Goal: Information Seeking & Learning: Learn about a topic

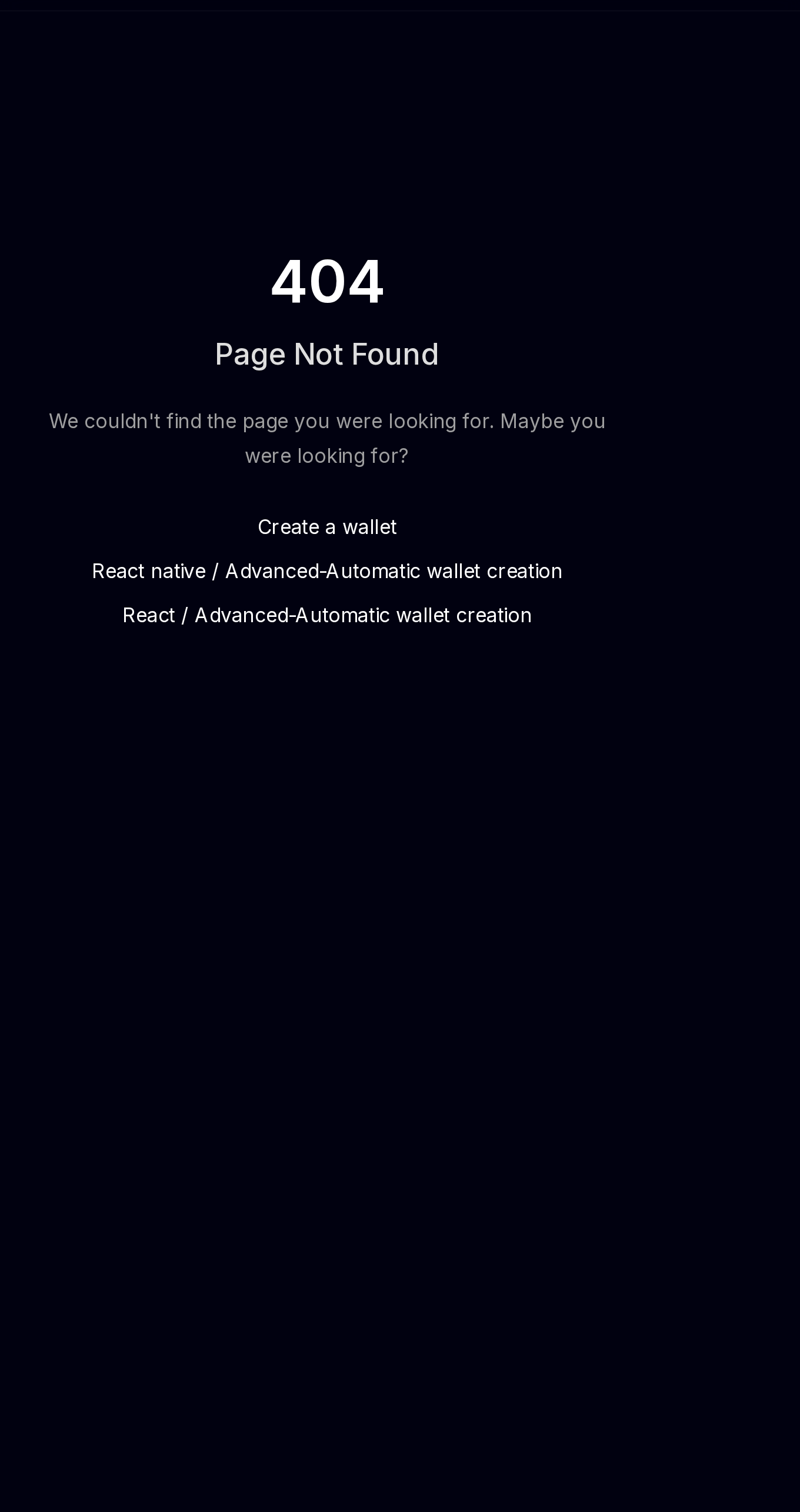
click at [328, 318] on link "Create a wallet" at bounding box center [400, 313] width 278 height 14
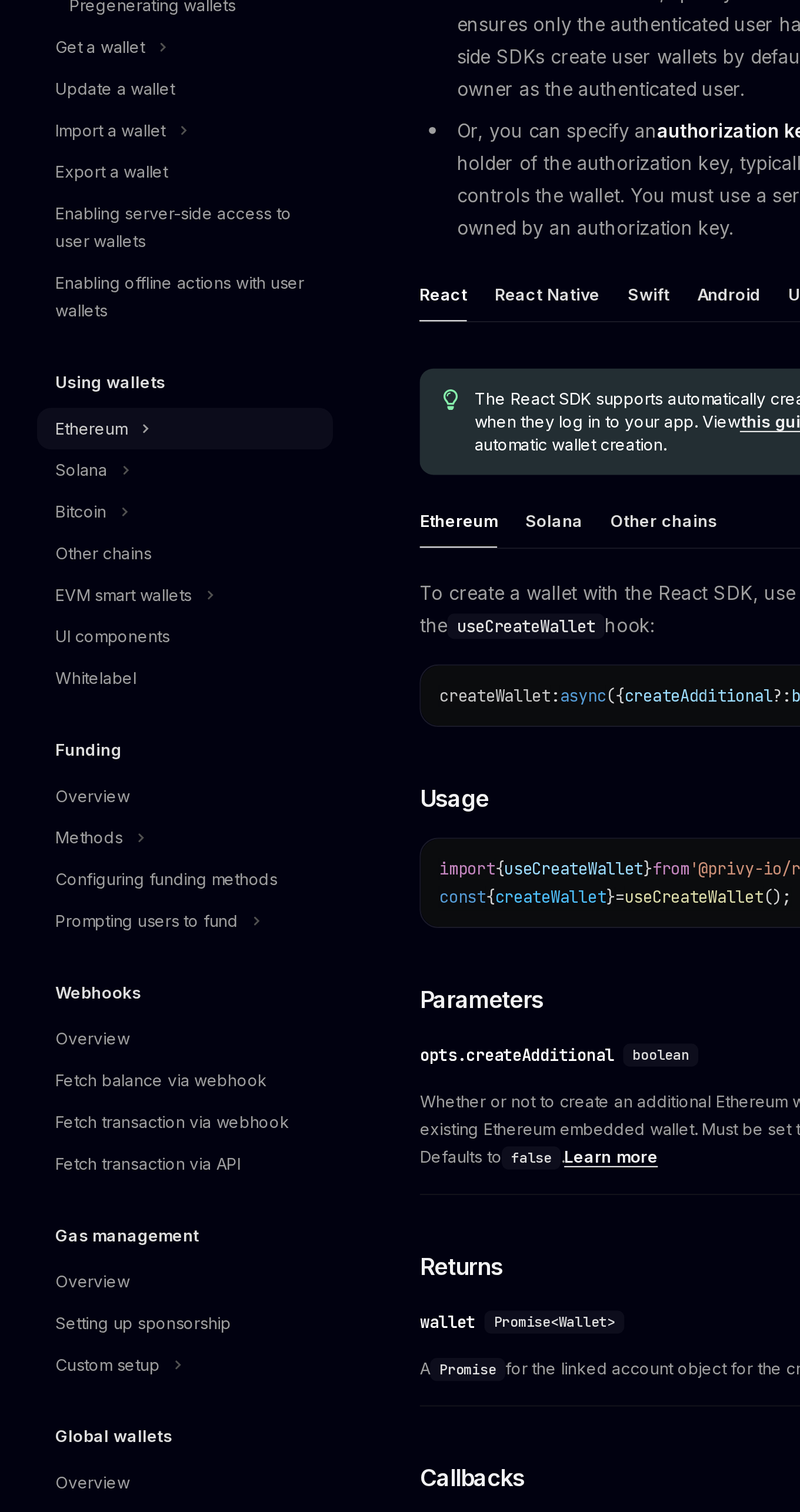
click at [74, 439] on icon "Toggle Ethereum section" at bounding box center [74, 440] width 5 height 14
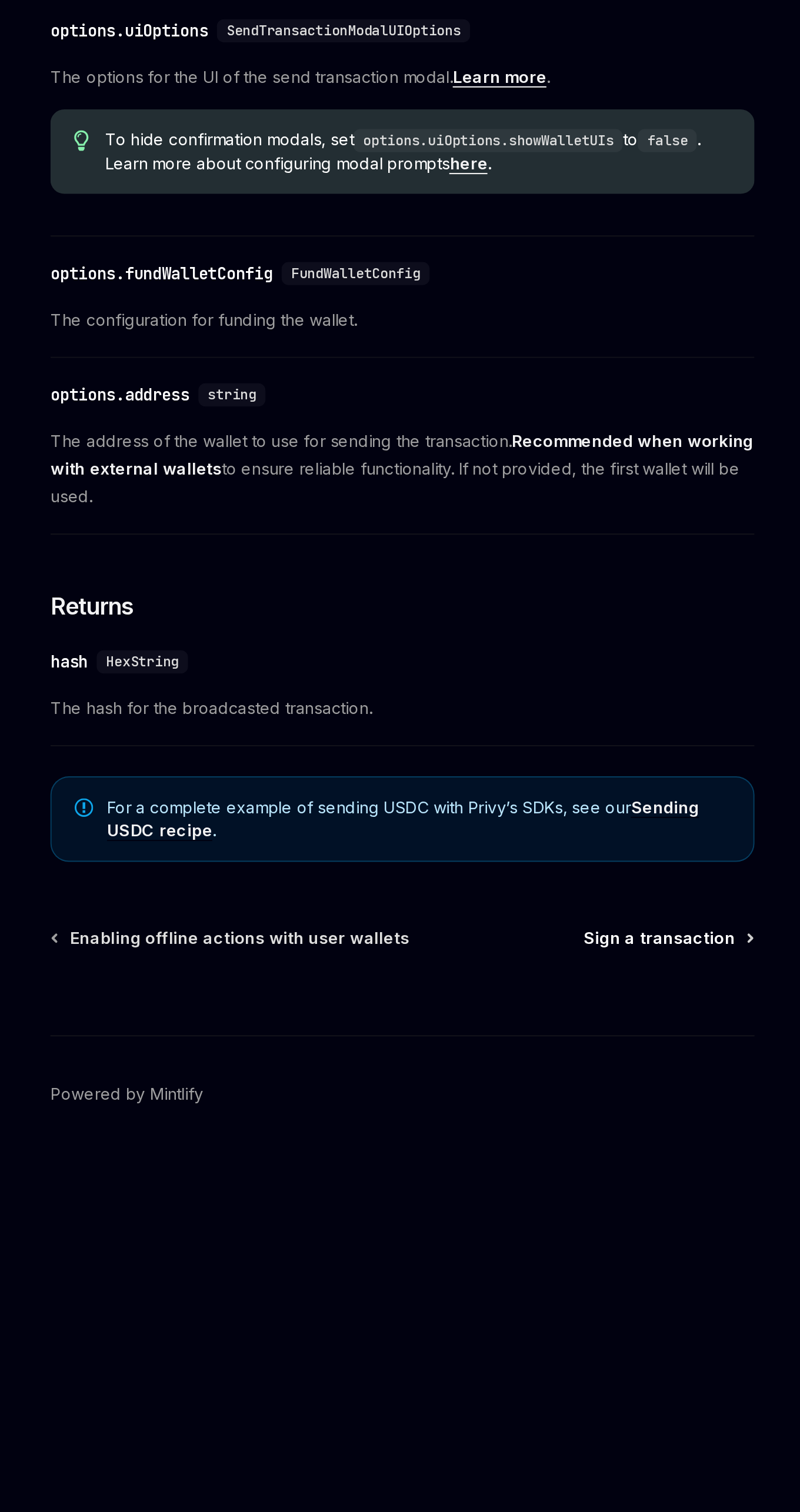
click at [533, 1133] on span "Sign a transaction" at bounding box center [523, 1127] width 77 height 12
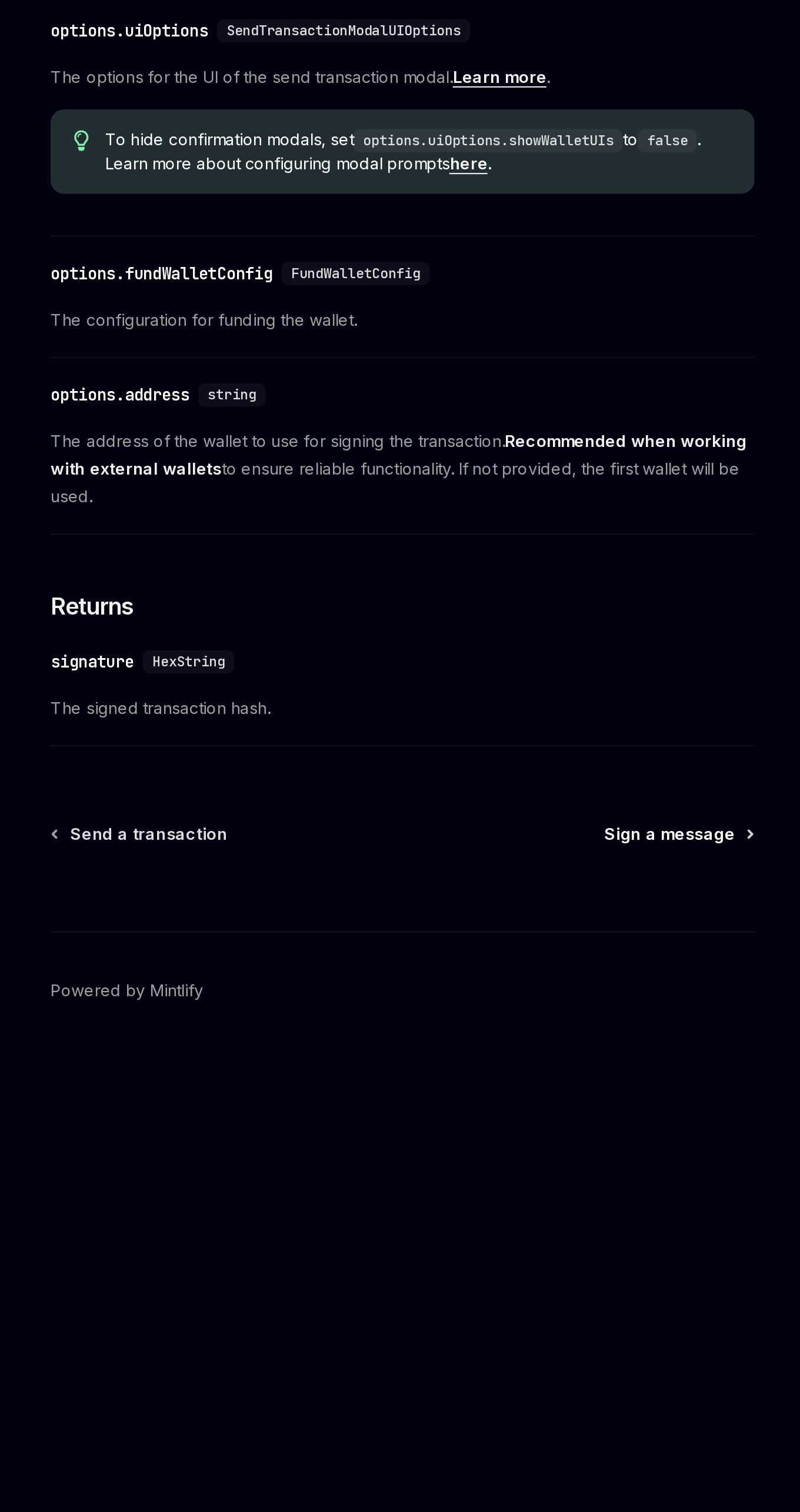
click at [534, 1080] on span "Sign a message" at bounding box center [528, 1074] width 66 height 12
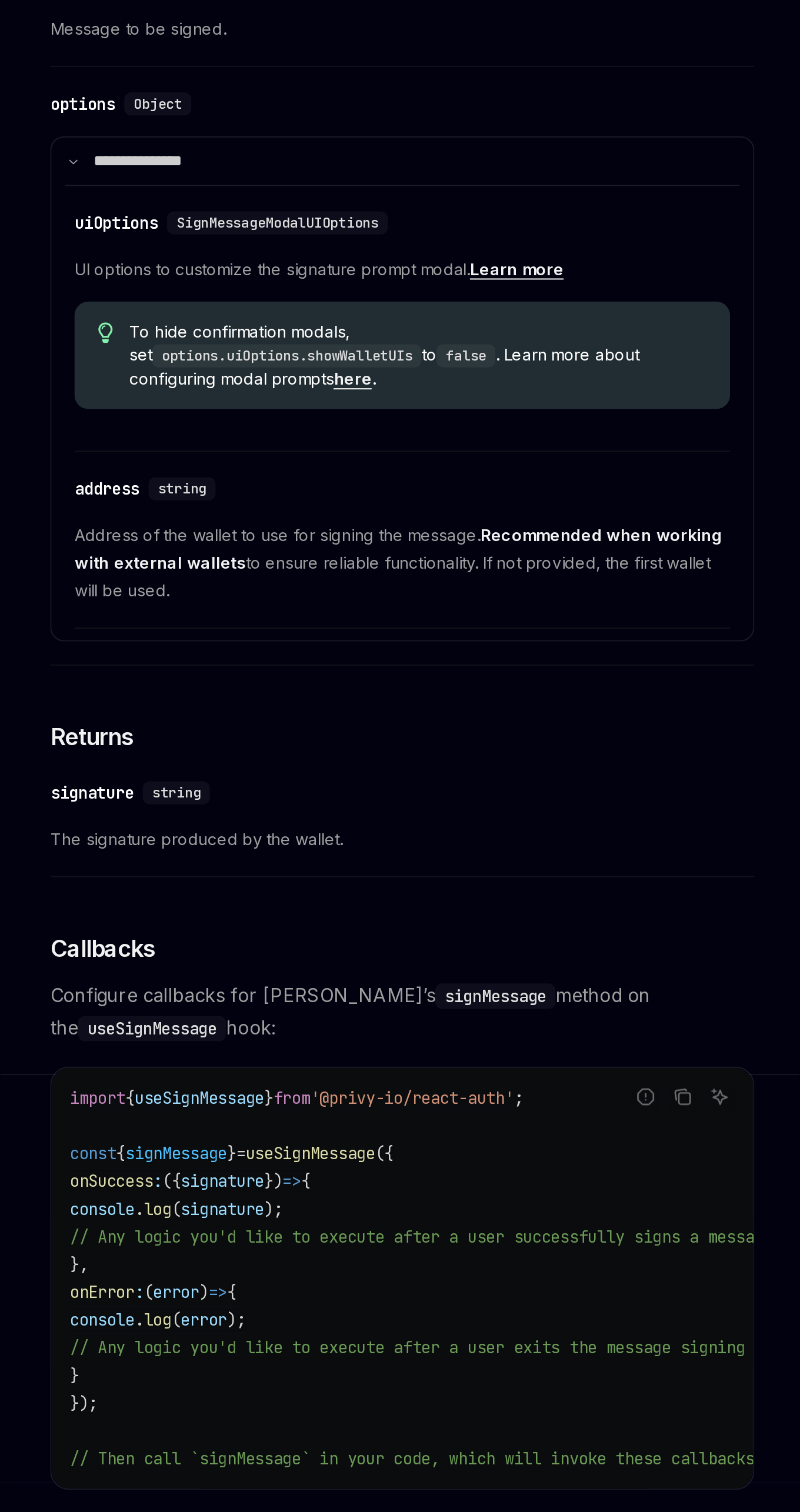
click at [377, 837] on link "here" at bounding box center [367, 842] width 19 height 11
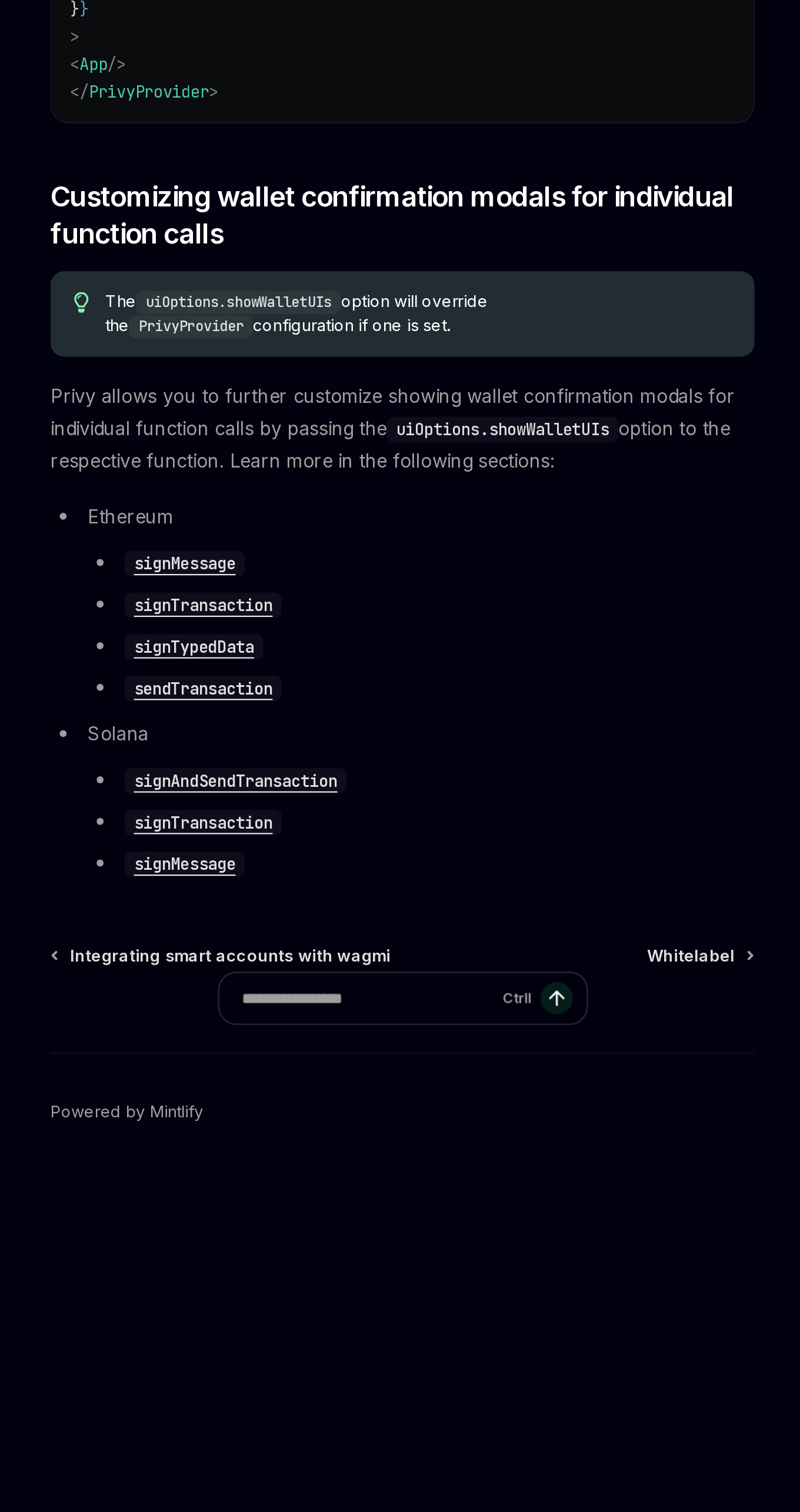
click at [473, 822] on span "The uiOptions.showWalletUIs option will override the PrivyProvider configuratio…" at bounding box center [400, 809] width 319 height 25
click at [317, 822] on code "PrivyProvider" at bounding box center [285, 815] width 63 height 12
click at [292, 943] on code "signMessage" at bounding box center [281, 936] width 61 height 13
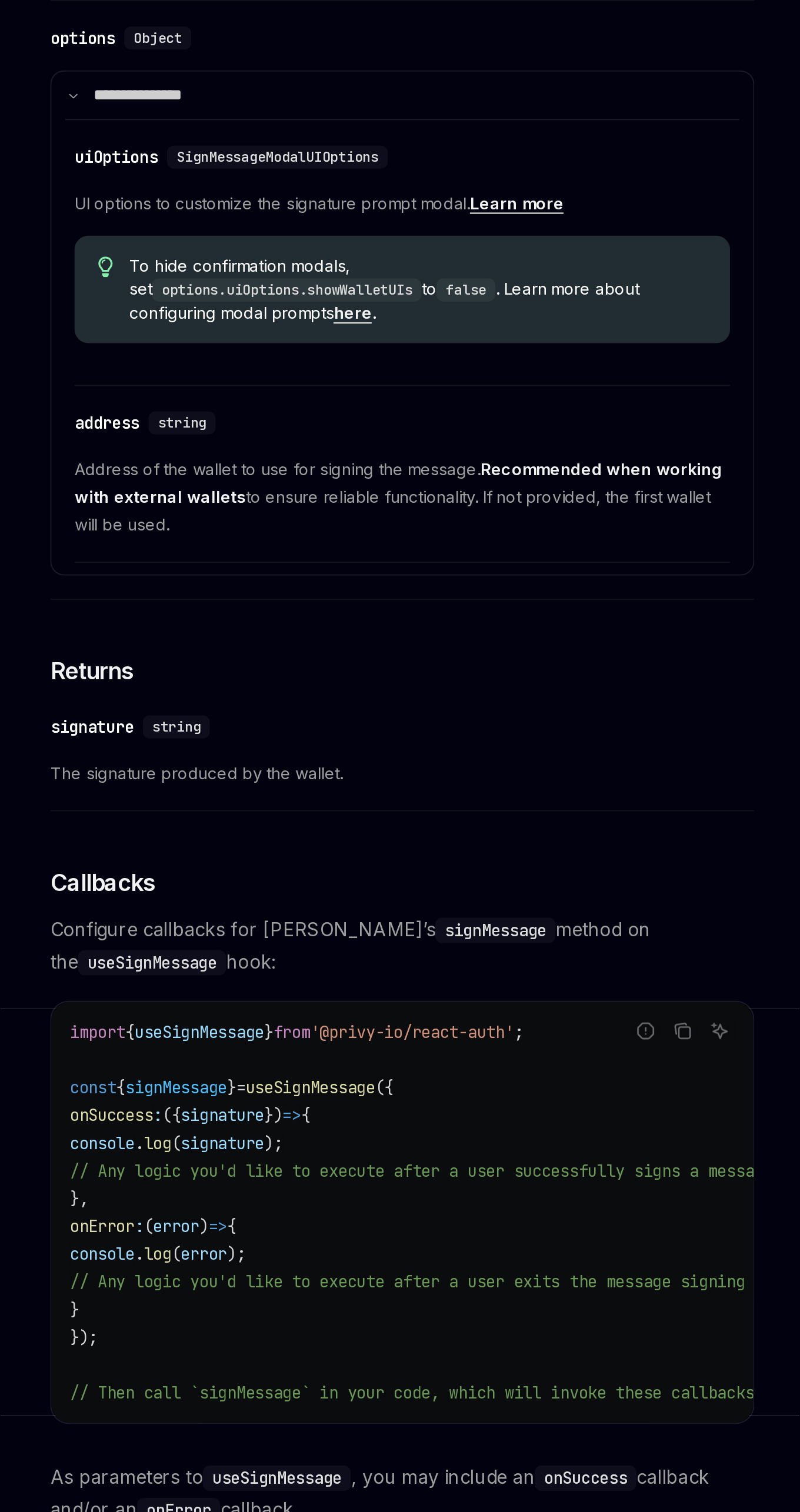
click at [304, 990] on div "**********" at bounding box center [393, 982] width 358 height 1477
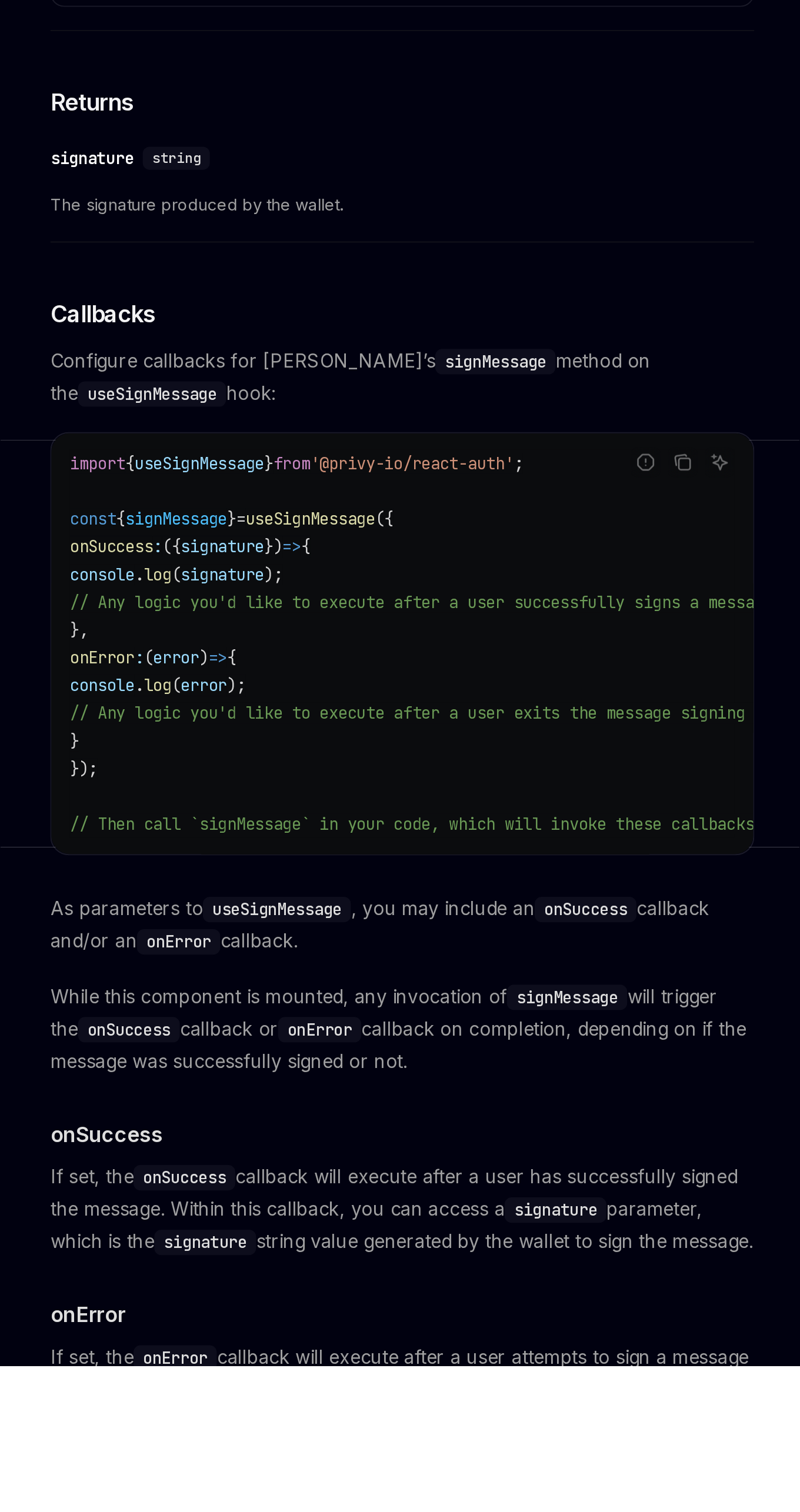
scroll to position [303, 0]
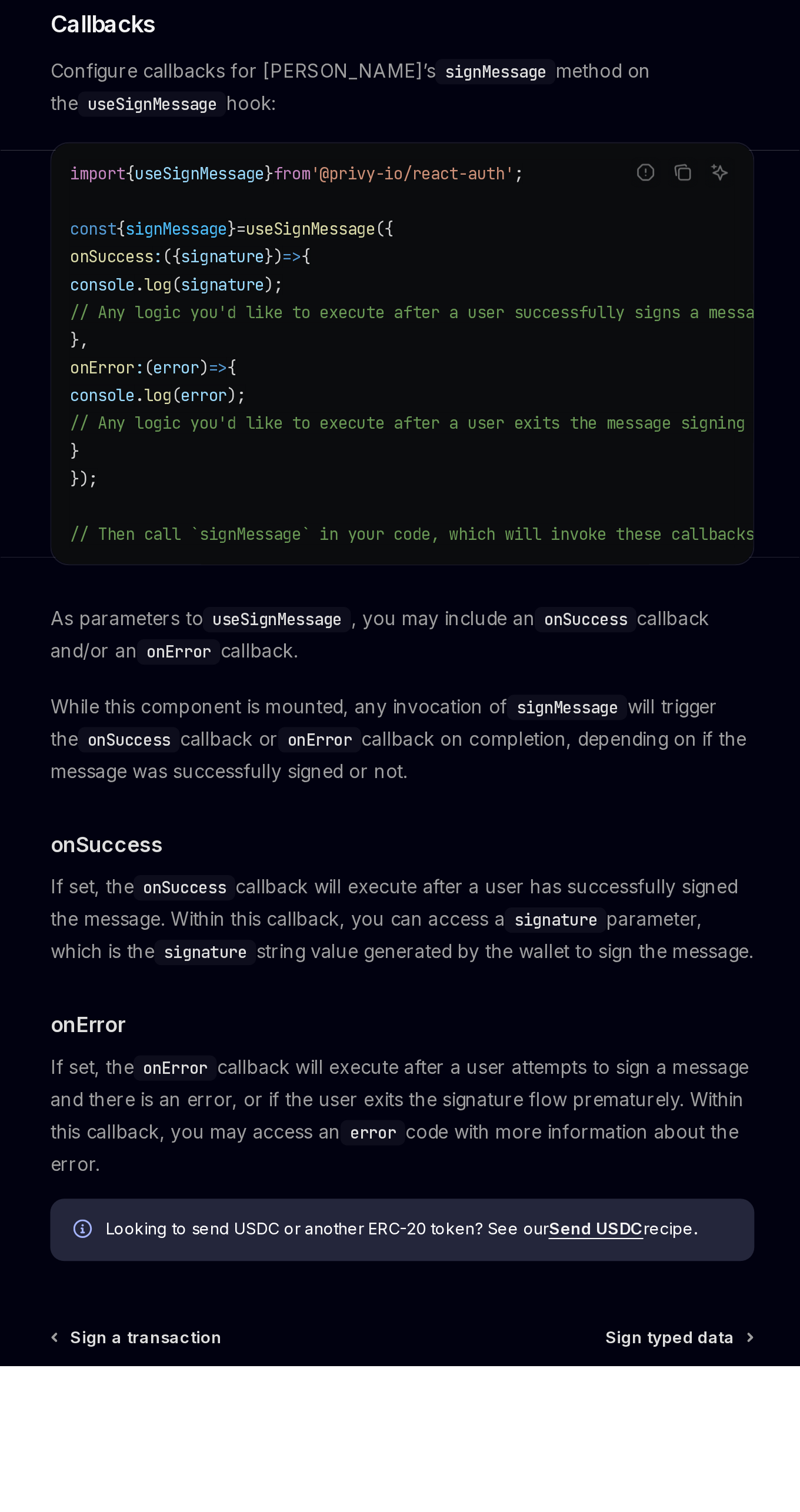
click at [492, 1448] on link "Send USDC" at bounding box center [491, 1442] width 48 height 11
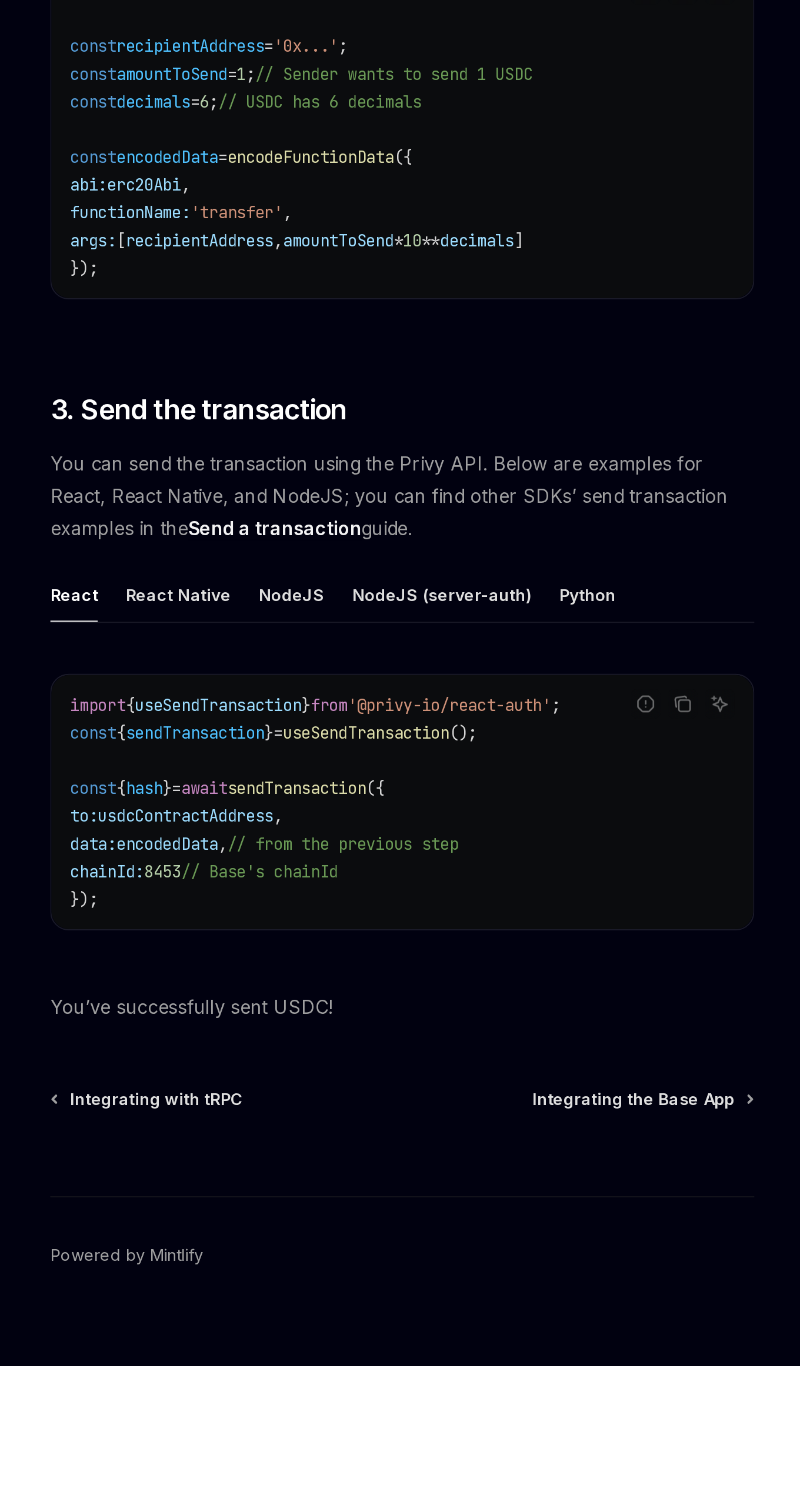
scroll to position [615, 0]
click at [492, 1444] on footer "Powered by Mintlify" at bounding box center [393, 1477] width 358 height 102
click at [529, 1378] on span "Integrating the Base App" at bounding box center [510, 1376] width 103 height 12
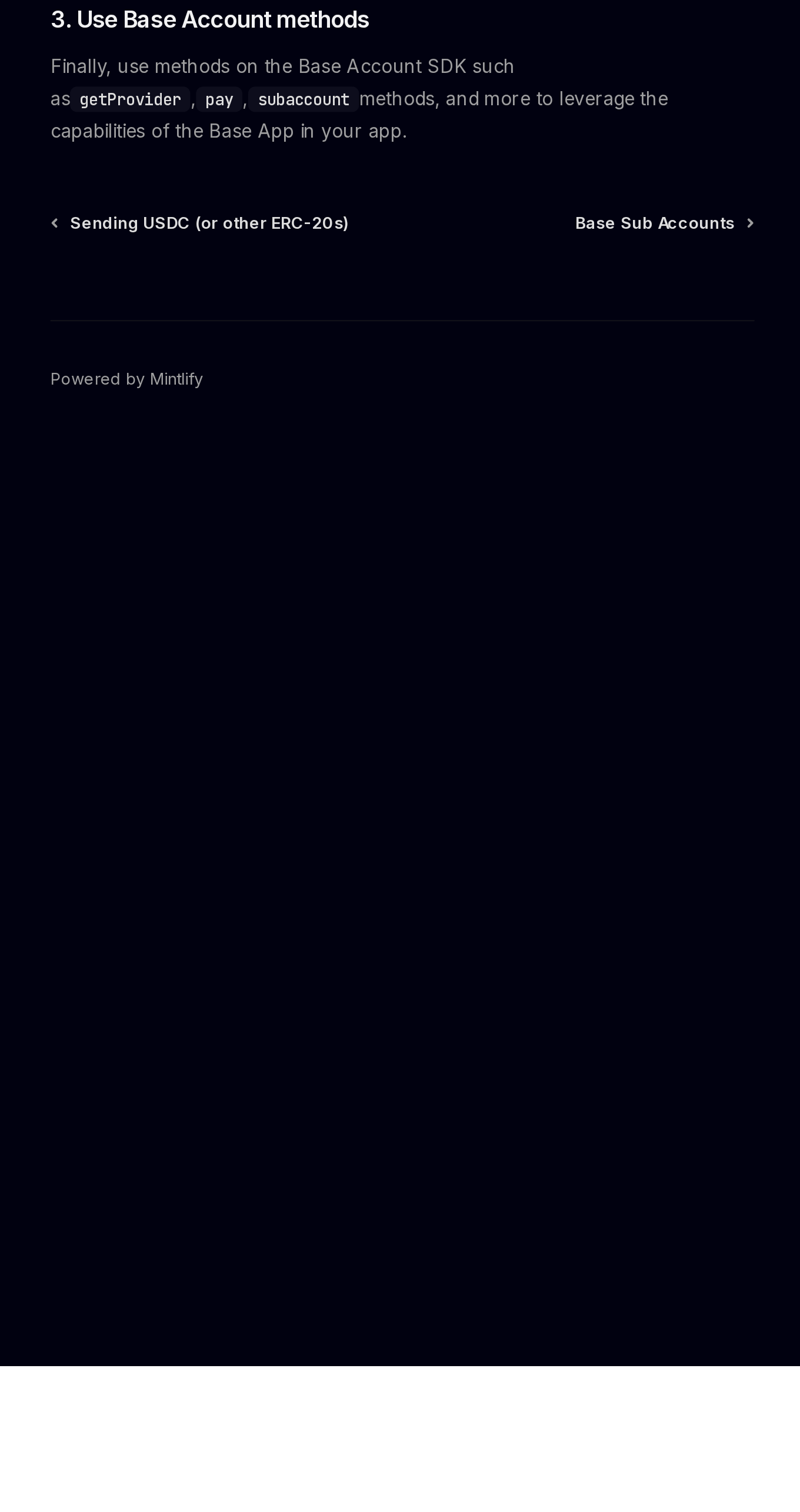
scroll to position [600, 0]
click at [522, 1371] on div "EVM Integrating the Base App OpenAI Open in ChatGPT OpenAI Open in ChatGPT The …" at bounding box center [283, 801] width 584 height 1423
click at [547, 934] on span "Base Sub Accounts" at bounding box center [521, 930] width 81 height 12
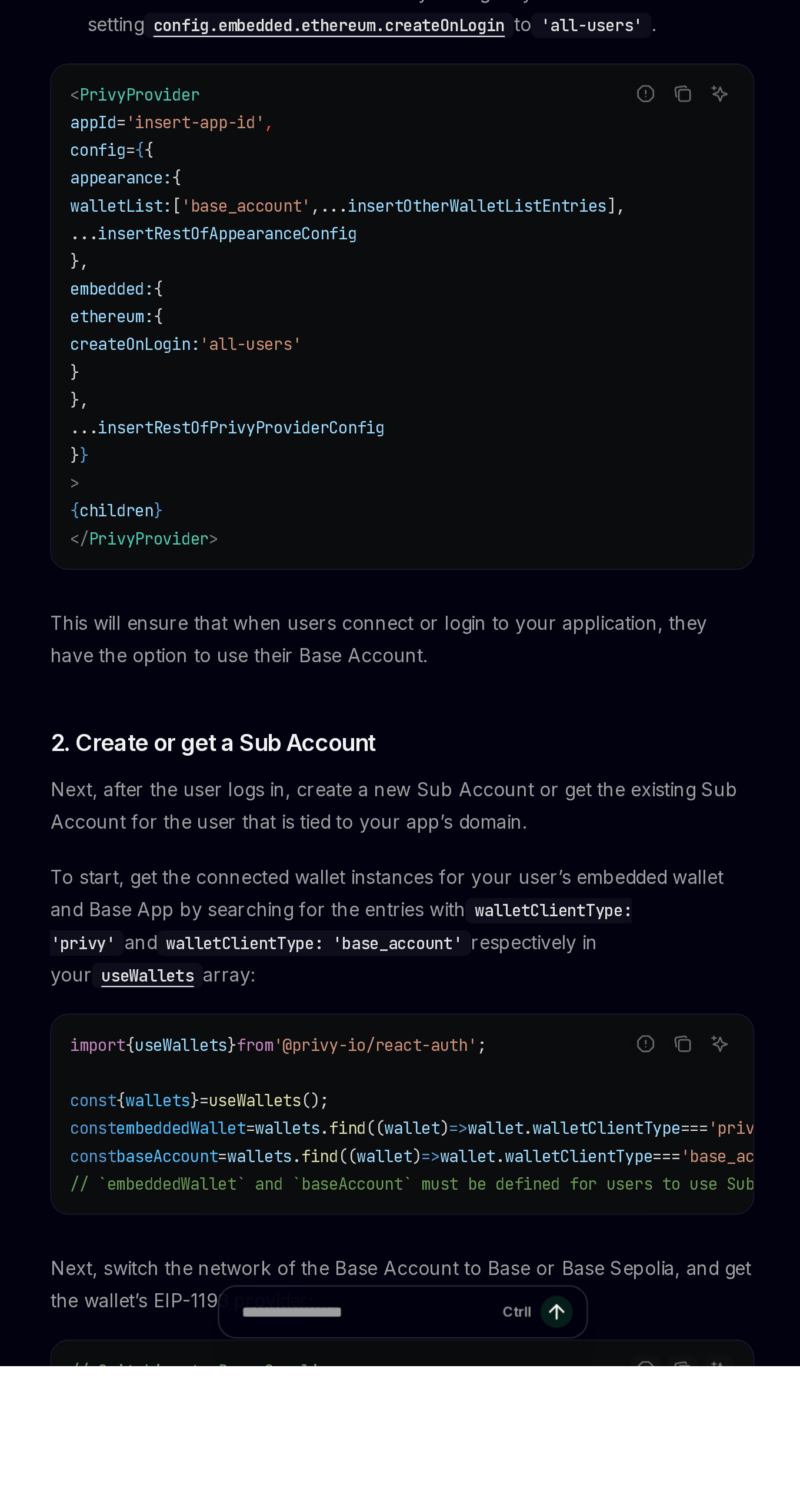
click at [291, 1307] on code "useWallets" at bounding box center [263, 1313] width 56 height 13
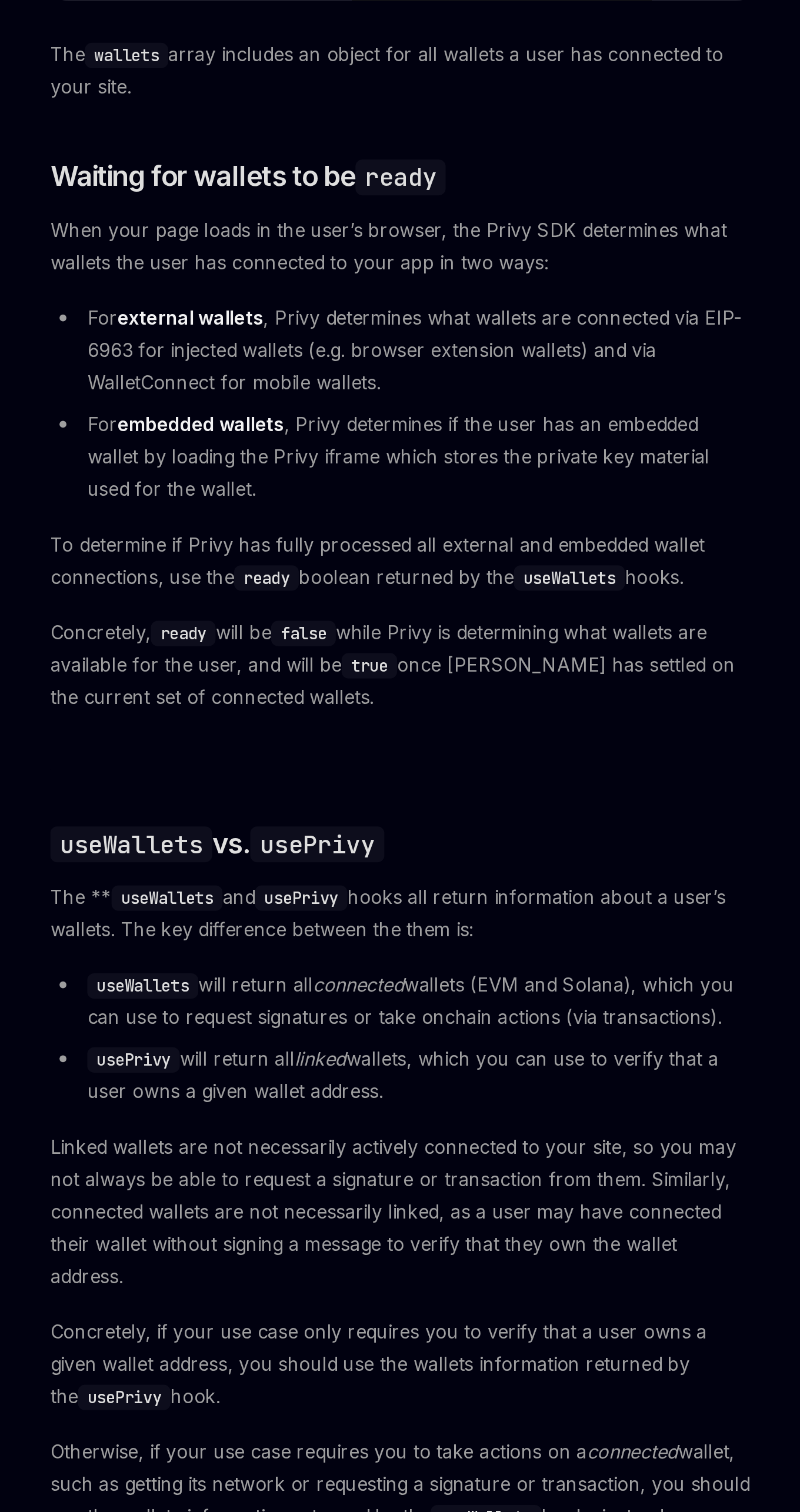
scroll to position [24, 0]
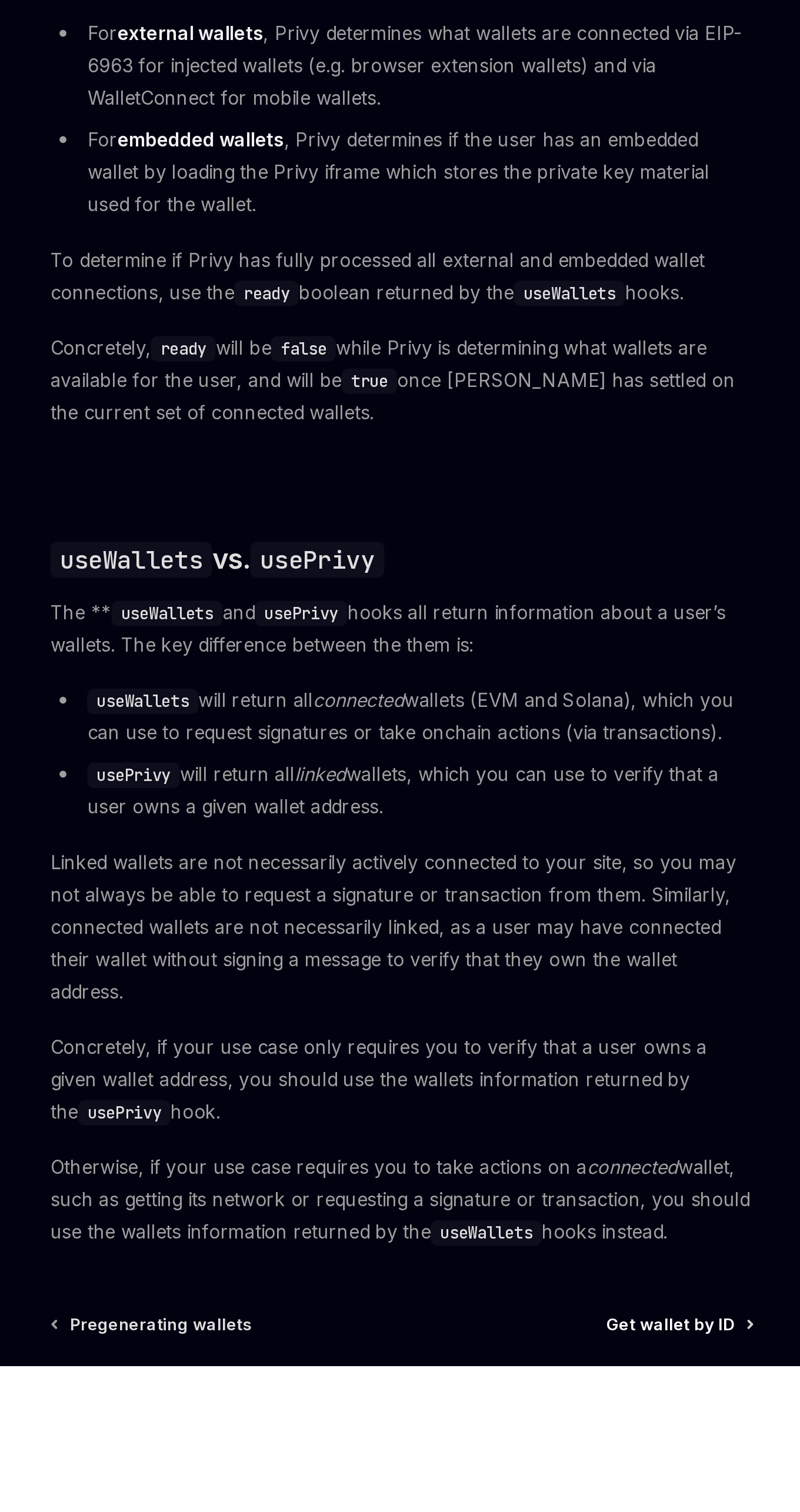
click at [539, 1497] on span "Get wallet by ID" at bounding box center [529, 1491] width 65 height 12
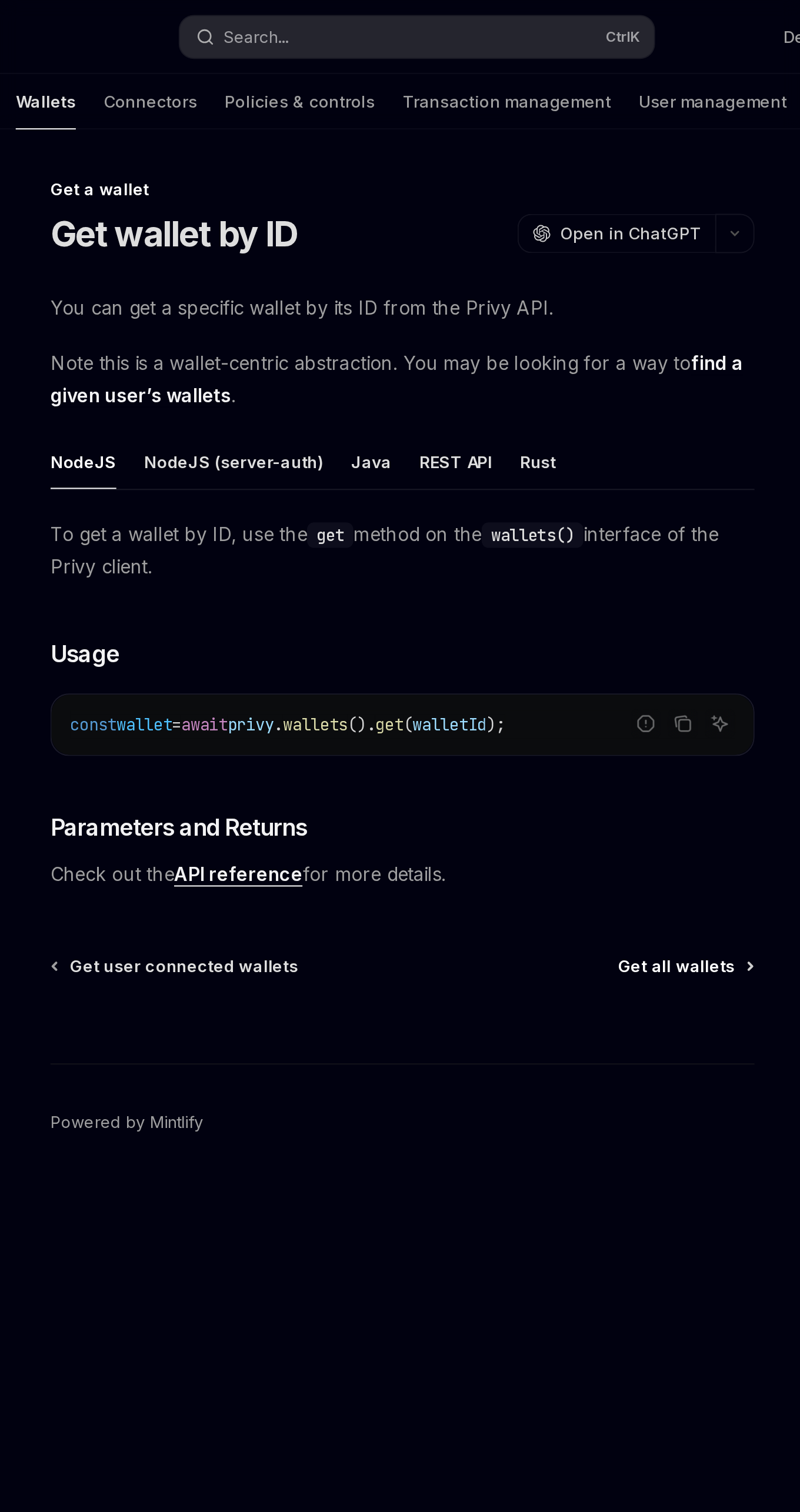
click at [543, 491] on span "Get all wallets" at bounding box center [532, 491] width 59 height 12
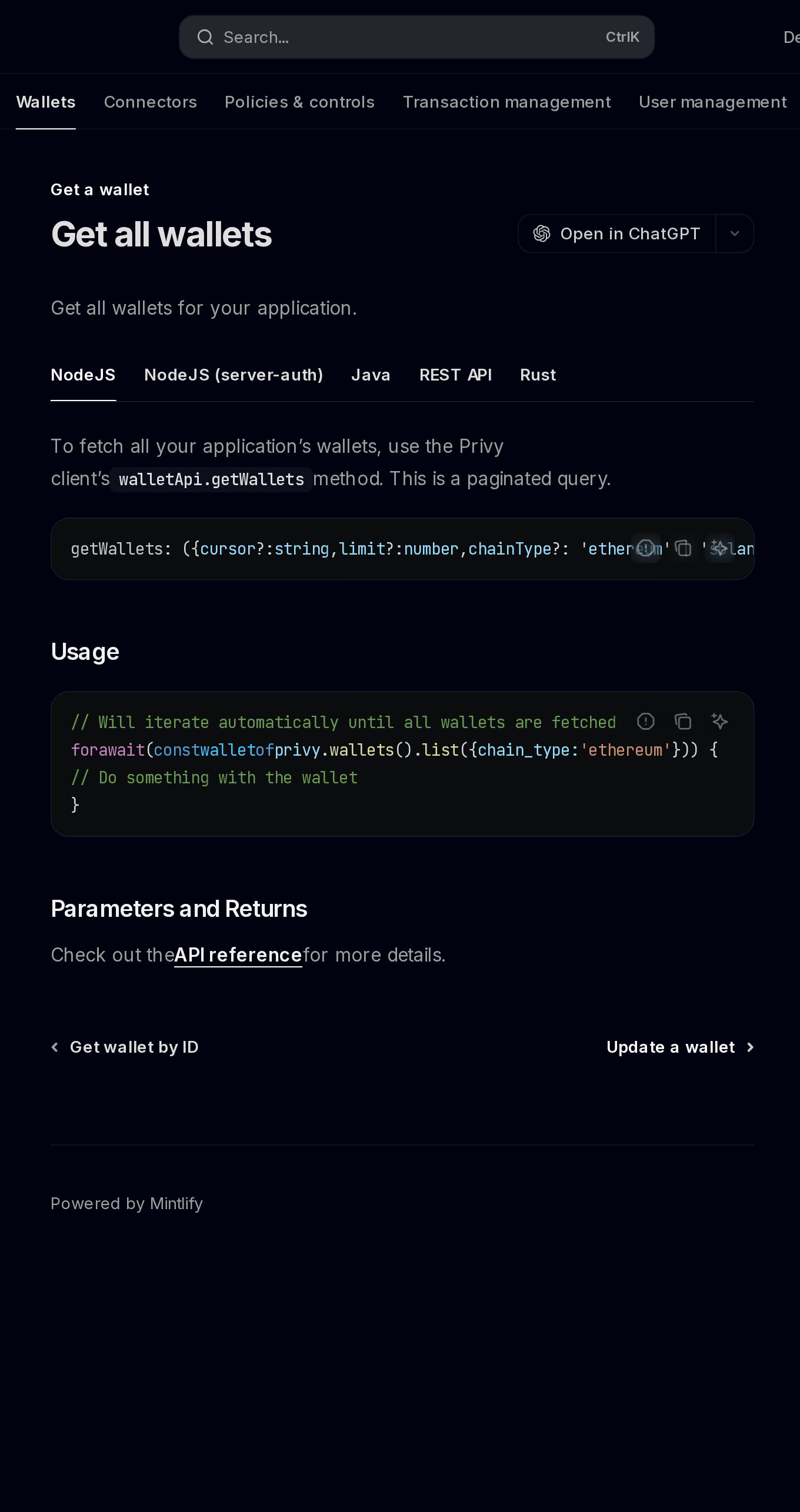
click at [537, 538] on span "Update a wallet" at bounding box center [529, 532] width 65 height 12
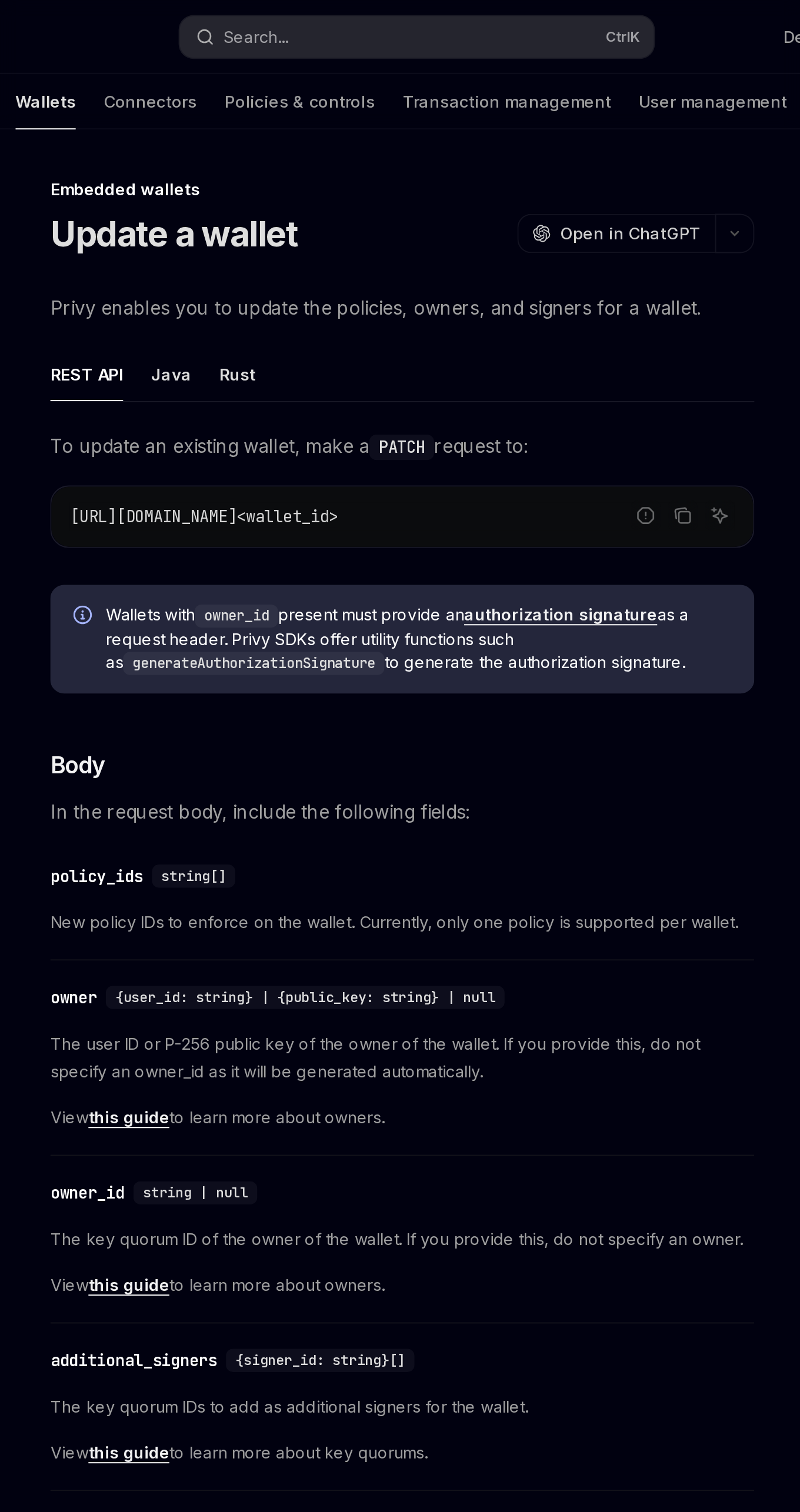
click at [525, 547] on span "The user ID or P-256 public key of the owner of the wallet. If you provide this…" at bounding box center [393, 538] width 358 height 29
click at [483, 316] on link "authorization signature" at bounding box center [473, 312] width 99 height 11
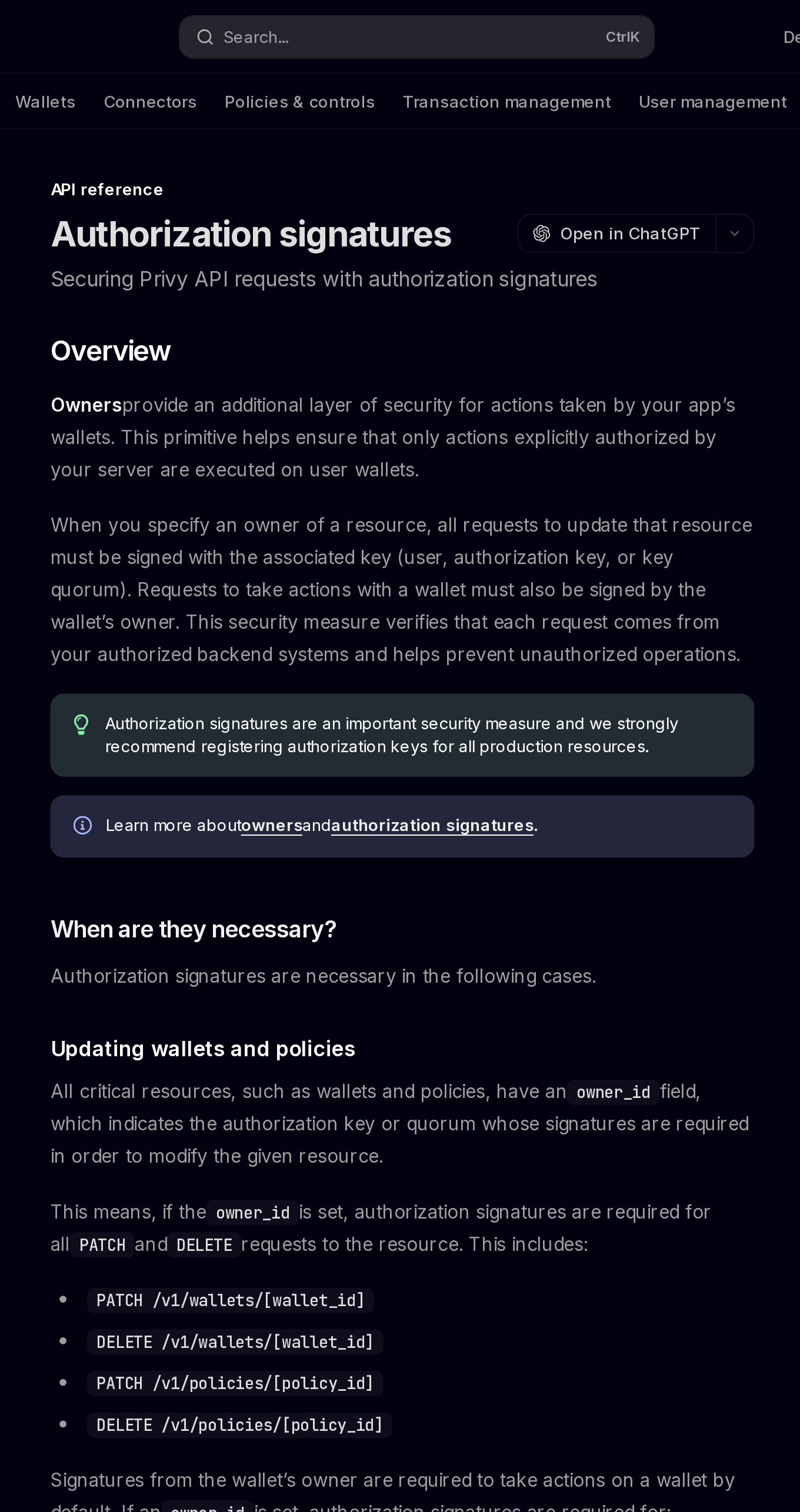
click at [421, 417] on link "authorization signatures" at bounding box center [408, 420] width 103 height 11
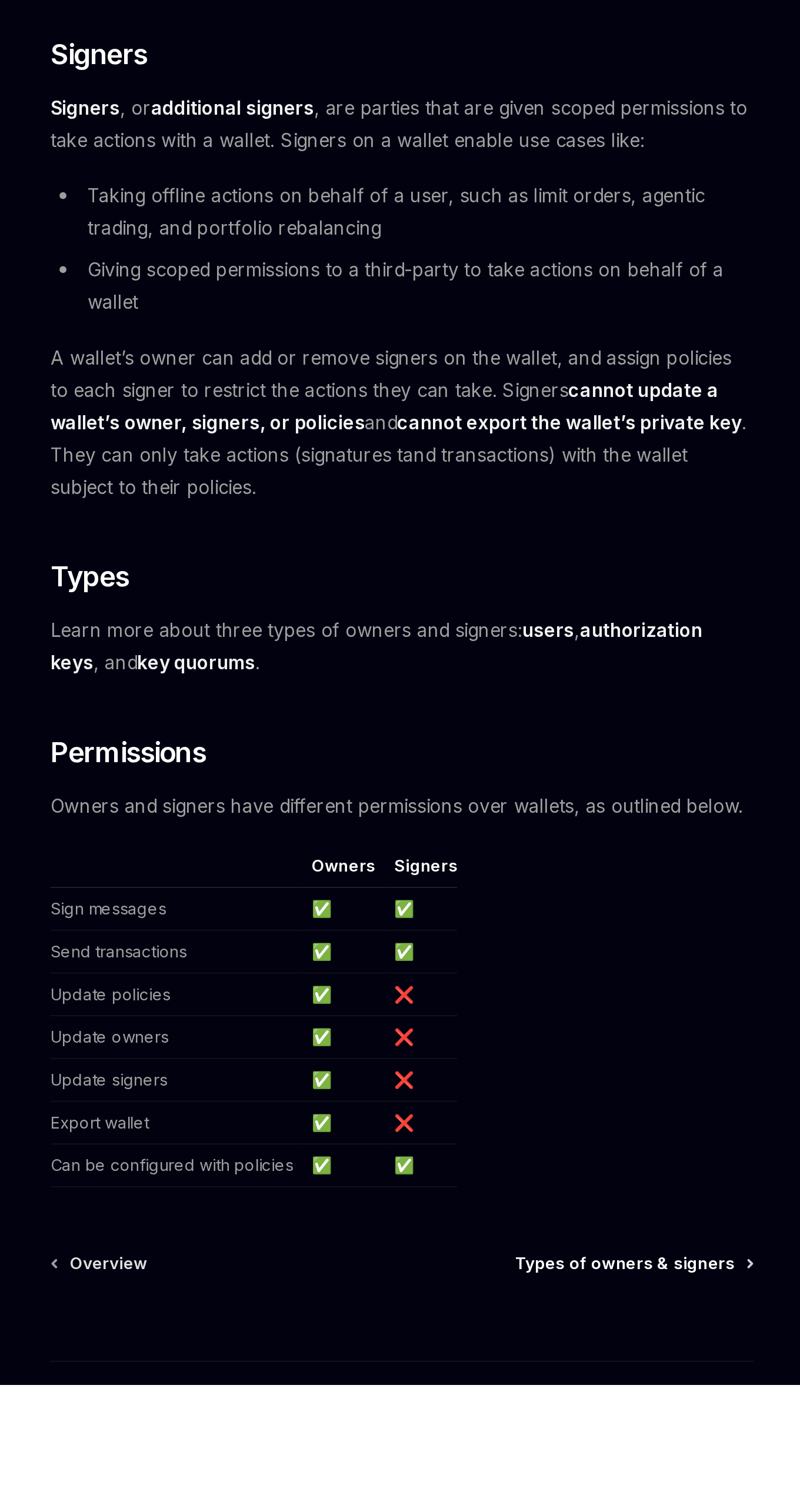
click at [551, 1444] on span "Types of owners & signers" at bounding box center [506, 1450] width 112 height 12
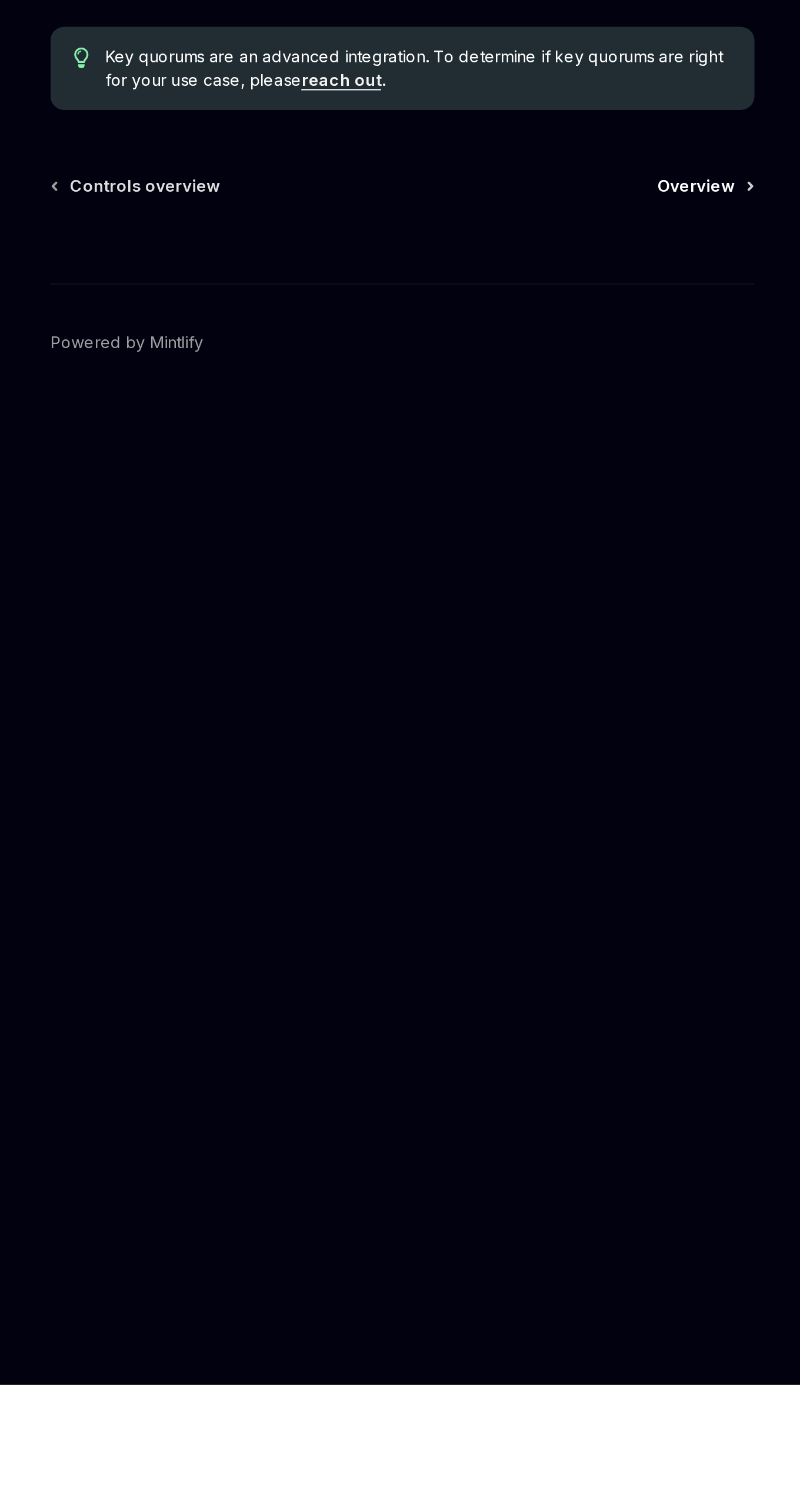
click at [542, 898] on span "Overview" at bounding box center [542, 902] width 40 height 12
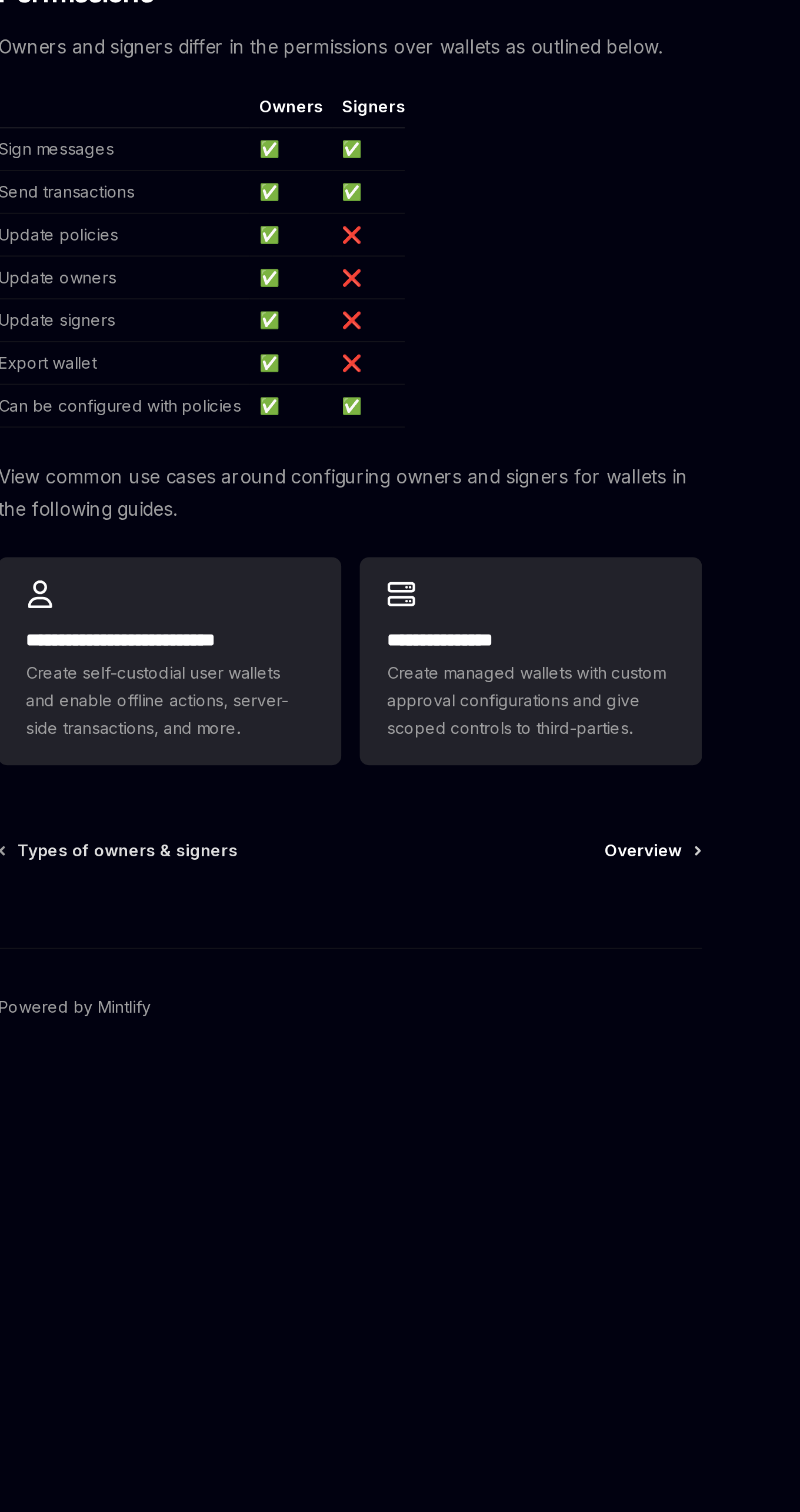
click at [563, 685] on link "Overview" at bounding box center [547, 688] width 48 height 12
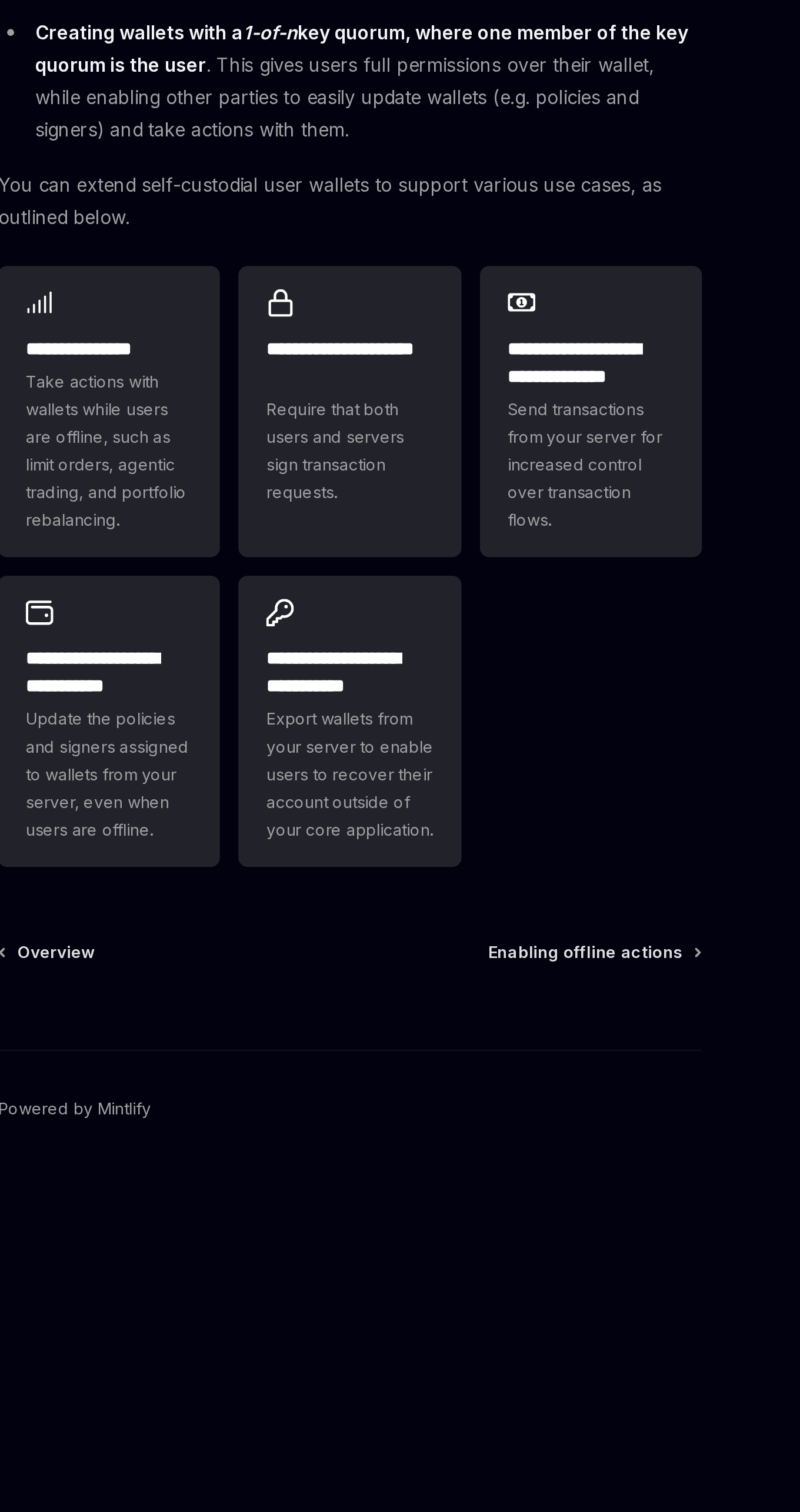
click at [550, 719] on div "**********" at bounding box center [283, 801] width 584 height 1423
click at [529, 735] on span "Enabling offline actions" at bounding box center [512, 740] width 99 height 12
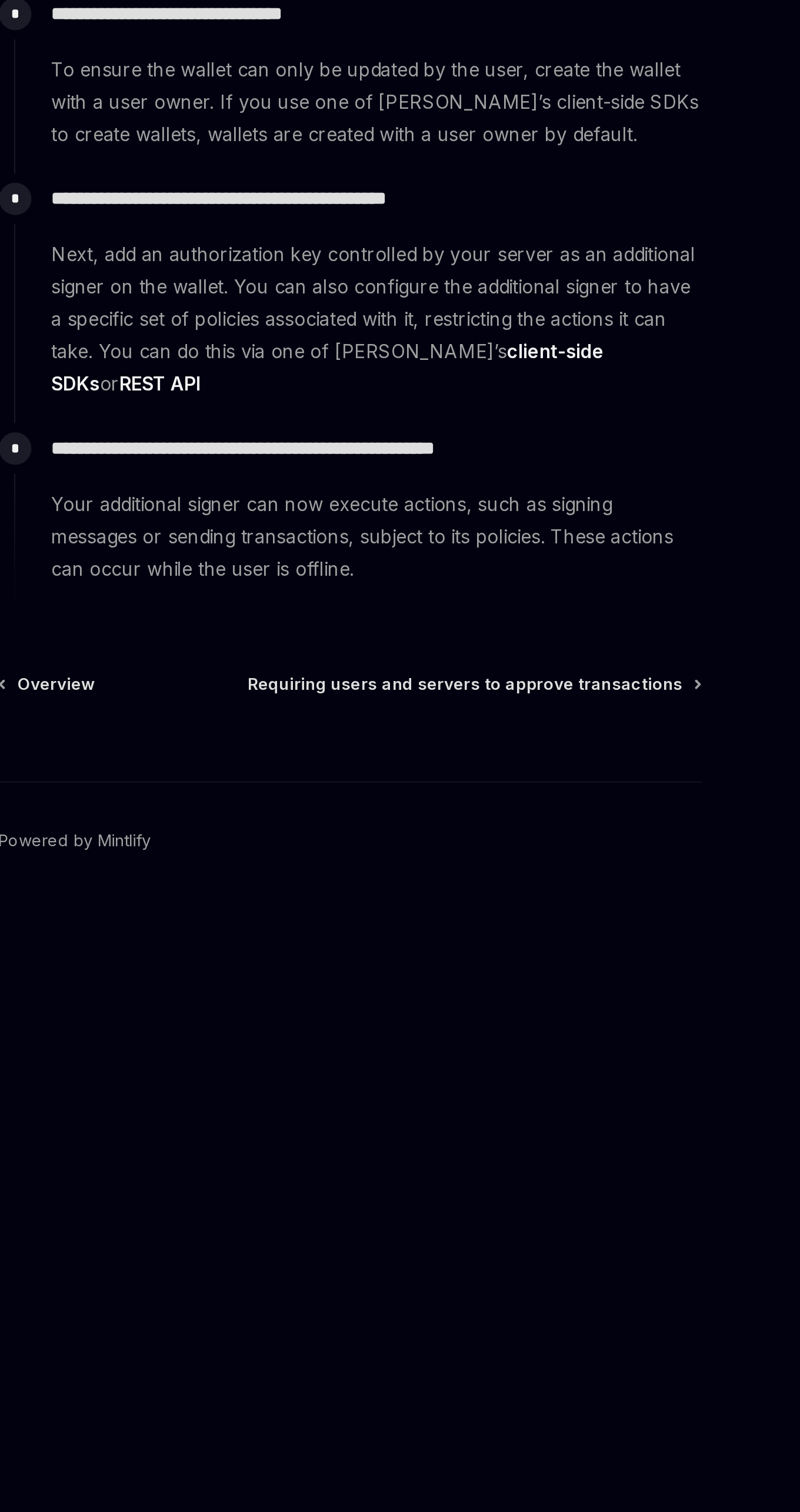
click at [525, 729] on footer "Powered by Mintlify" at bounding box center [393, 704] width 358 height 102
click at [560, 597] on span "Requiring users and servers to approve transactions" at bounding box center [451, 603] width 221 height 12
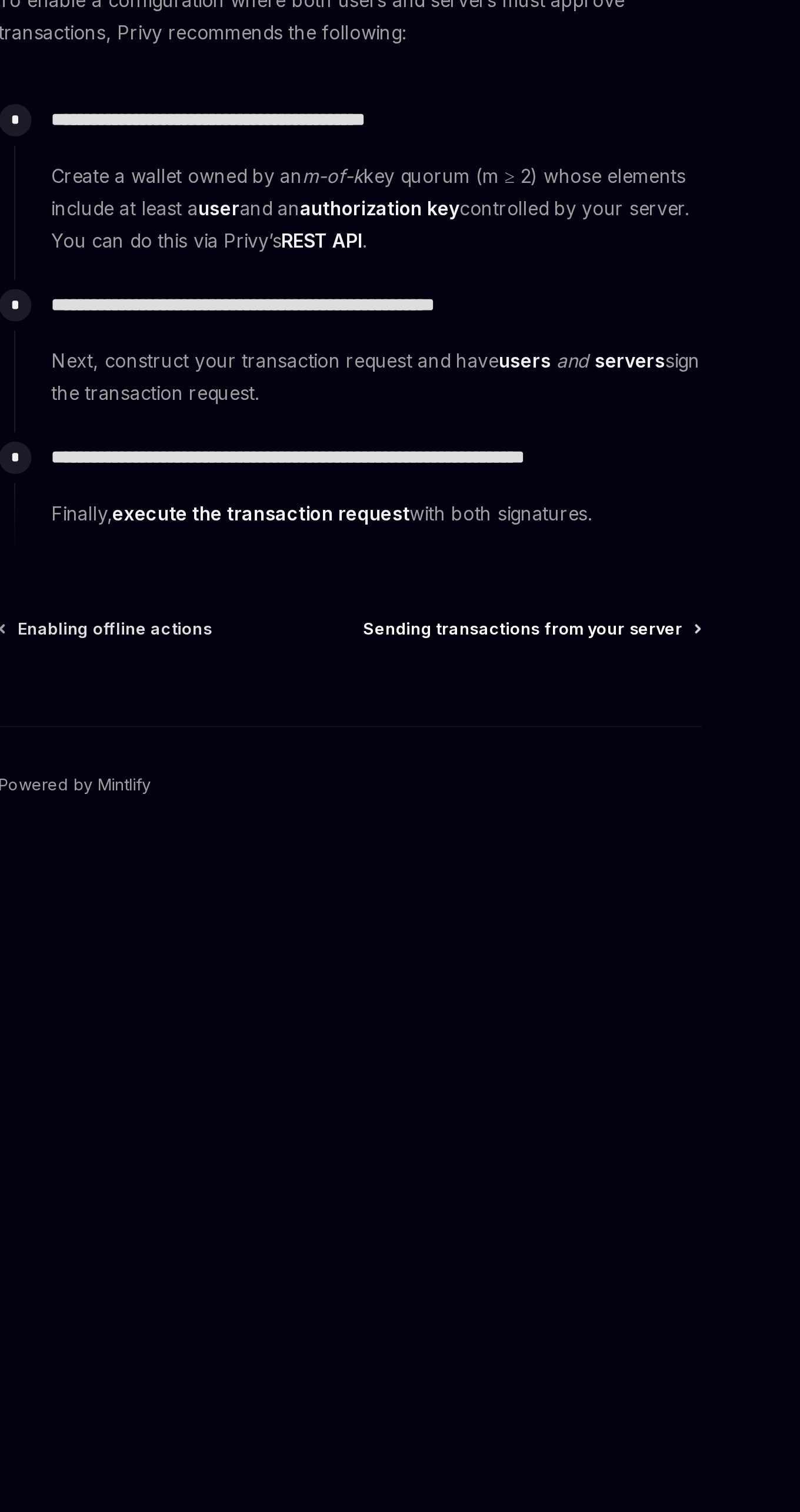
click at [570, 574] on icon at bounding box center [569, 575] width 2 height 4
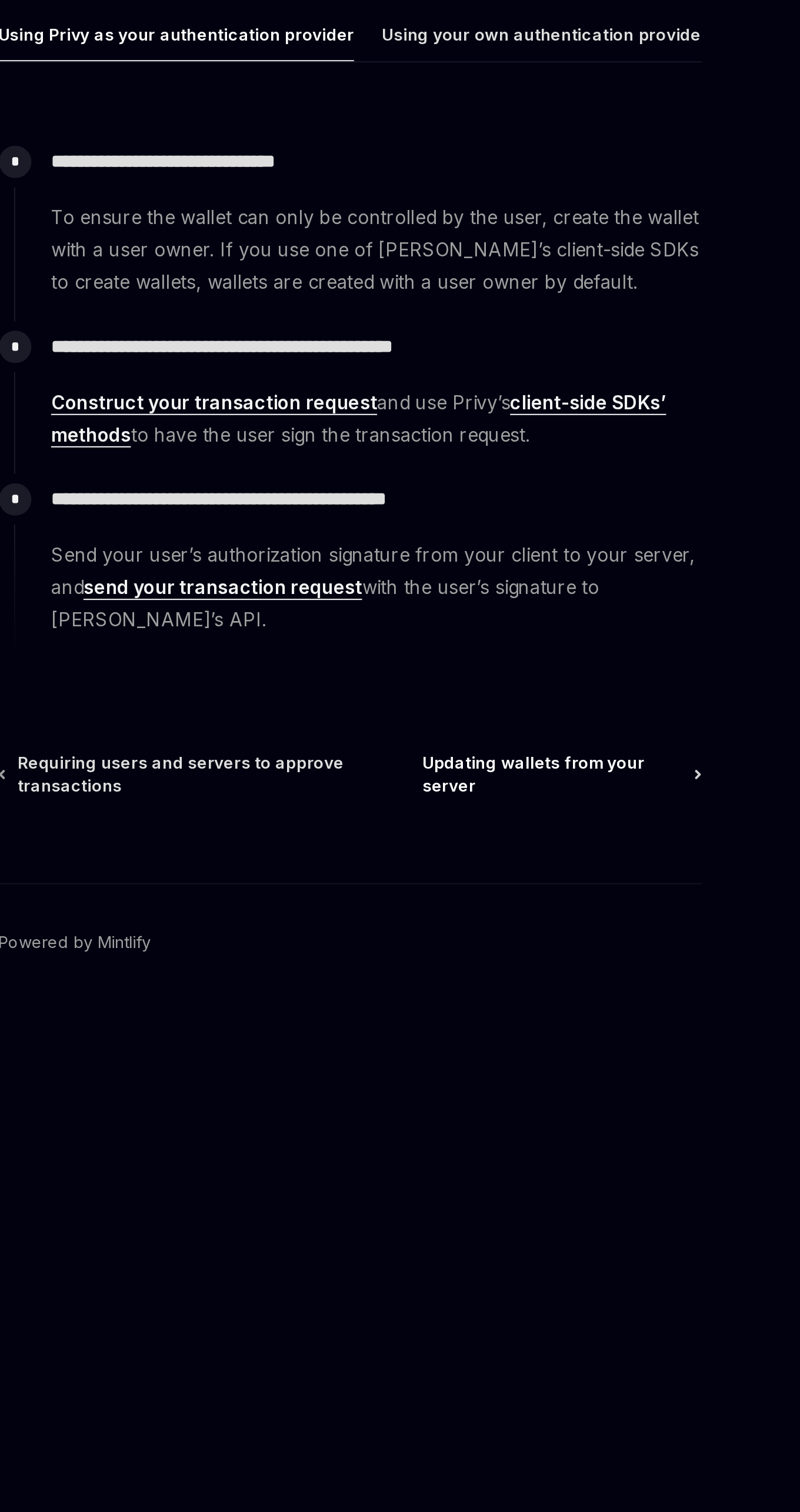
click at [561, 638] on span "Updating wallets from your server" at bounding box center [496, 649] width 133 height 24
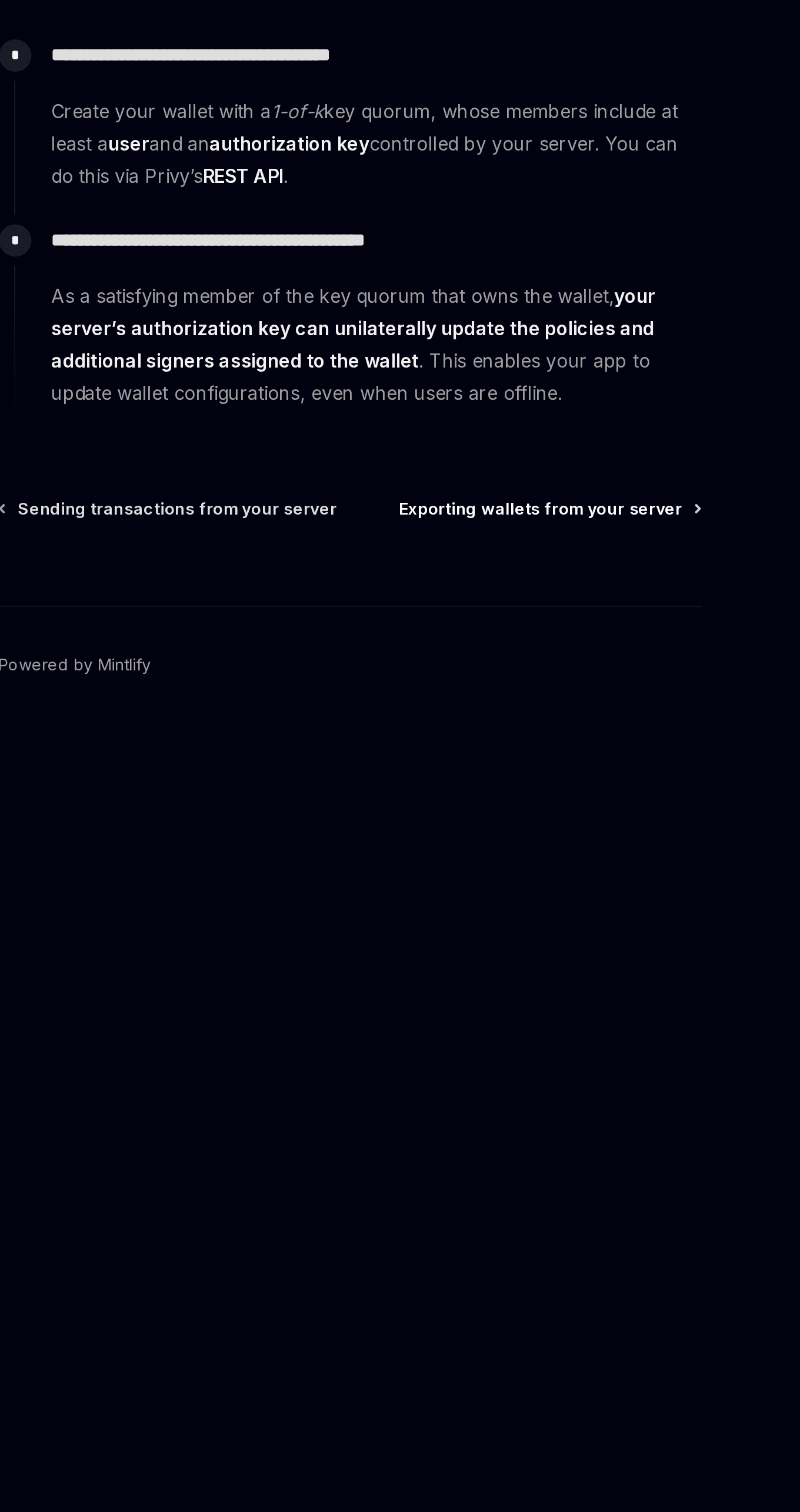
click at [570, 514] on icon at bounding box center [569, 514] width 2 height 4
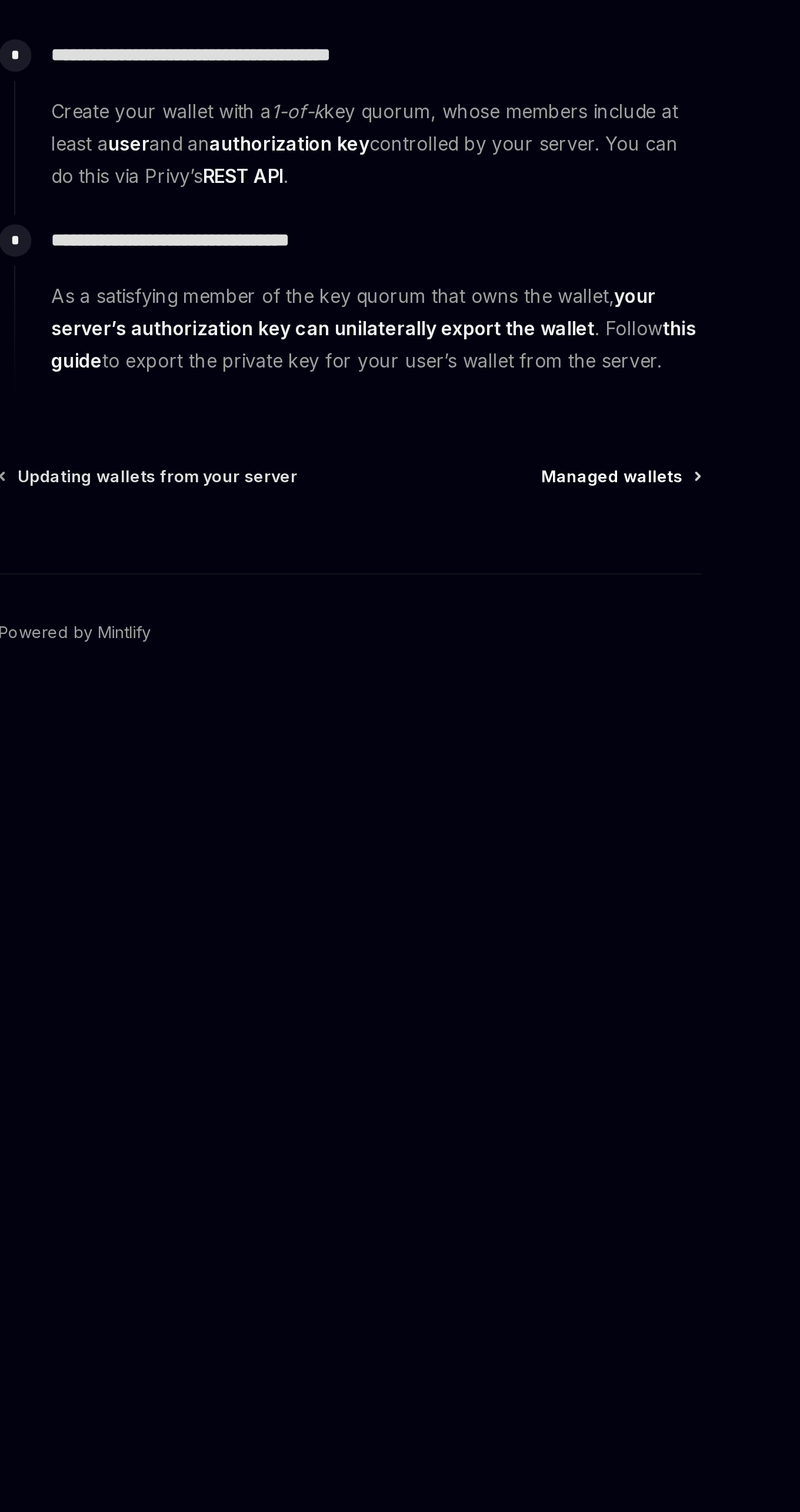
click at [542, 496] on span "Managed wallets" at bounding box center [526, 498] width 72 height 12
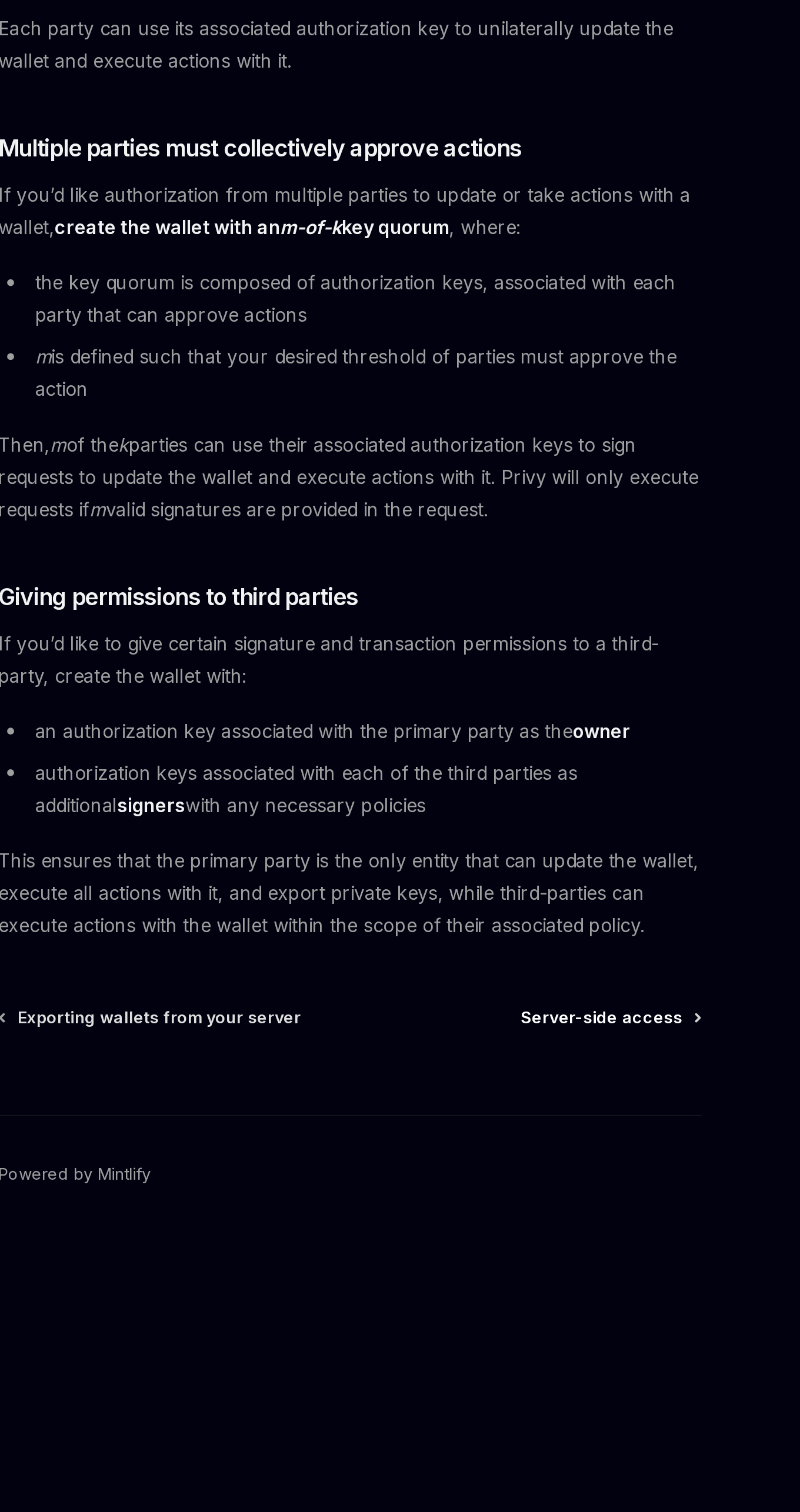
click at [554, 998] on span "Server-side access" at bounding box center [521, 1001] width 82 height 12
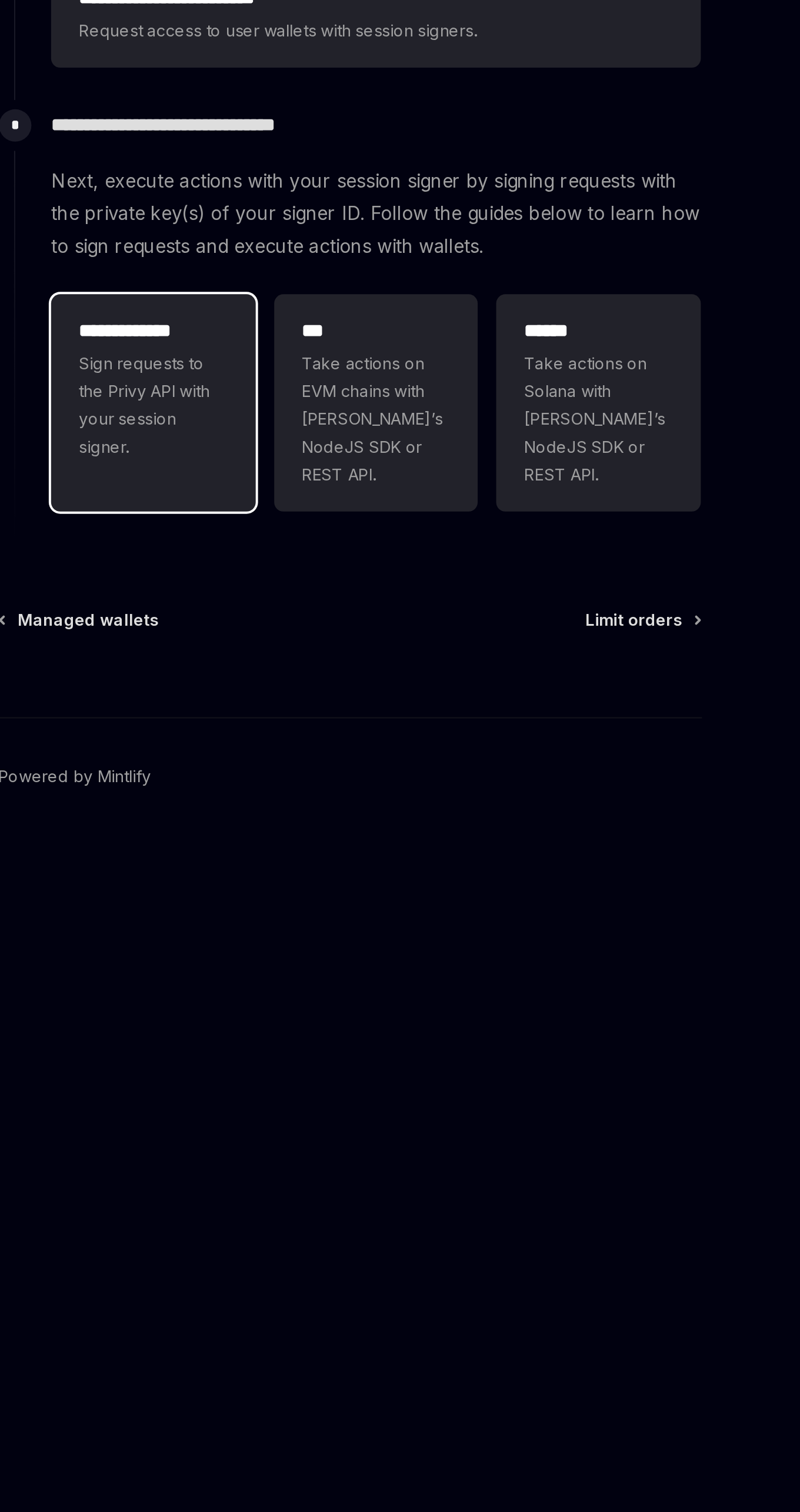
click at [307, 687] on span "Sign requests to the Privy API with your session signer." at bounding box center [292, 689] width 76 height 56
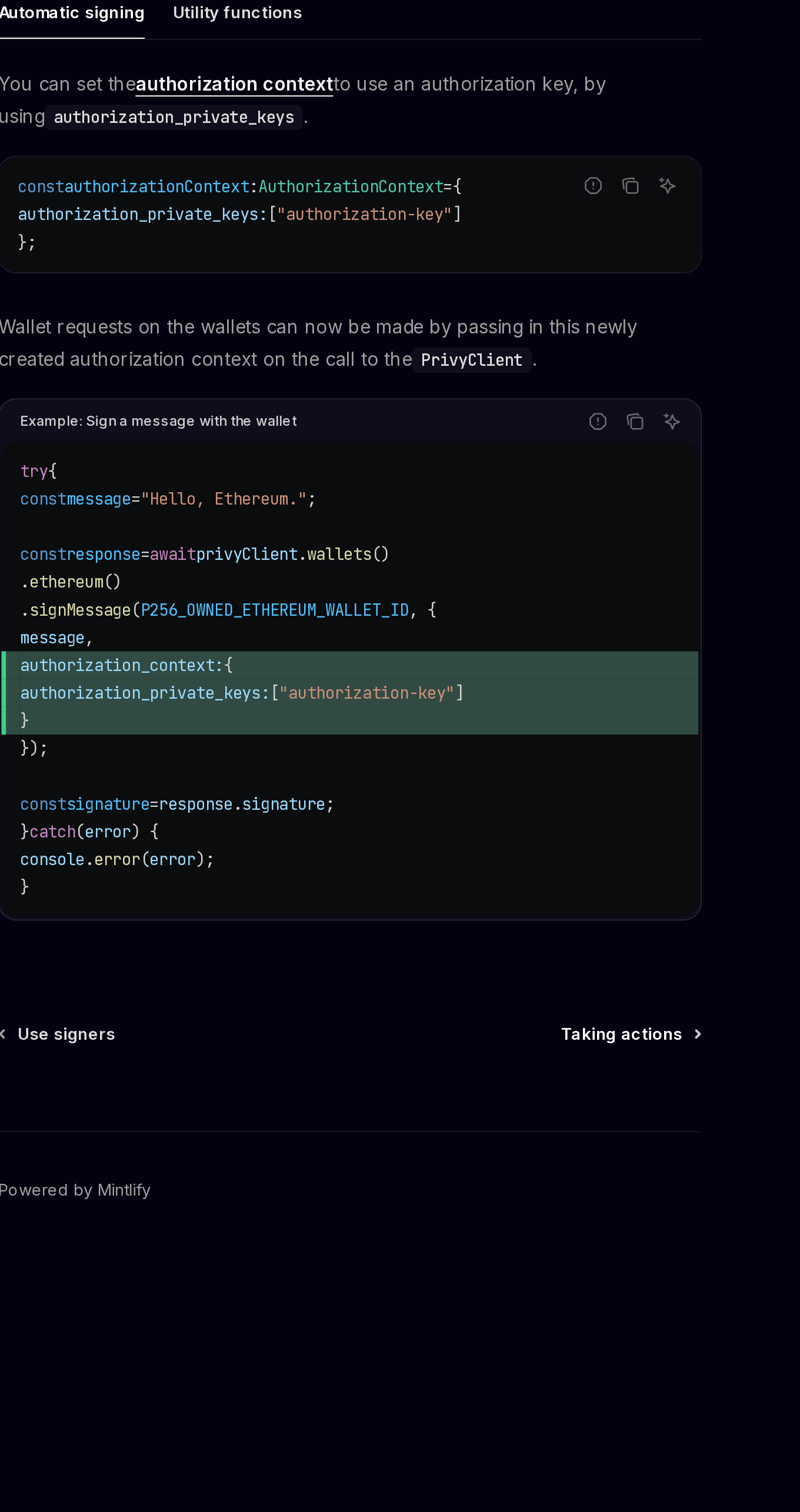
click at [570, 1009] on icon at bounding box center [569, 1009] width 2 height 4
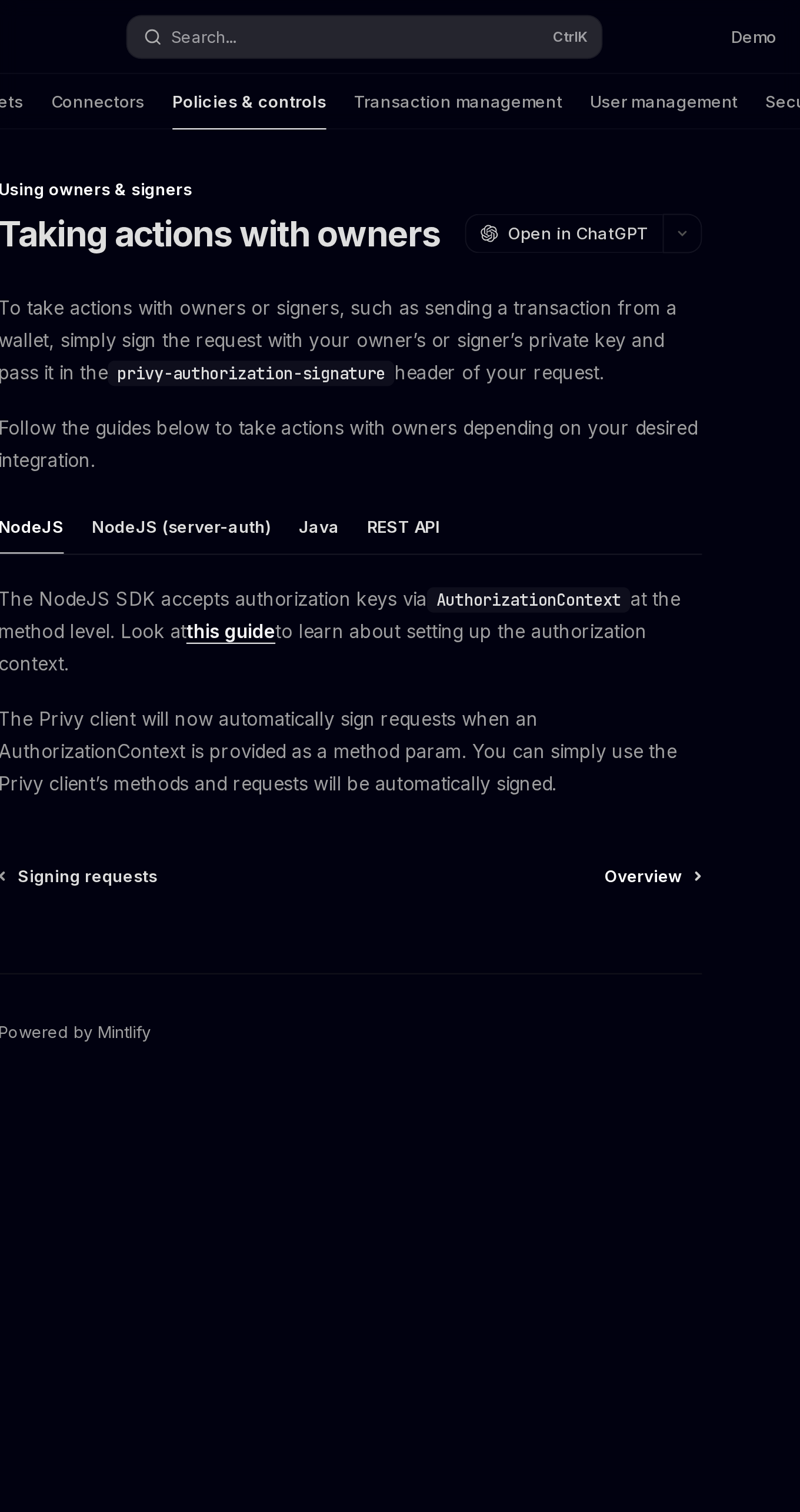
click at [548, 446] on span "Overview" at bounding box center [542, 446] width 40 height 12
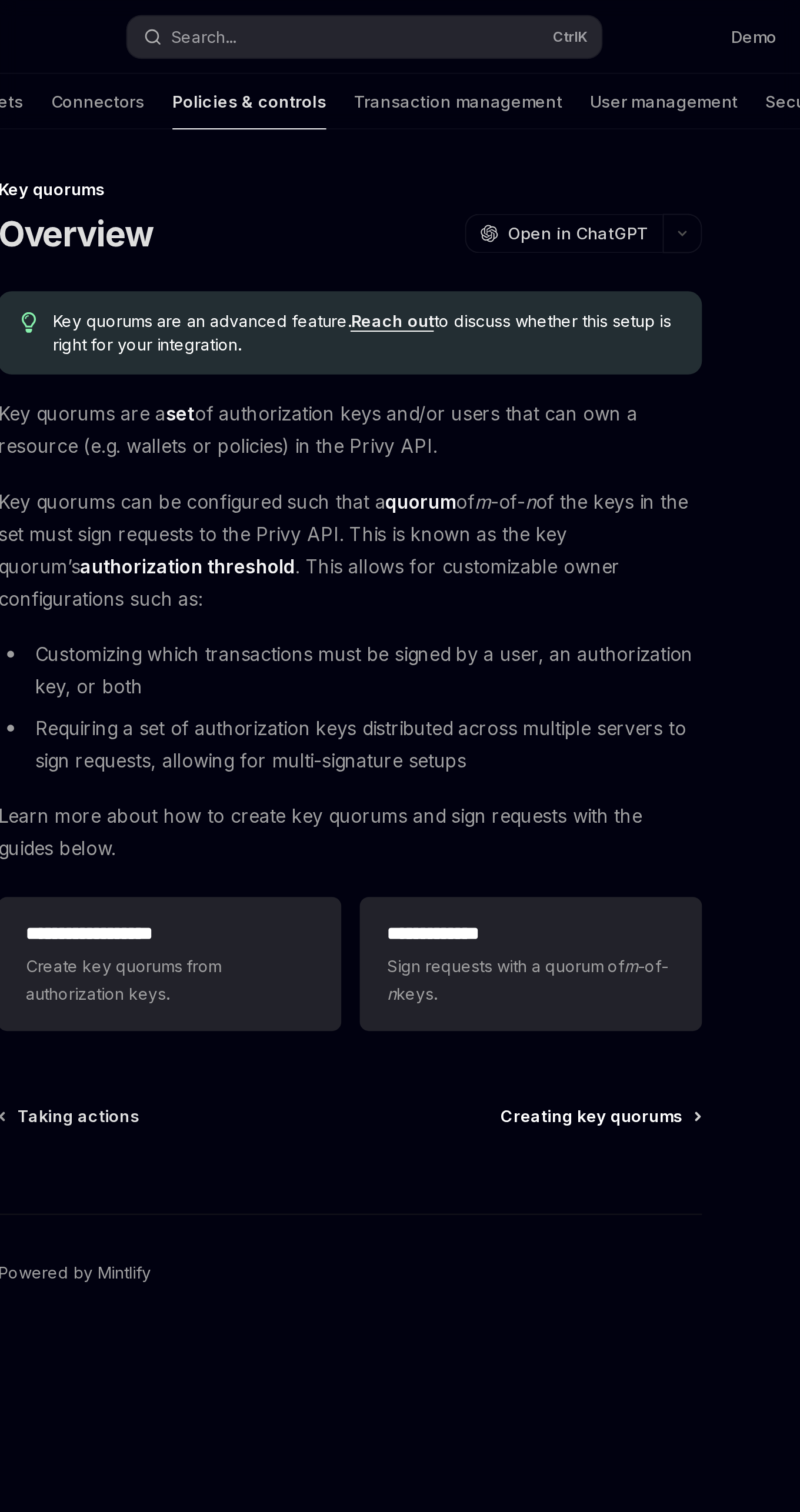
click at [534, 569] on span "Creating key quorums" at bounding box center [515, 568] width 92 height 12
type textarea "*"
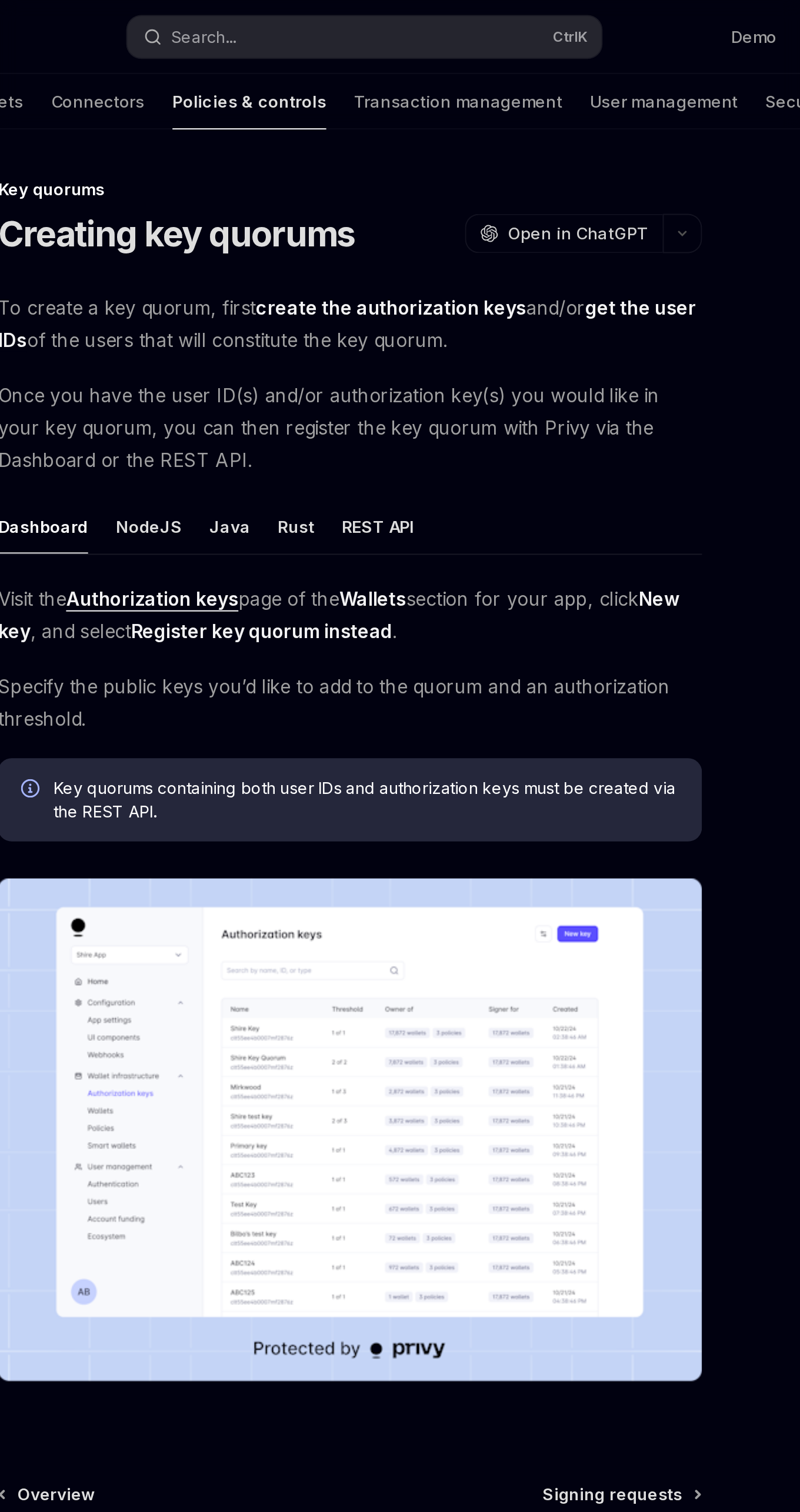
click at [309, 304] on strong "Authorization keys" at bounding box center [292, 304] width 87 height 12
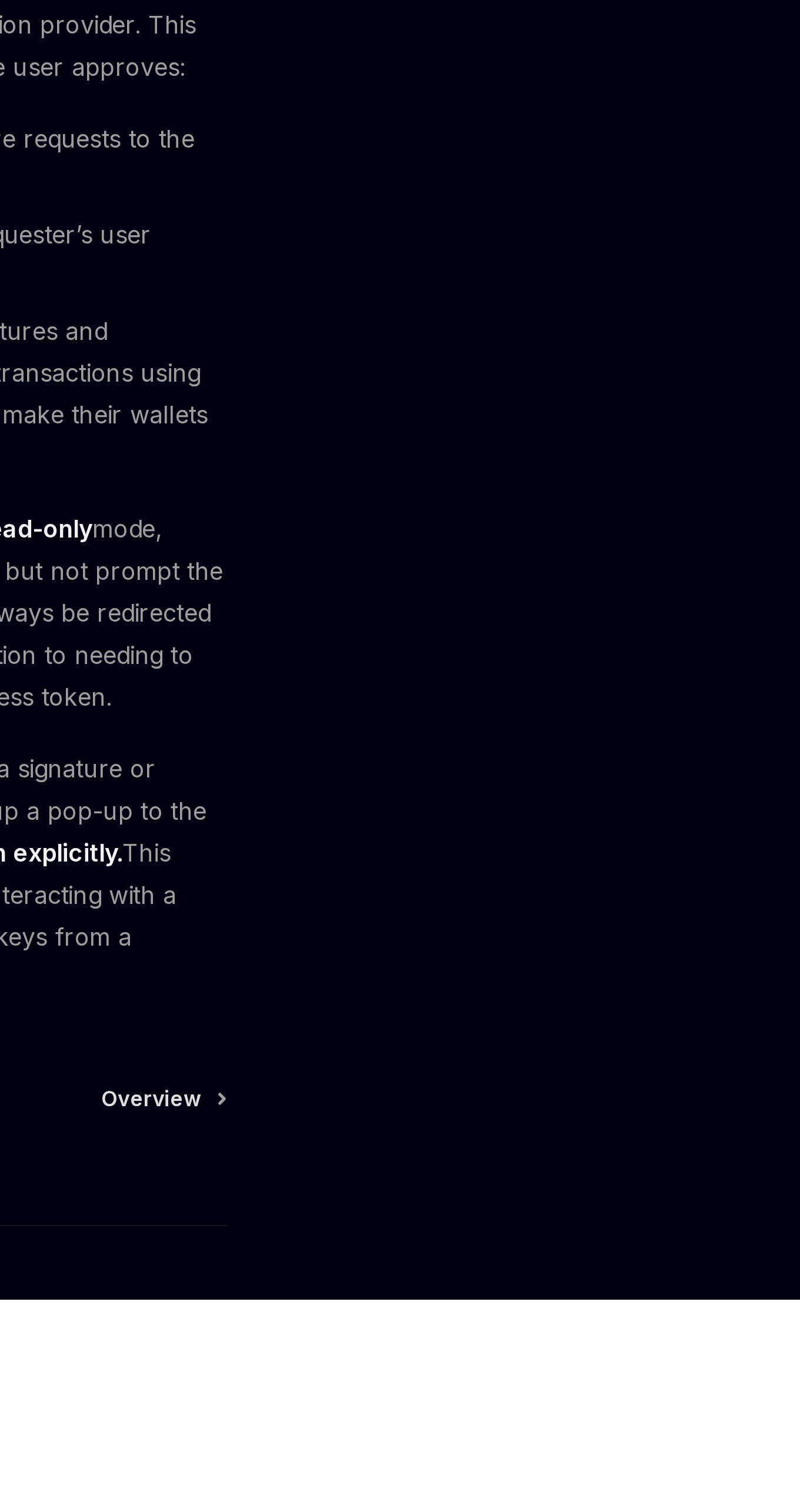
click at [549, 1414] on div "Global wallets Overview OpenAI Open in ChatGPT OpenAI Open in ChatGPT Privy emb…" at bounding box center [283, 837] width 584 height 1495
click at [570, 1433] on icon at bounding box center [569, 1433] width 2 height 4
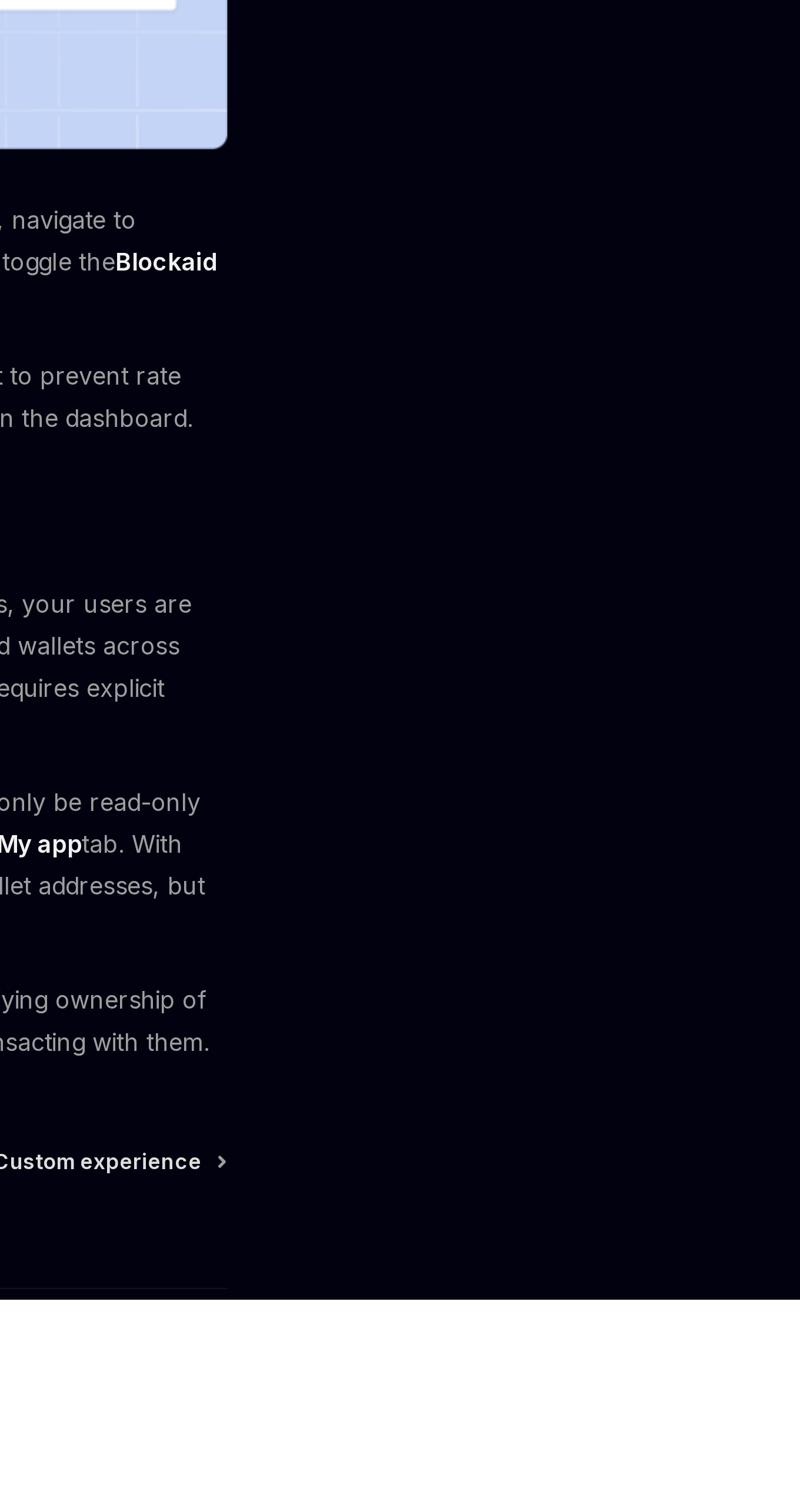
click at [566, 1438] on div "Launch your wallet Overview OpenAI Open in ChatGPT OpenAI Open in ChatGPT Provi…" at bounding box center [283, 849] width 584 height 1520
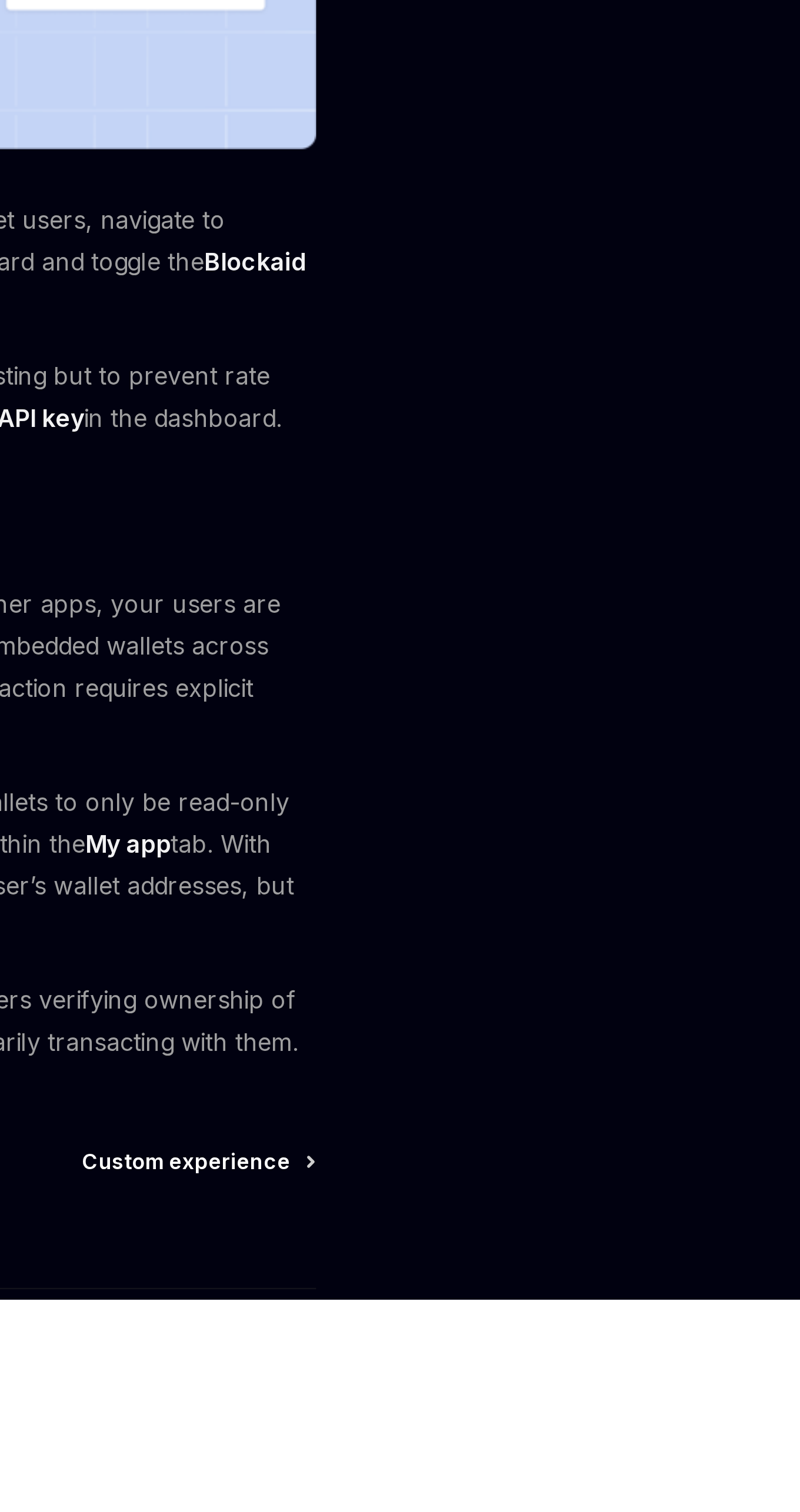
click at [550, 1453] on span "Custom experience" at bounding box center [521, 1458] width 82 height 12
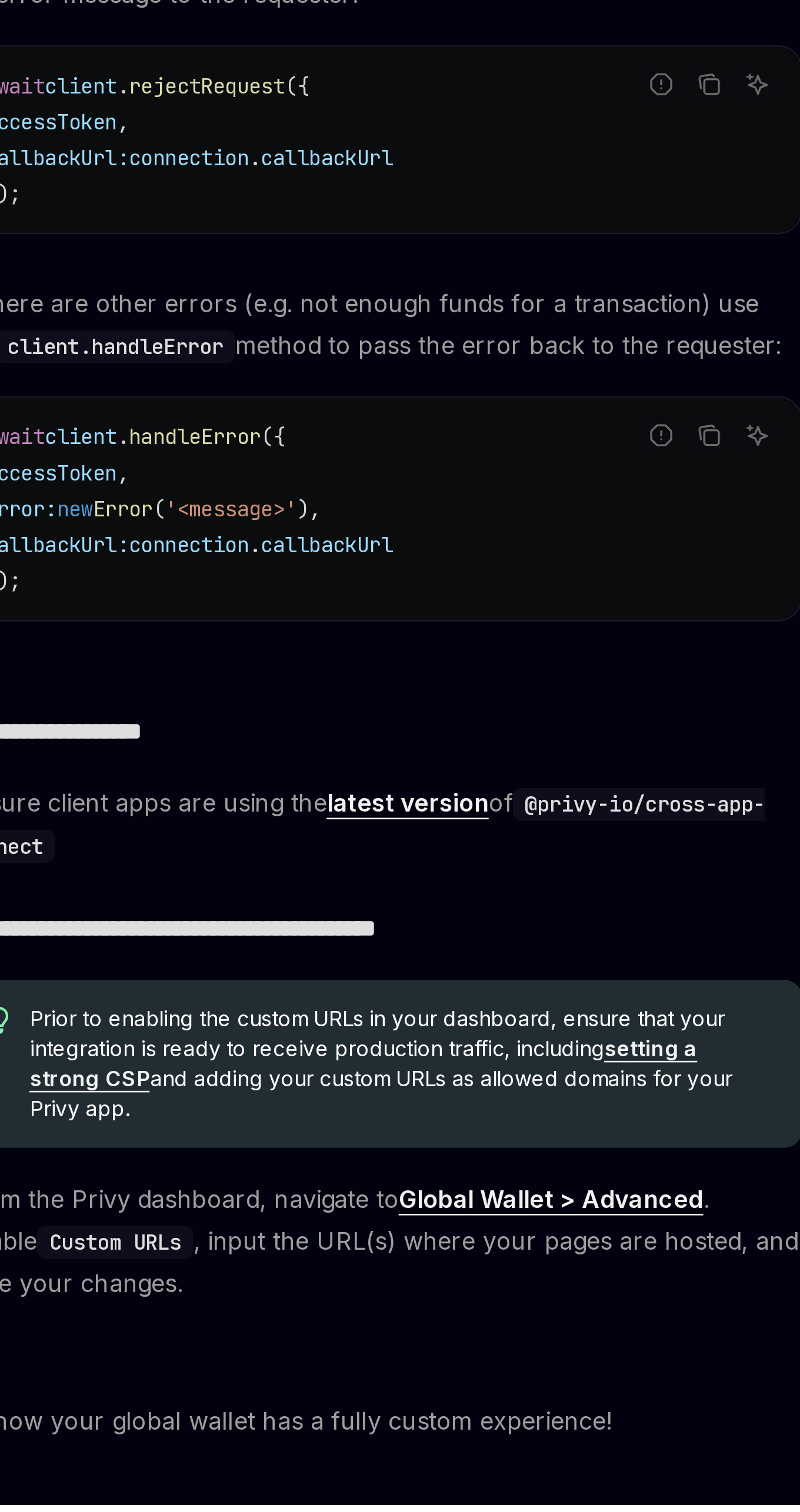
scroll to position [1061, 0]
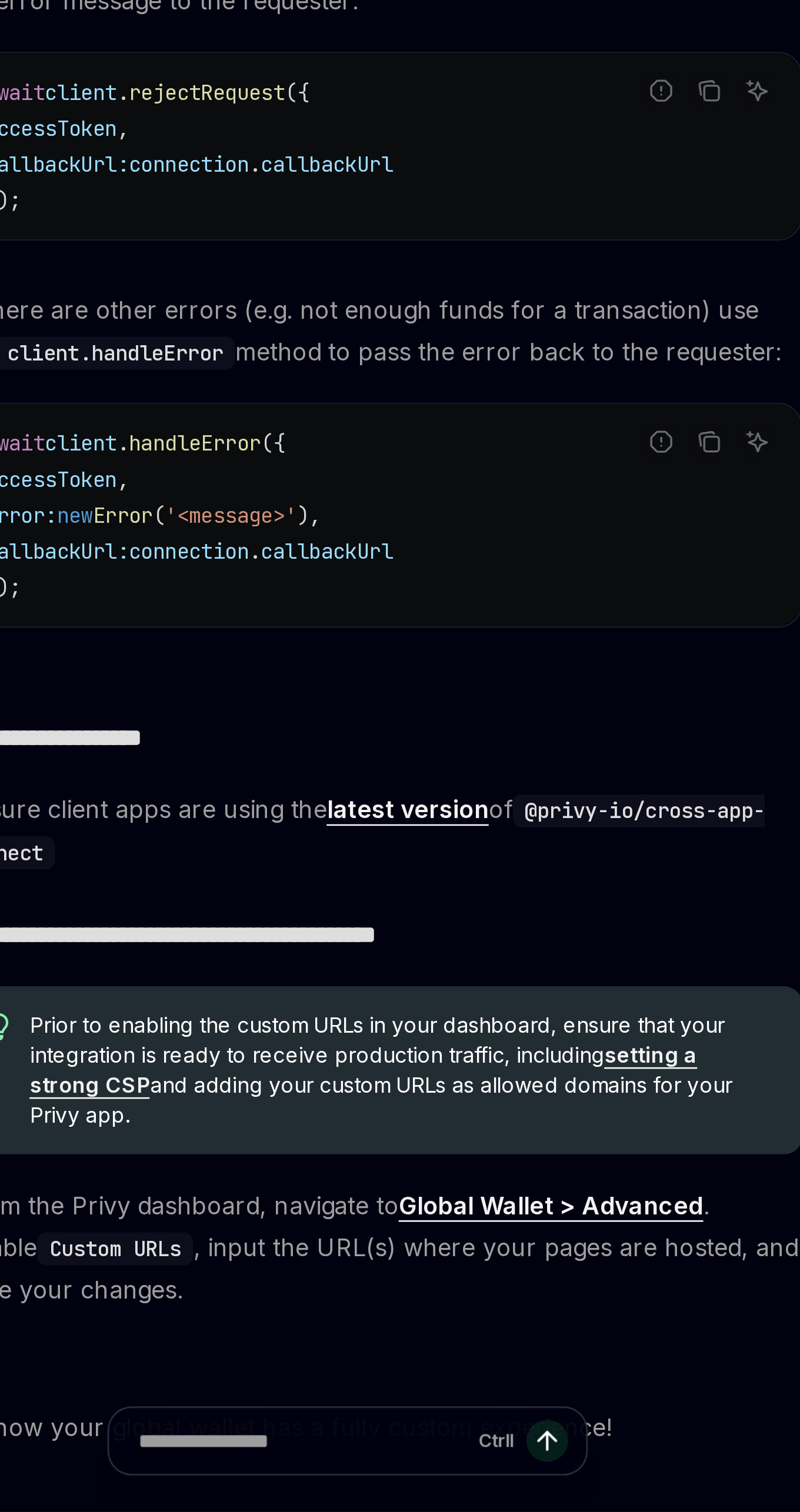
click at [423, 1231] on link "latest version" at bounding box center [416, 1237] width 64 height 12
click at [417, 1237] on link "latest version" at bounding box center [416, 1237] width 64 height 12
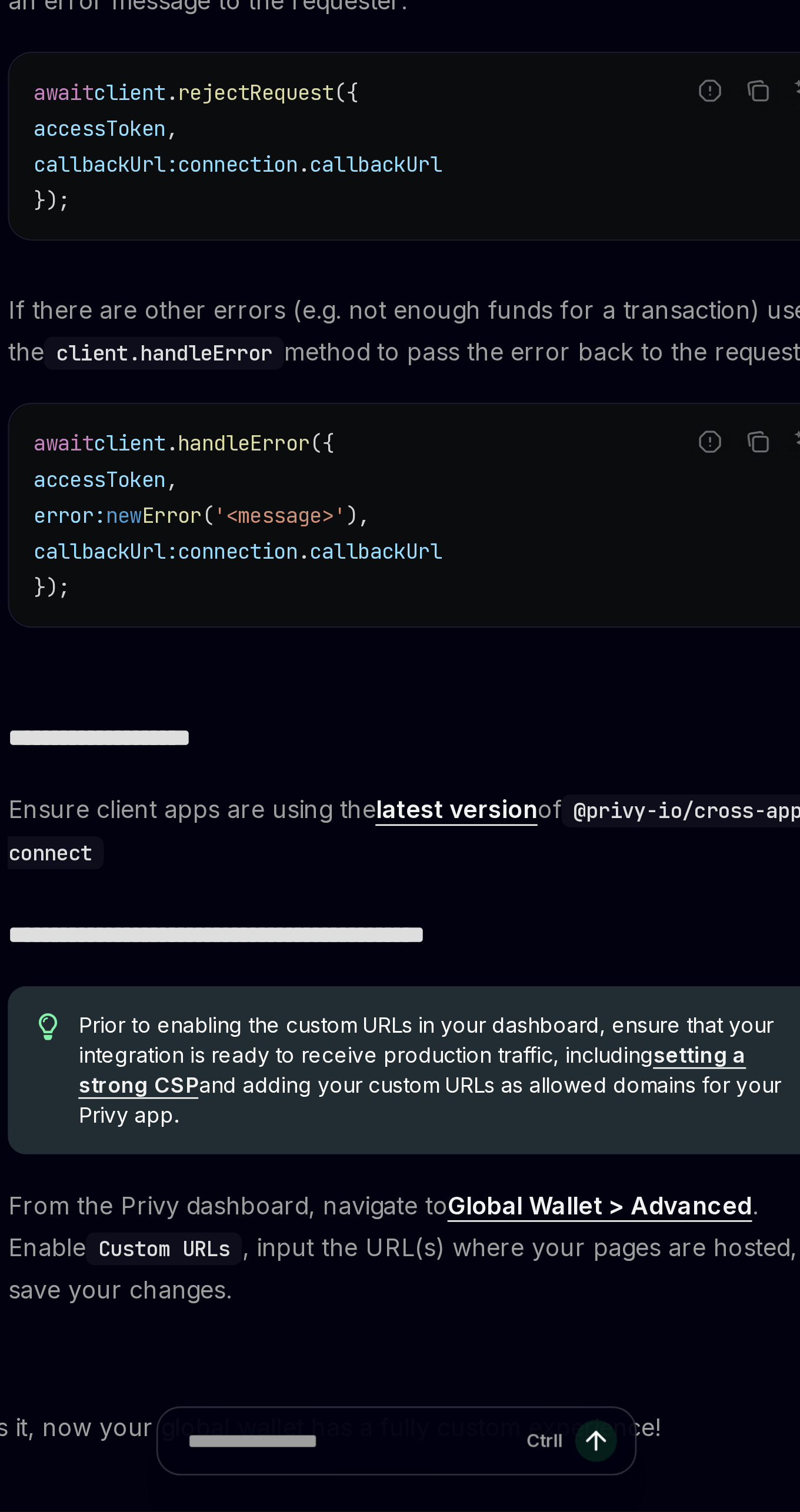
type textarea "*"
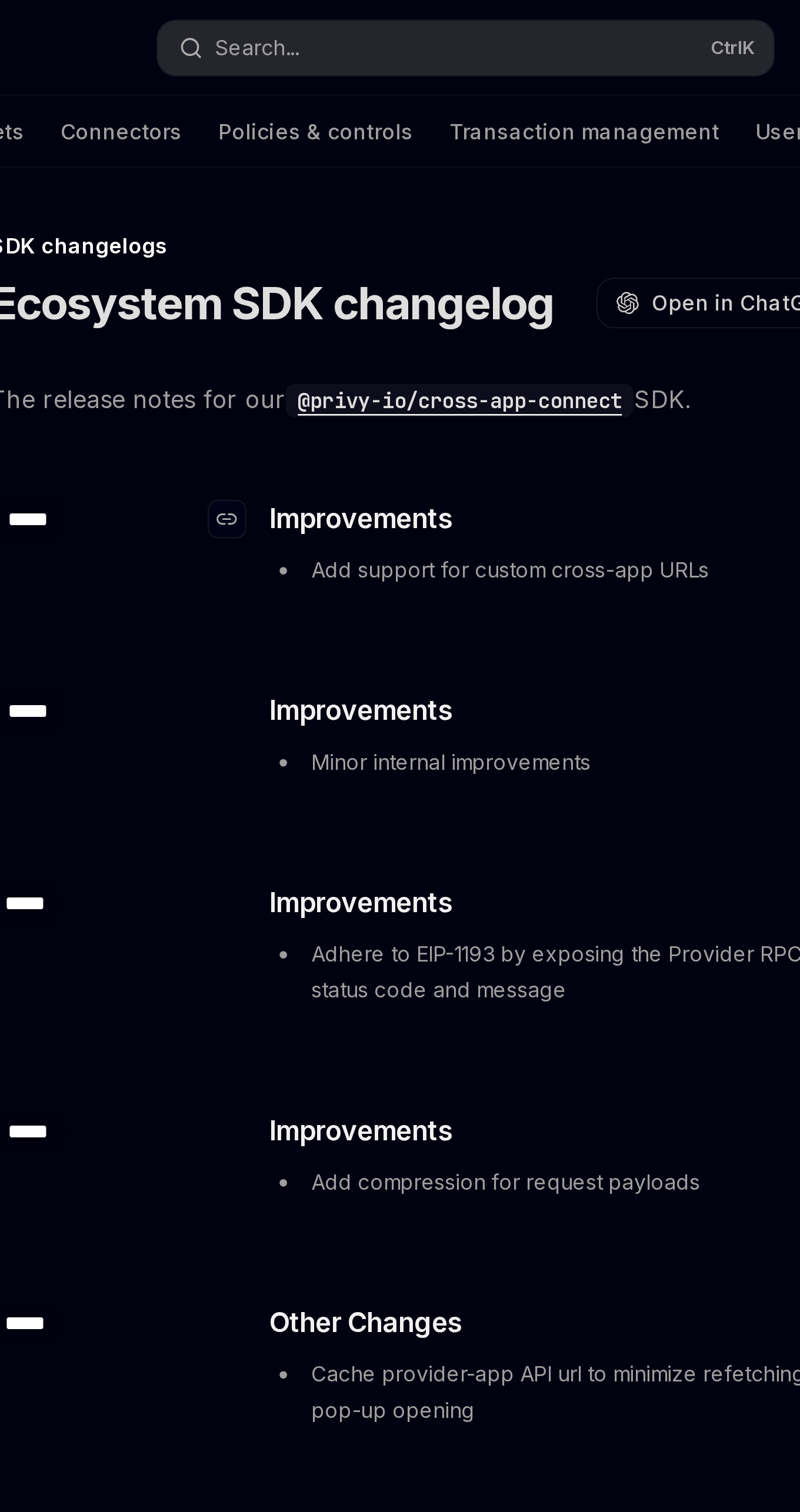
click at [389, 200] on span "Improvements" at bounding box center [359, 203] width 72 height 17
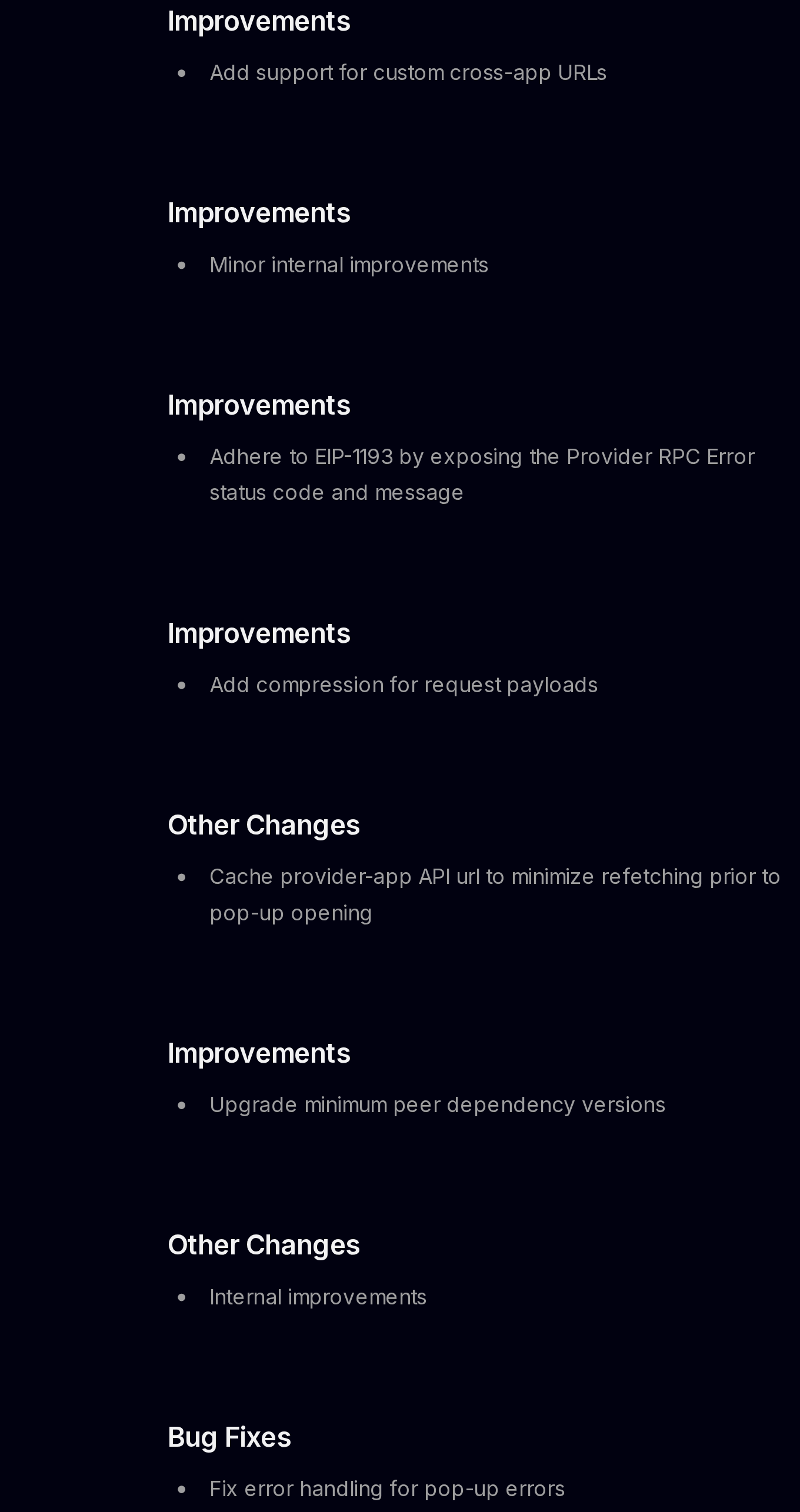
click at [413, 399] on div "​ ***** ​ Improvements Adhere to EIP-1193 by exposing the Provider RPC Error st…" at bounding box center [393, 372] width 358 height 89
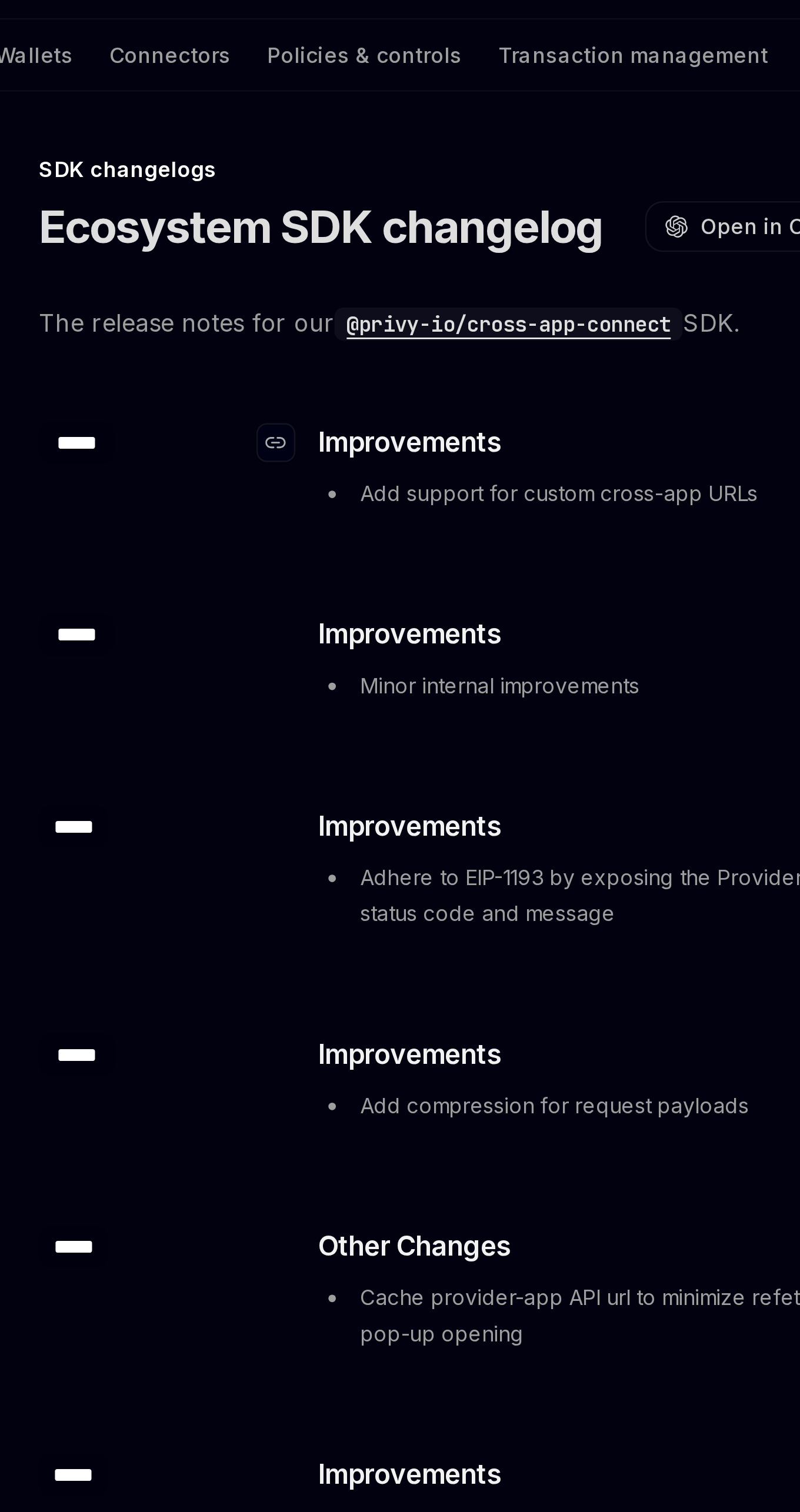
click at [325, 198] on span "Improvements" at bounding box center [359, 203] width 72 height 17
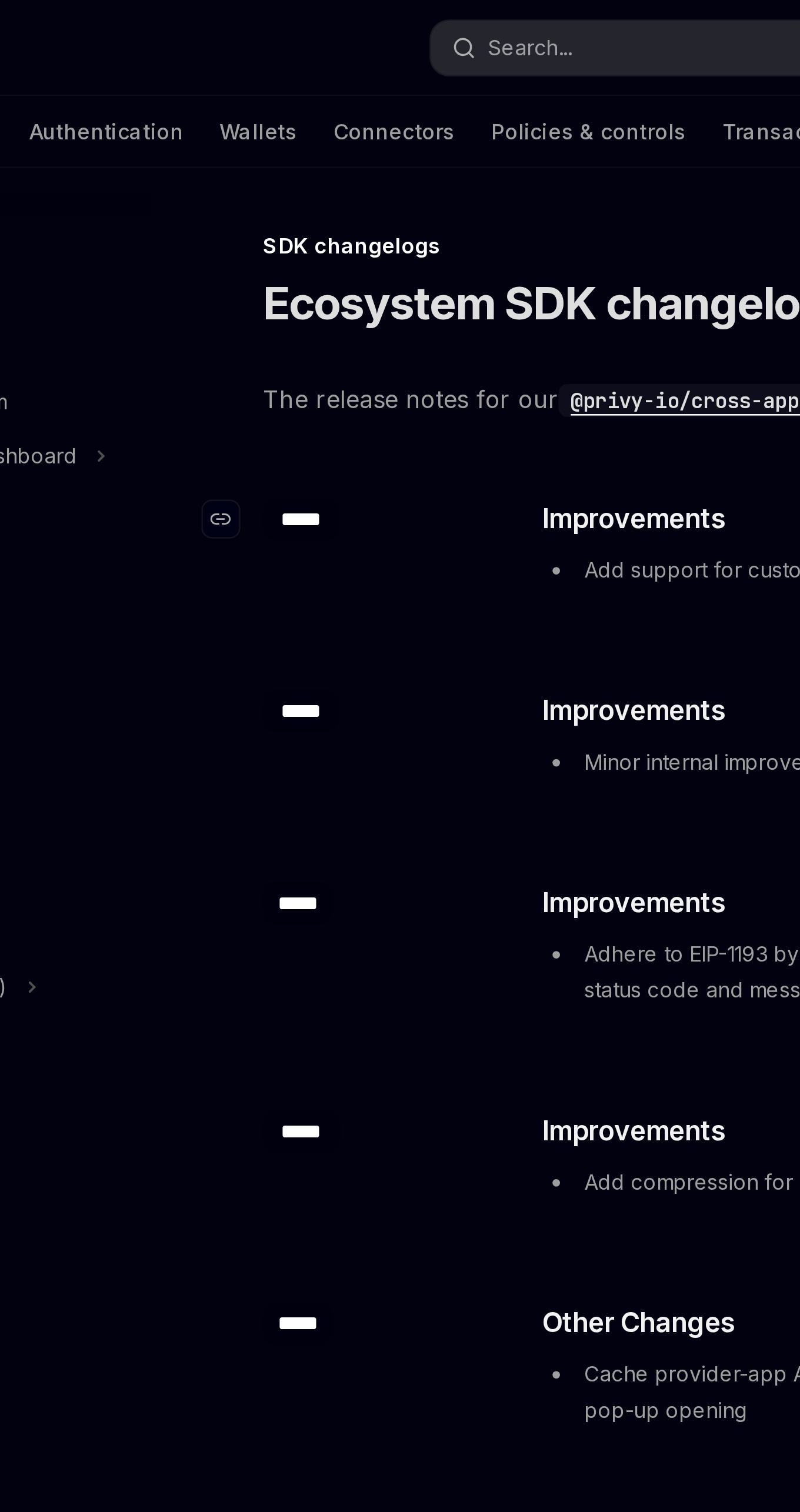
click at [237, 197] on div "*****" at bounding box center [228, 203] width 29 height 17
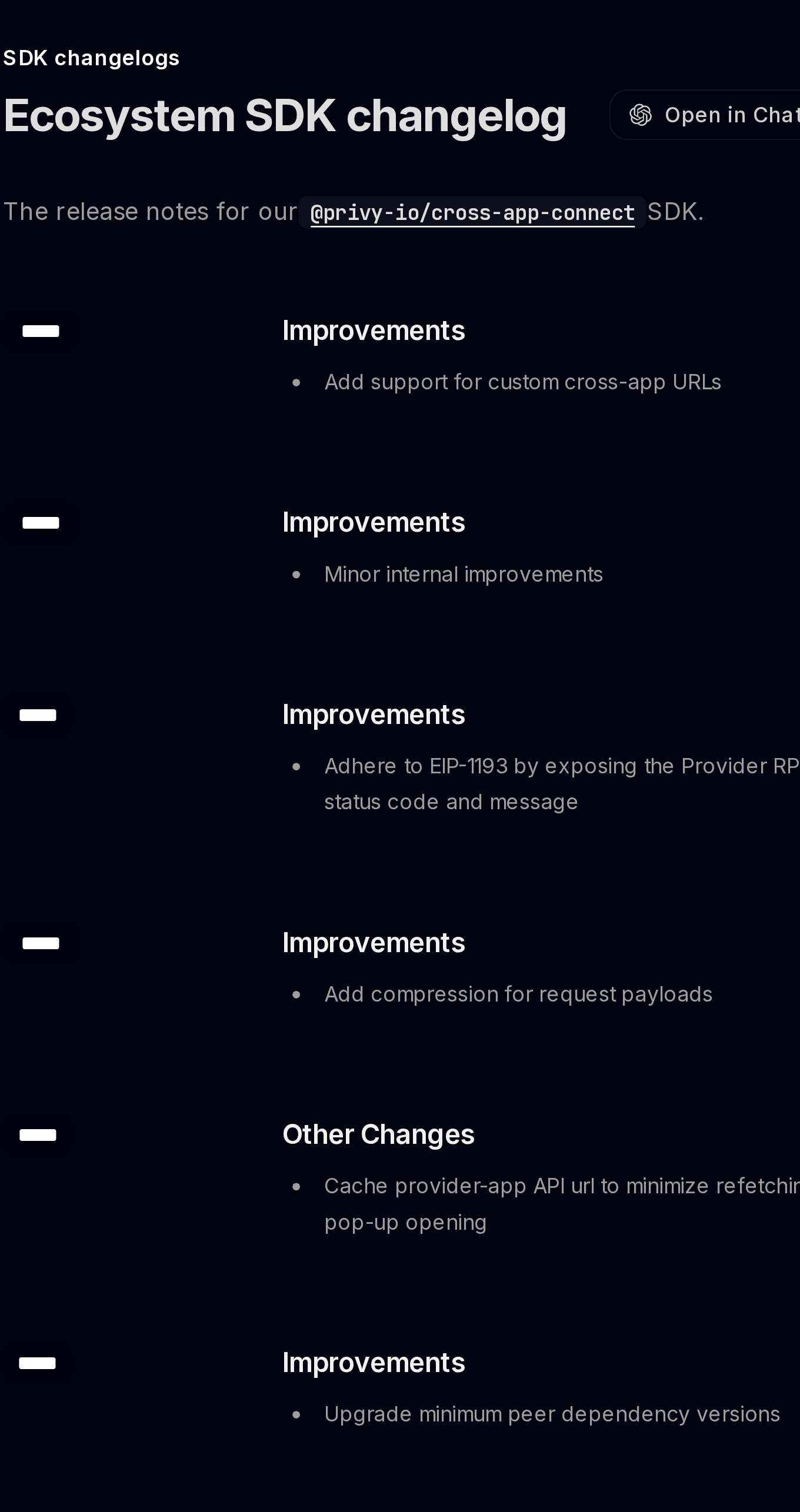
click at [434, 157] on code "@privy-io/cross-app-connect" at bounding box center [398, 157] width 136 height 13
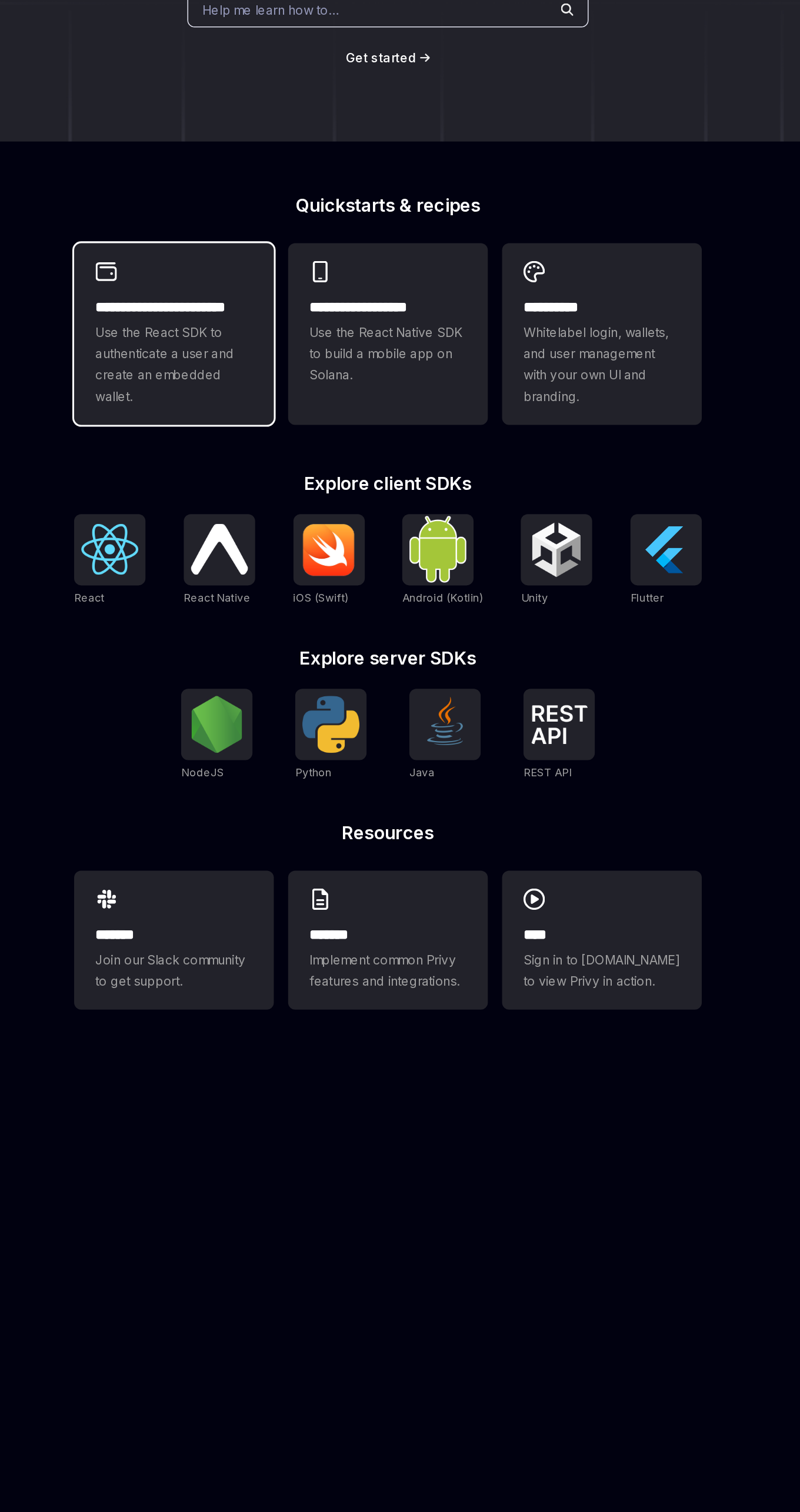
click at [260, 473] on span "Use the React SDK to authenticate a user and create an embedded wallet." at bounding box center [258, 481] width 103 height 56
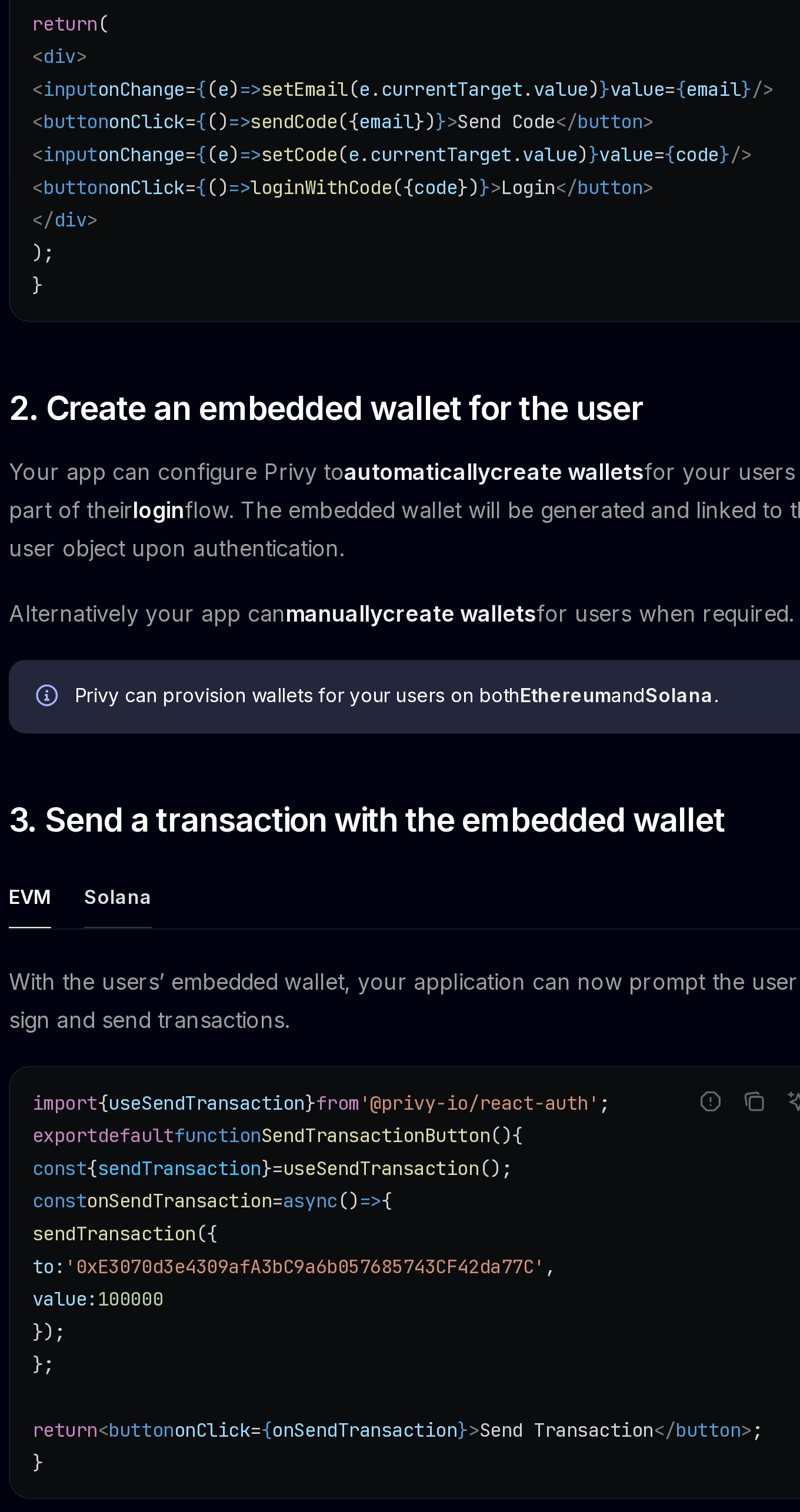
click at [271, 1142] on div "Solana" at bounding box center [260, 1156] width 29 height 28
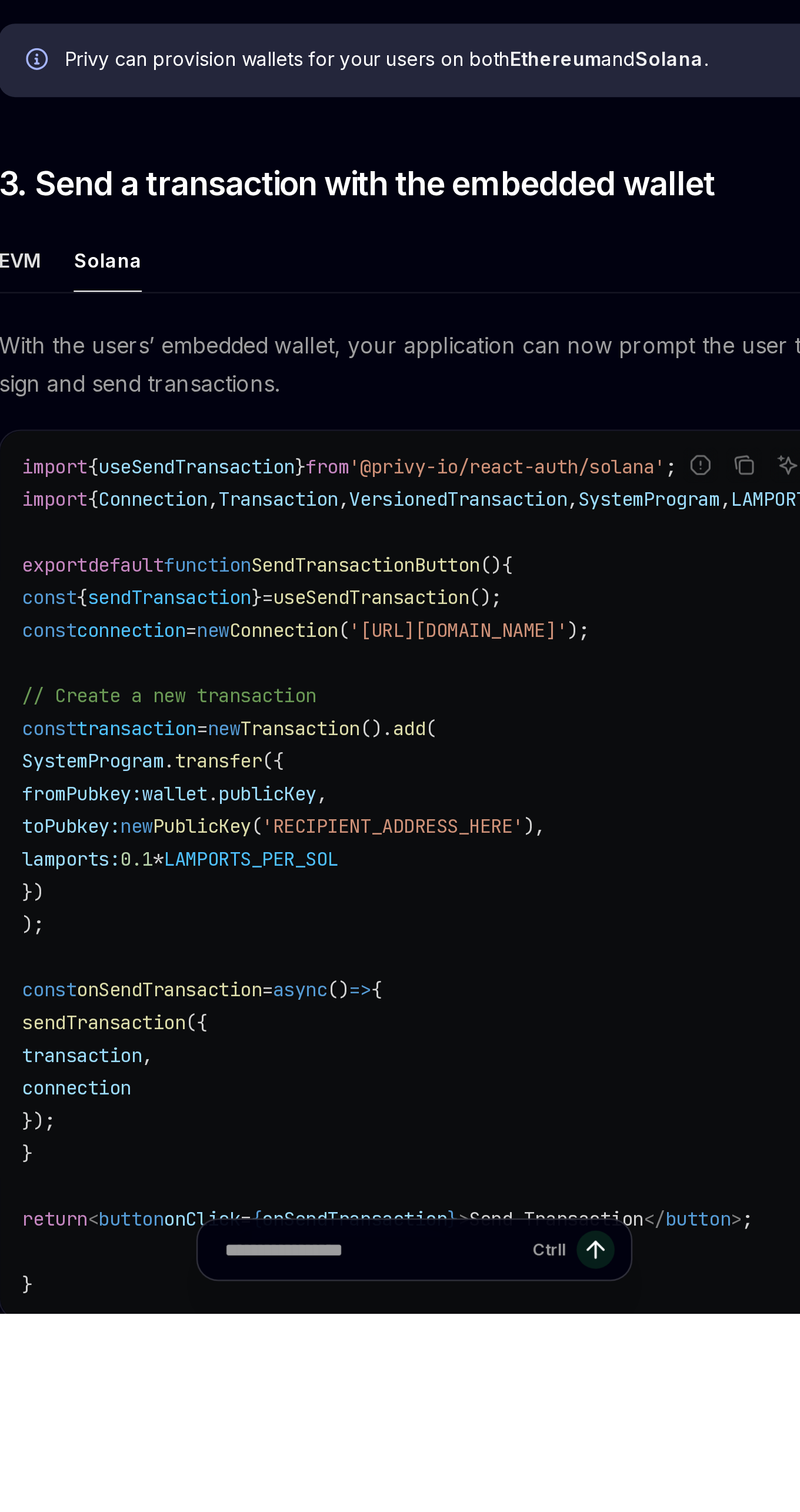
scroll to position [260, 0]
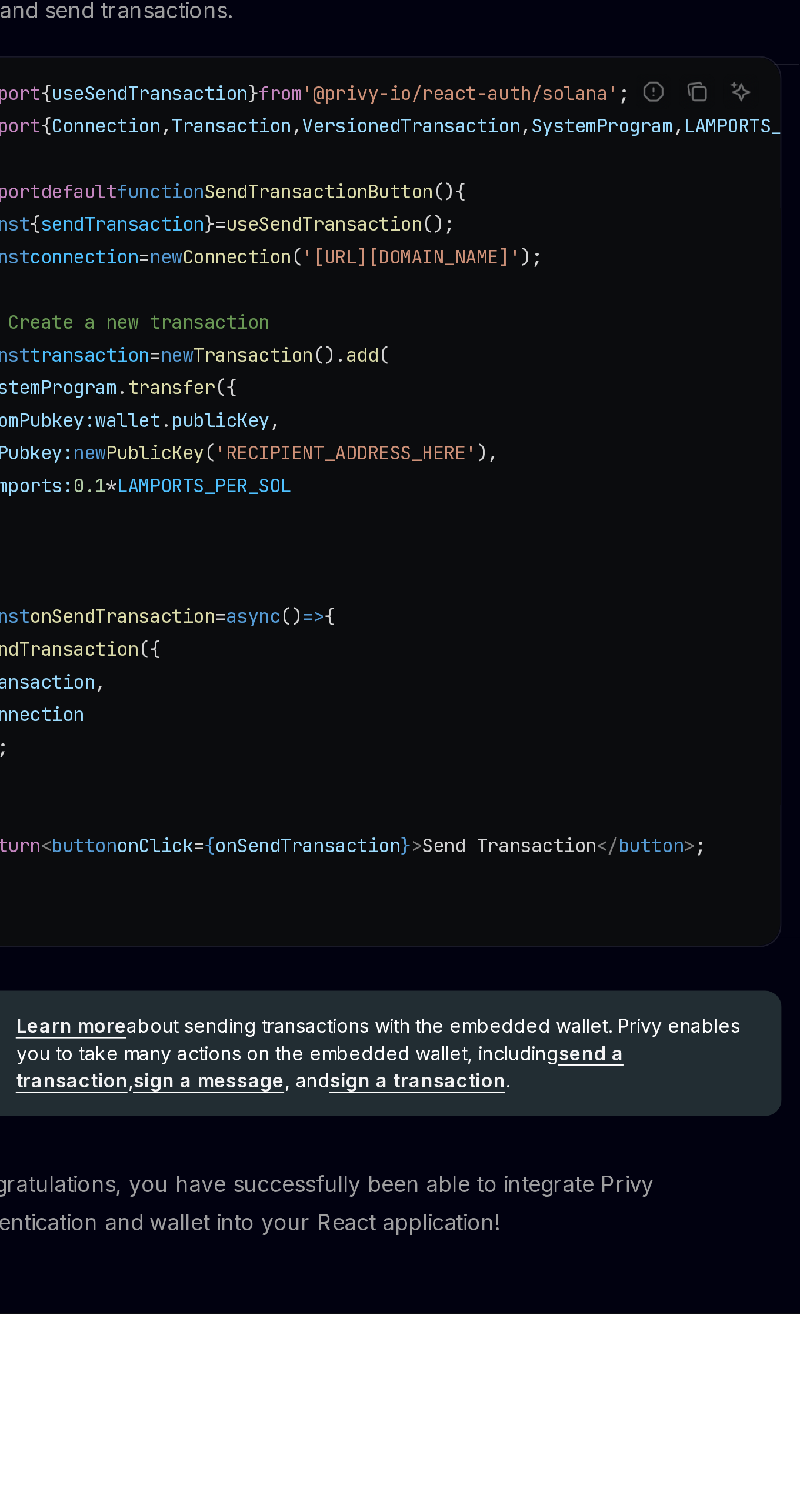
click at [503, 1394] on link "send a transaction" at bounding box center [372, 1405] width 262 height 22
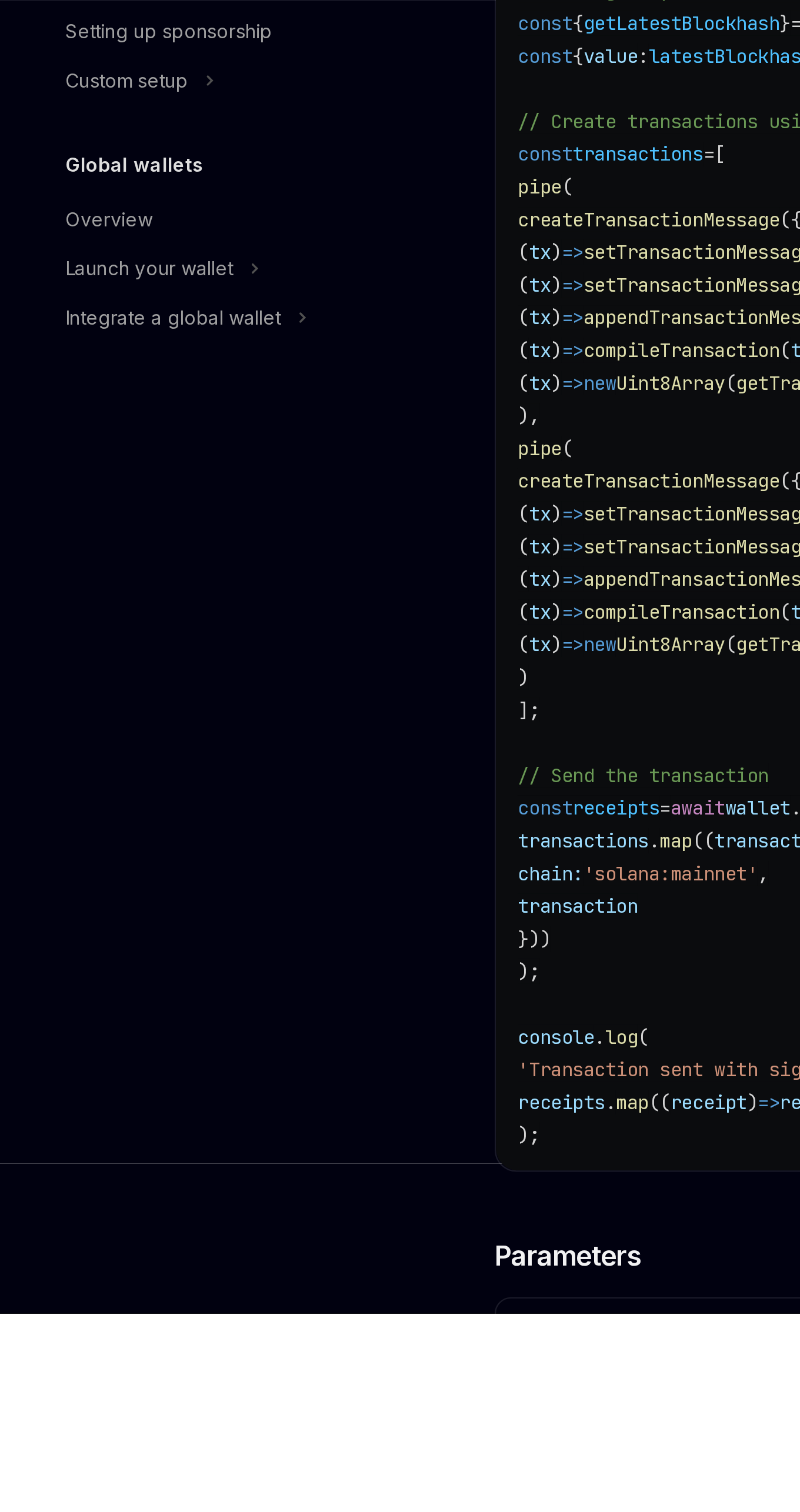
scroll to position [1875, 0]
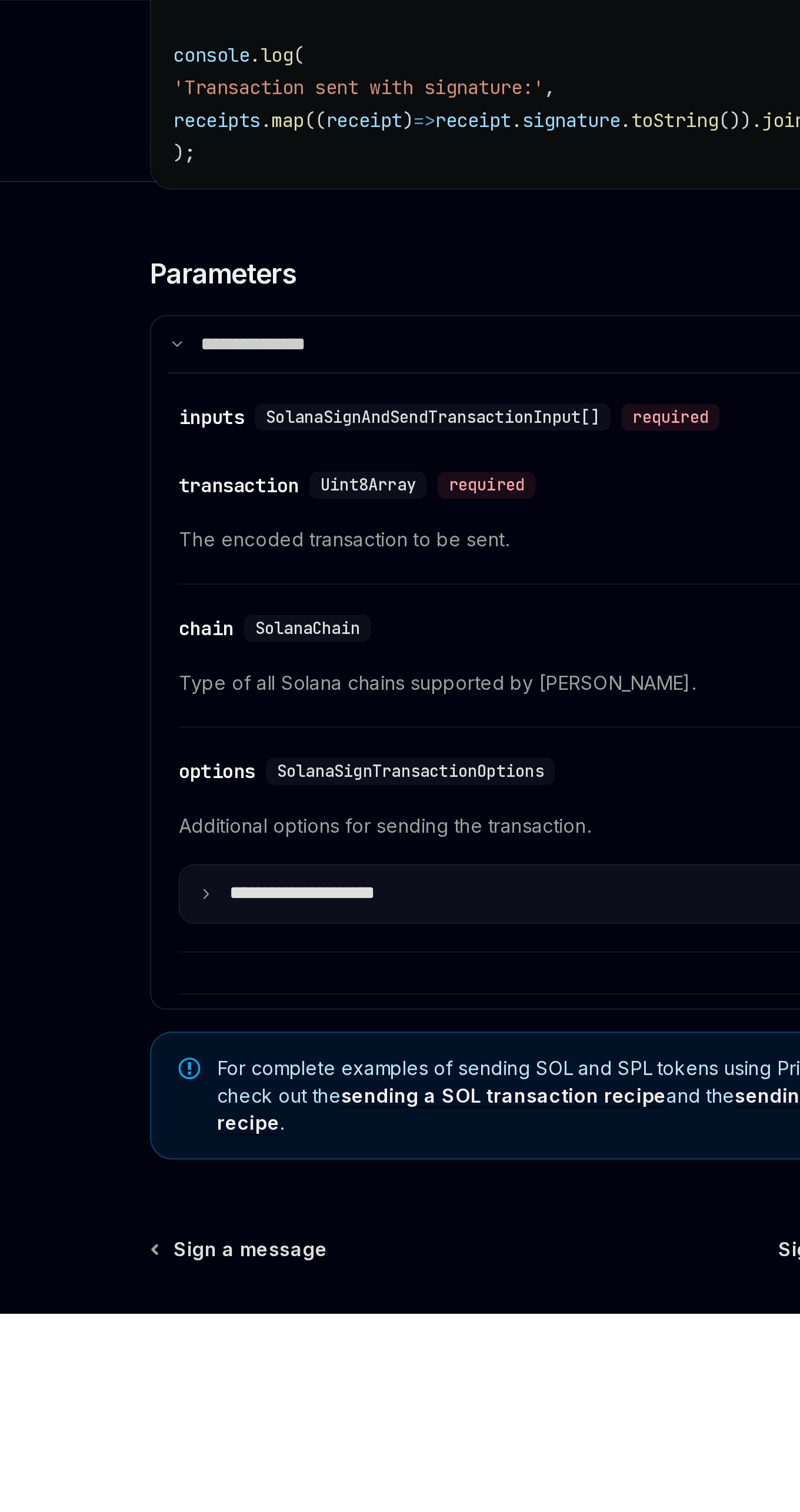
click at [366, 1343] on summary "**********" at bounding box center [392, 1330] width 332 height 24
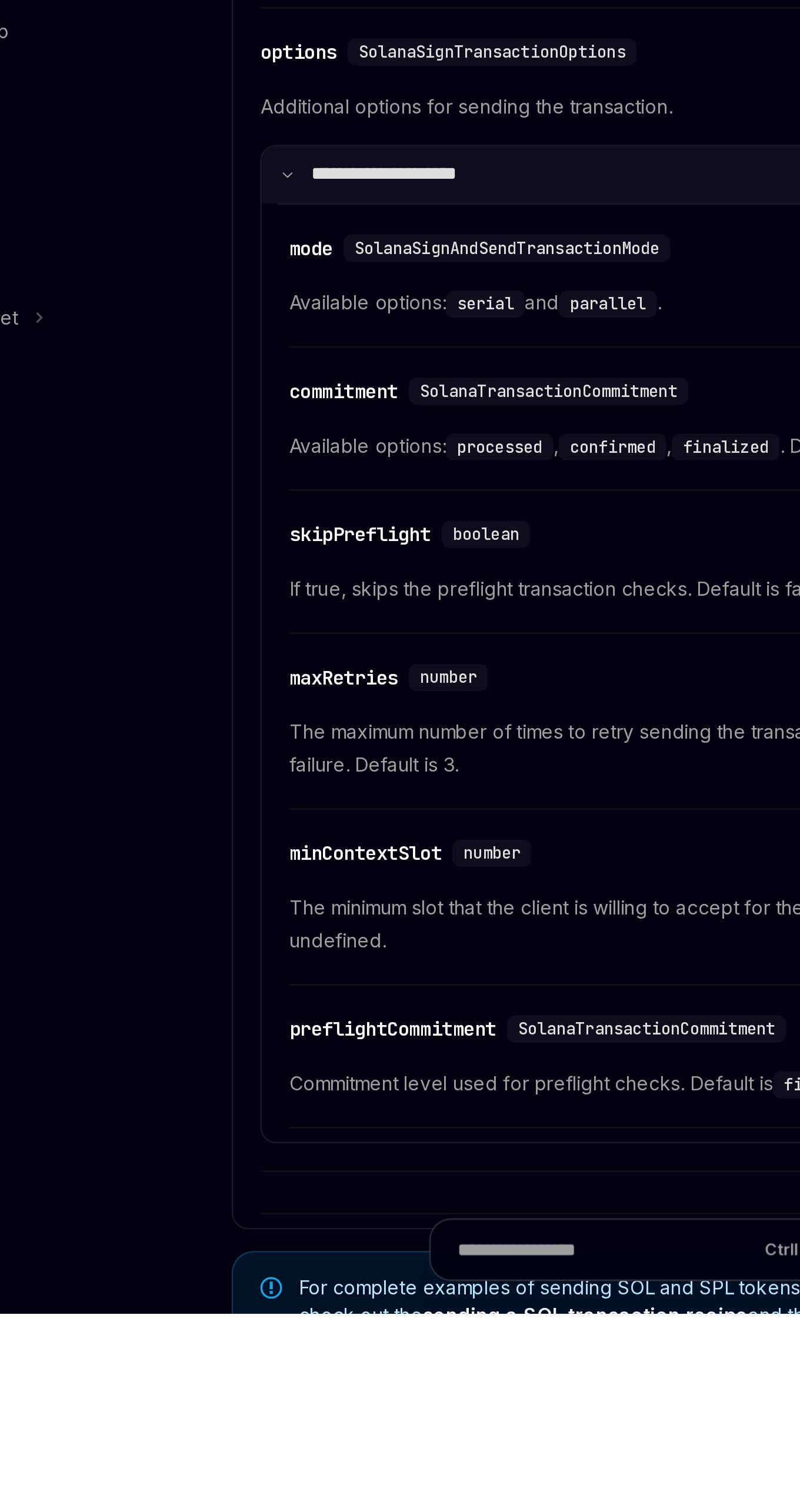
scroll to position [2195, 0]
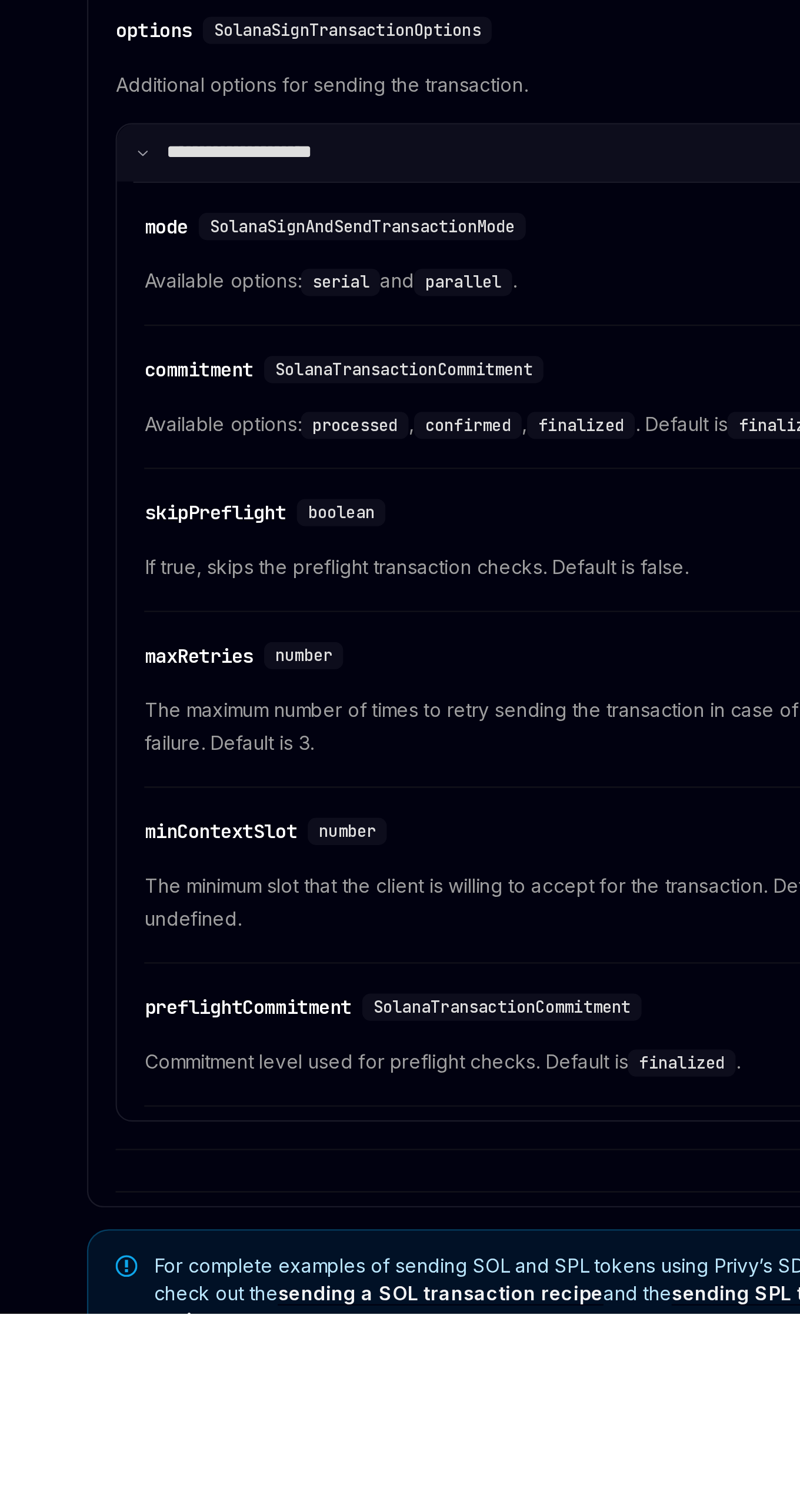
click at [423, 1023] on summary "**********" at bounding box center [392, 1011] width 332 height 24
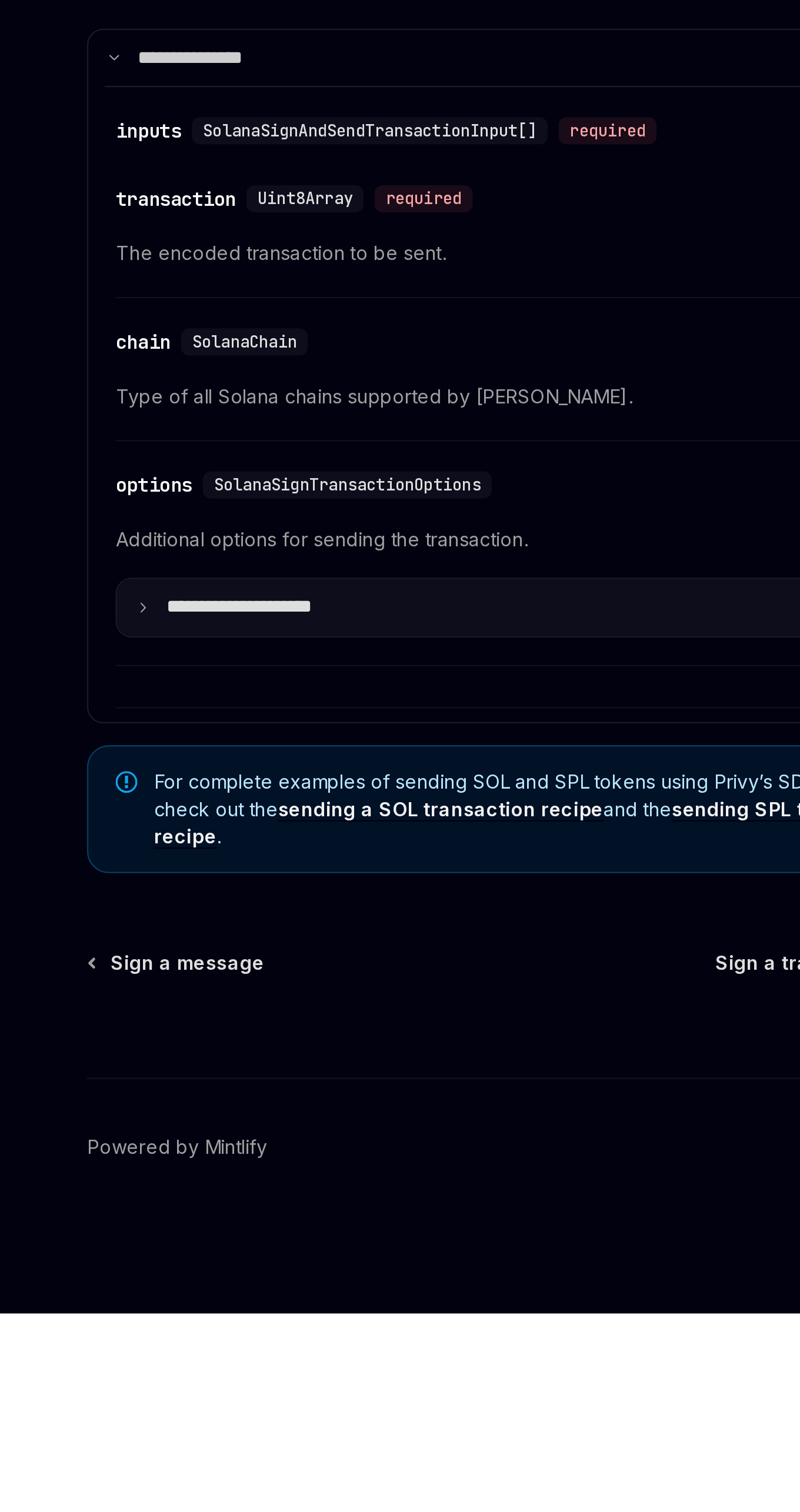
scroll to position [1875, 0]
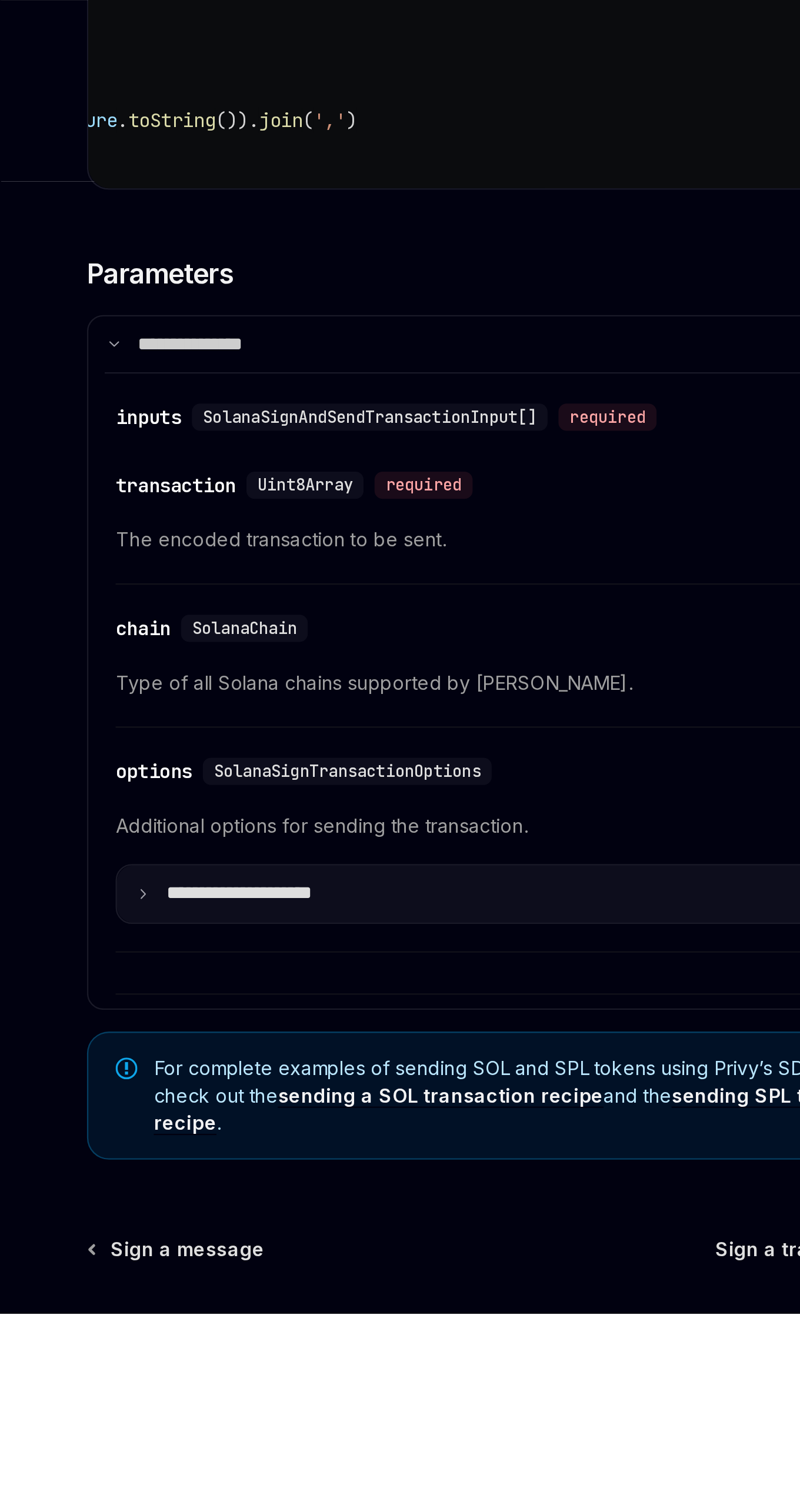
click at [390, 1343] on summary "**********" at bounding box center [392, 1330] width 332 height 24
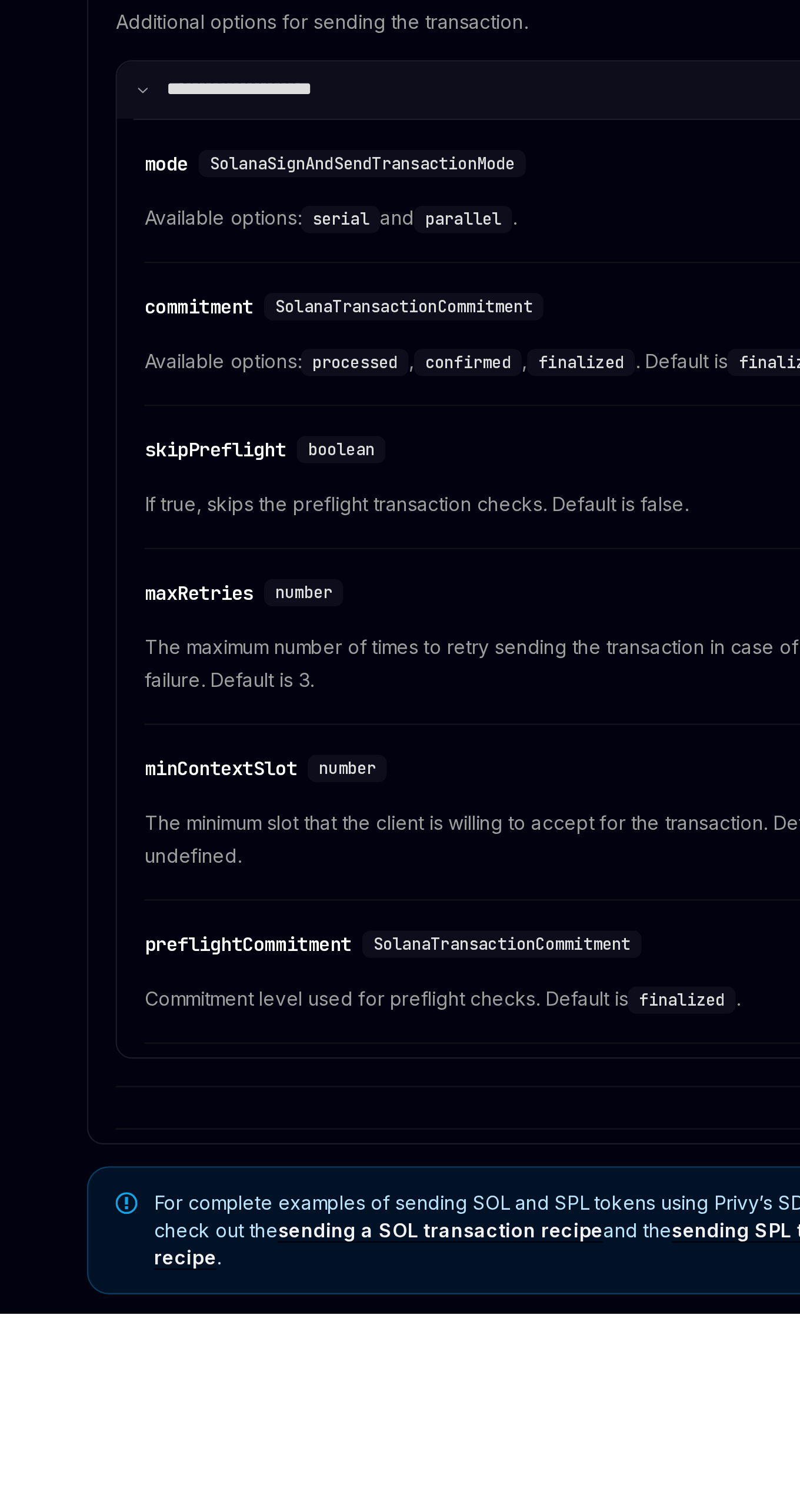
scroll to position [2294, 0]
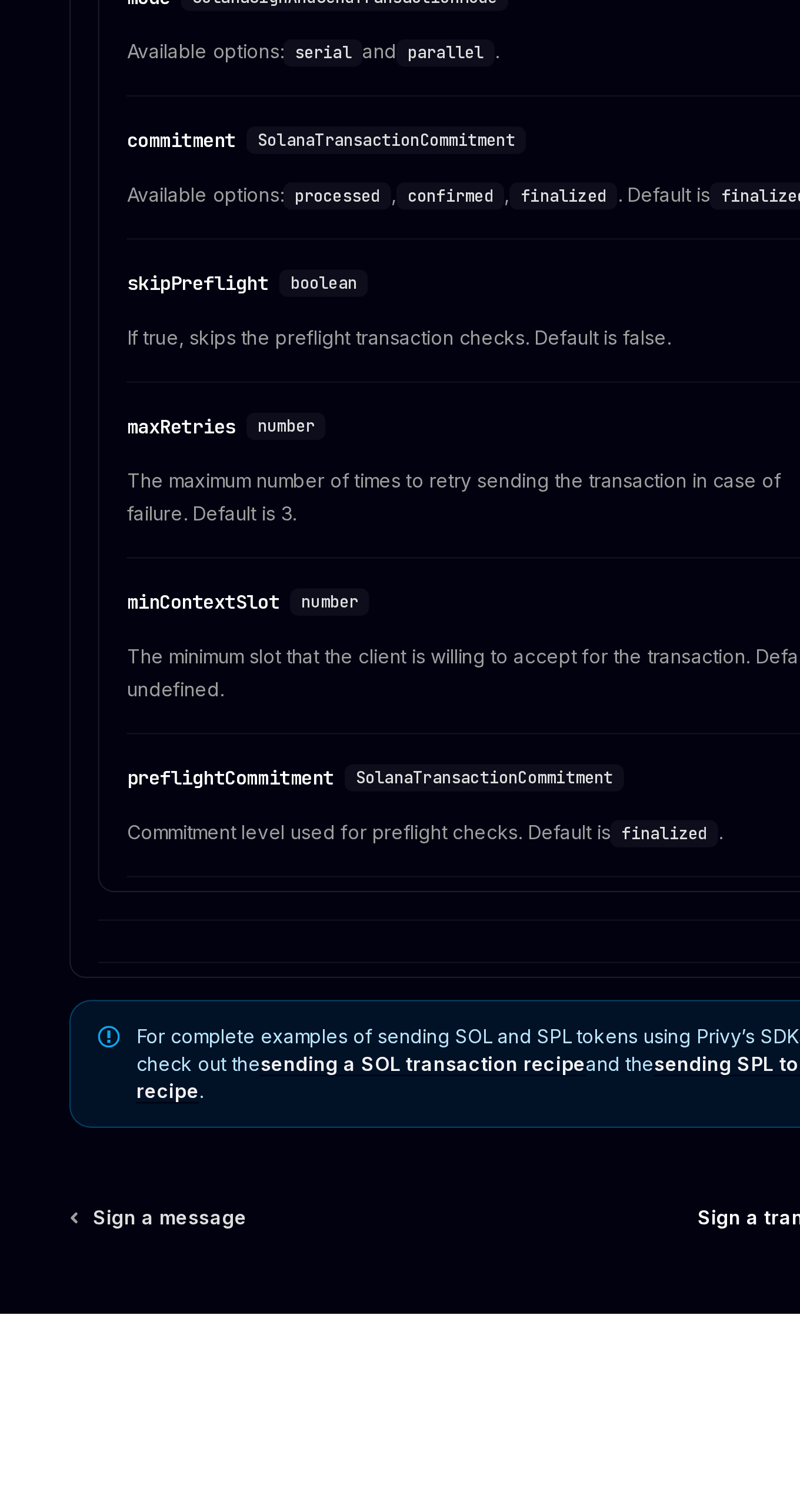
click at [509, 1477] on span "Sign a transaction" at bounding box center [523, 1470] width 77 height 12
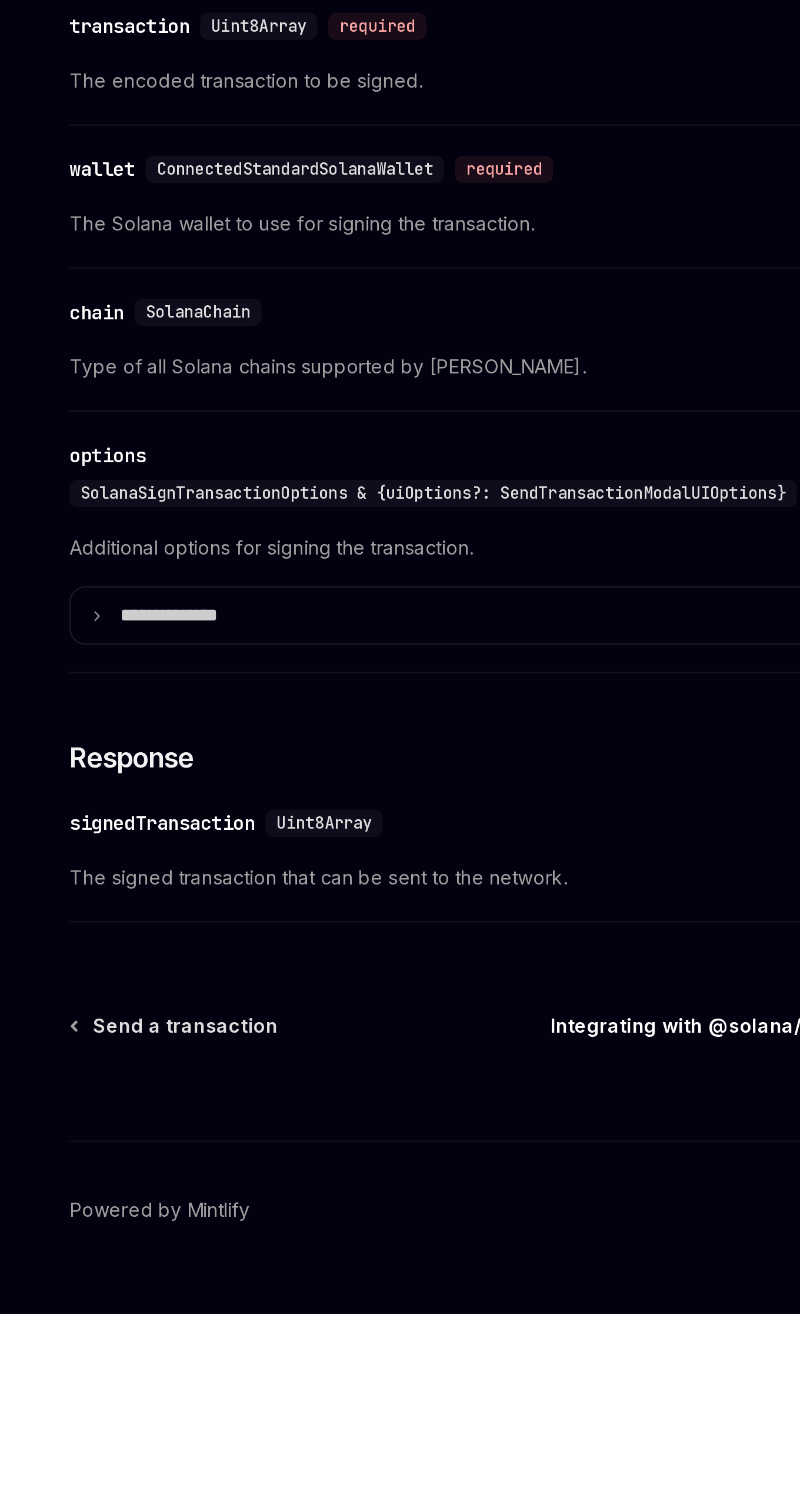
click at [505, 1392] on span "Integrating with @solana/web3.js" at bounding box center [491, 1388] width 141 height 12
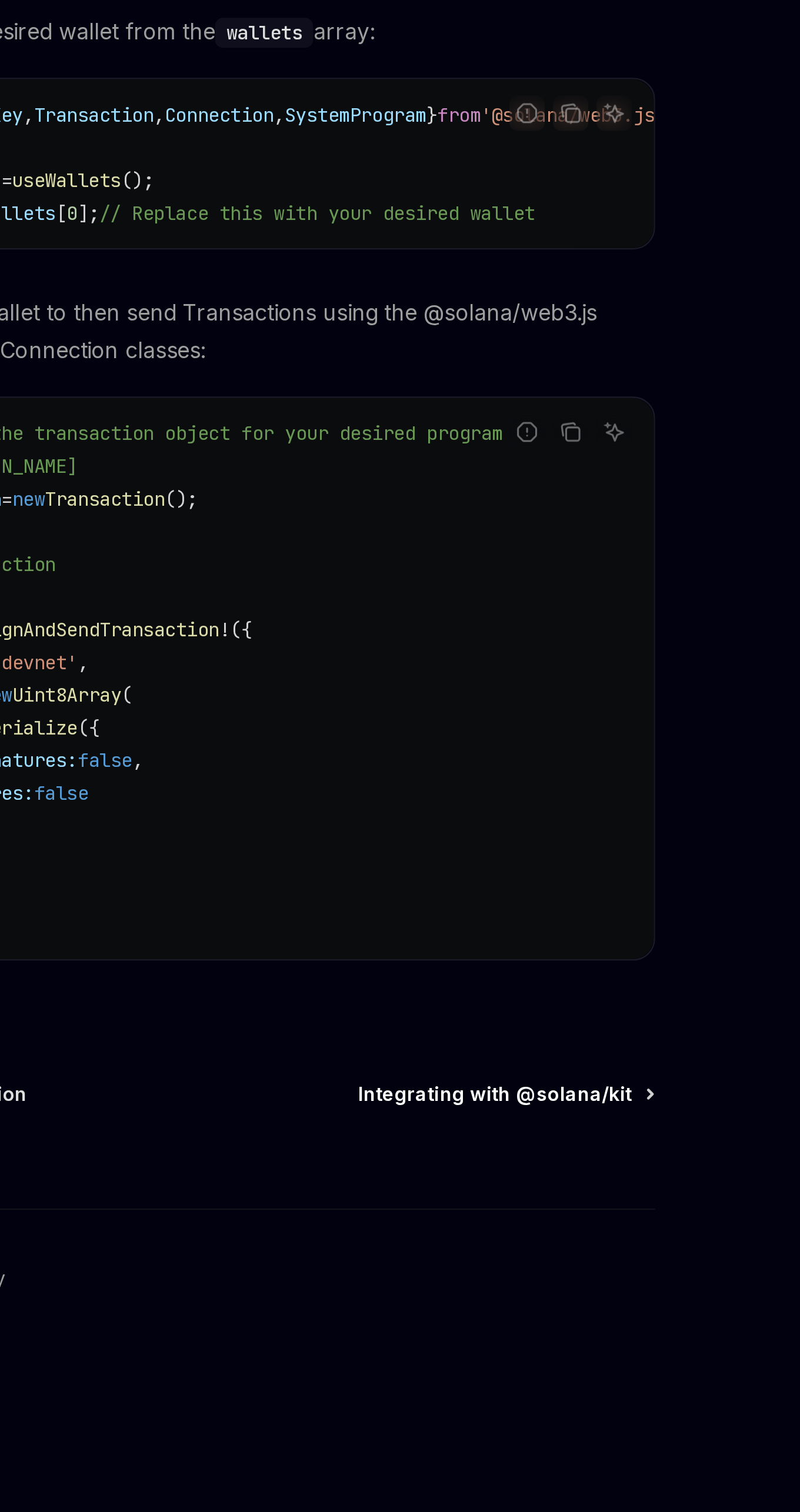
click at [540, 758] on span "Integrating with @solana/kit" at bounding box center [503, 752] width 118 height 12
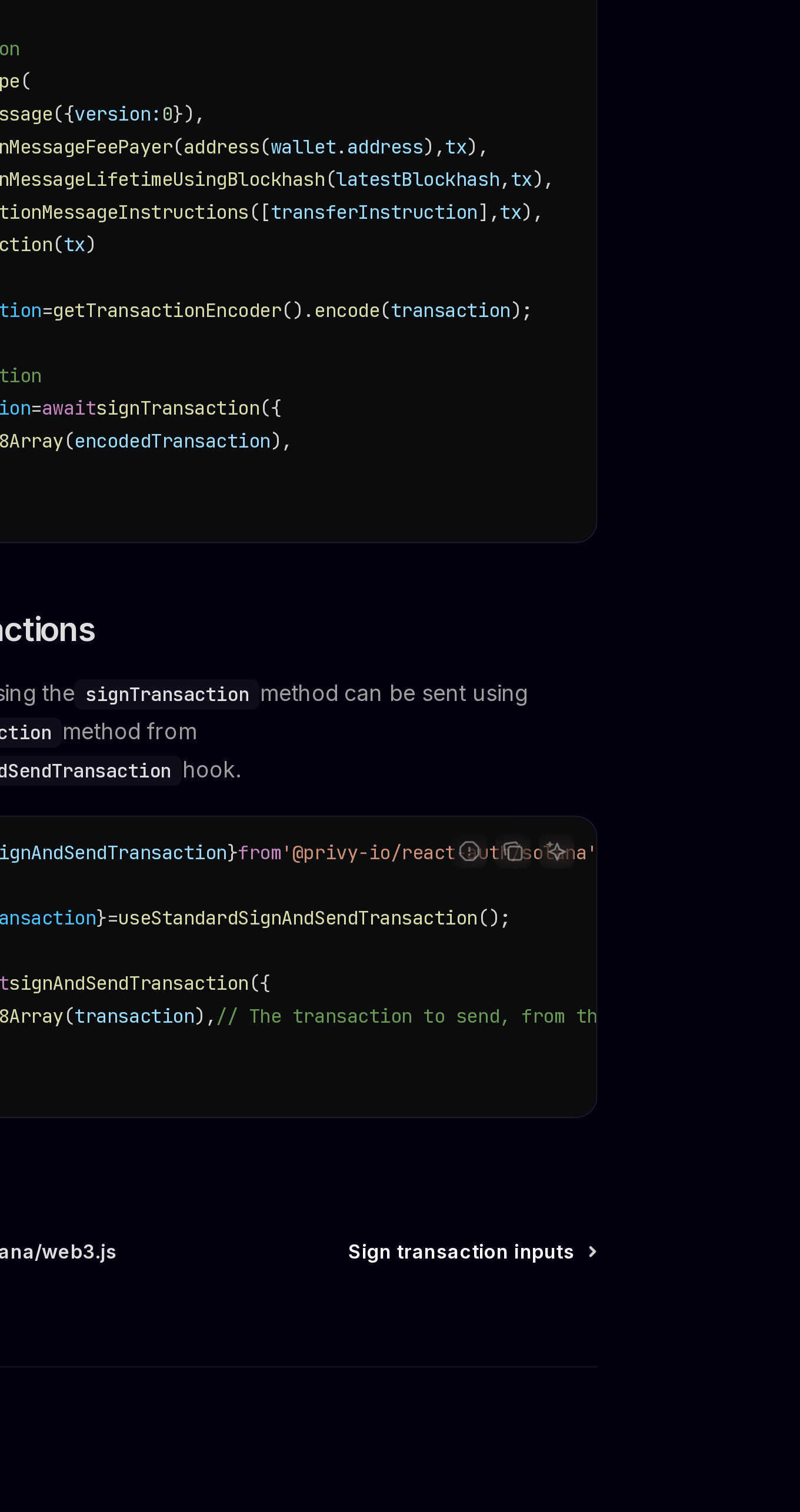
click at [561, 1406] on span "Sign transaction inputs" at bounding box center [513, 1400] width 98 height 12
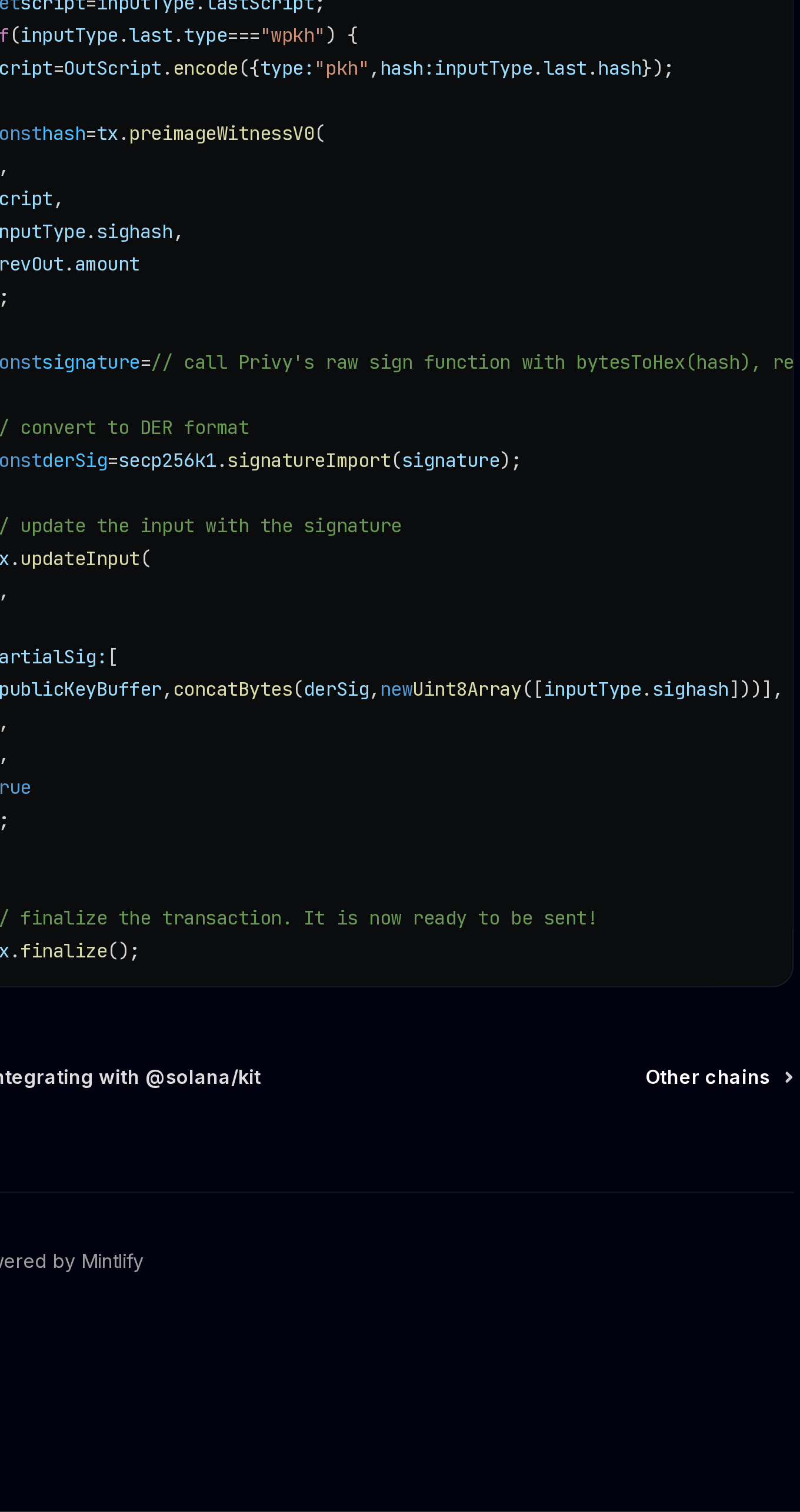
click at [541, 1327] on span "Other chains" at bounding box center [534, 1324] width 54 height 12
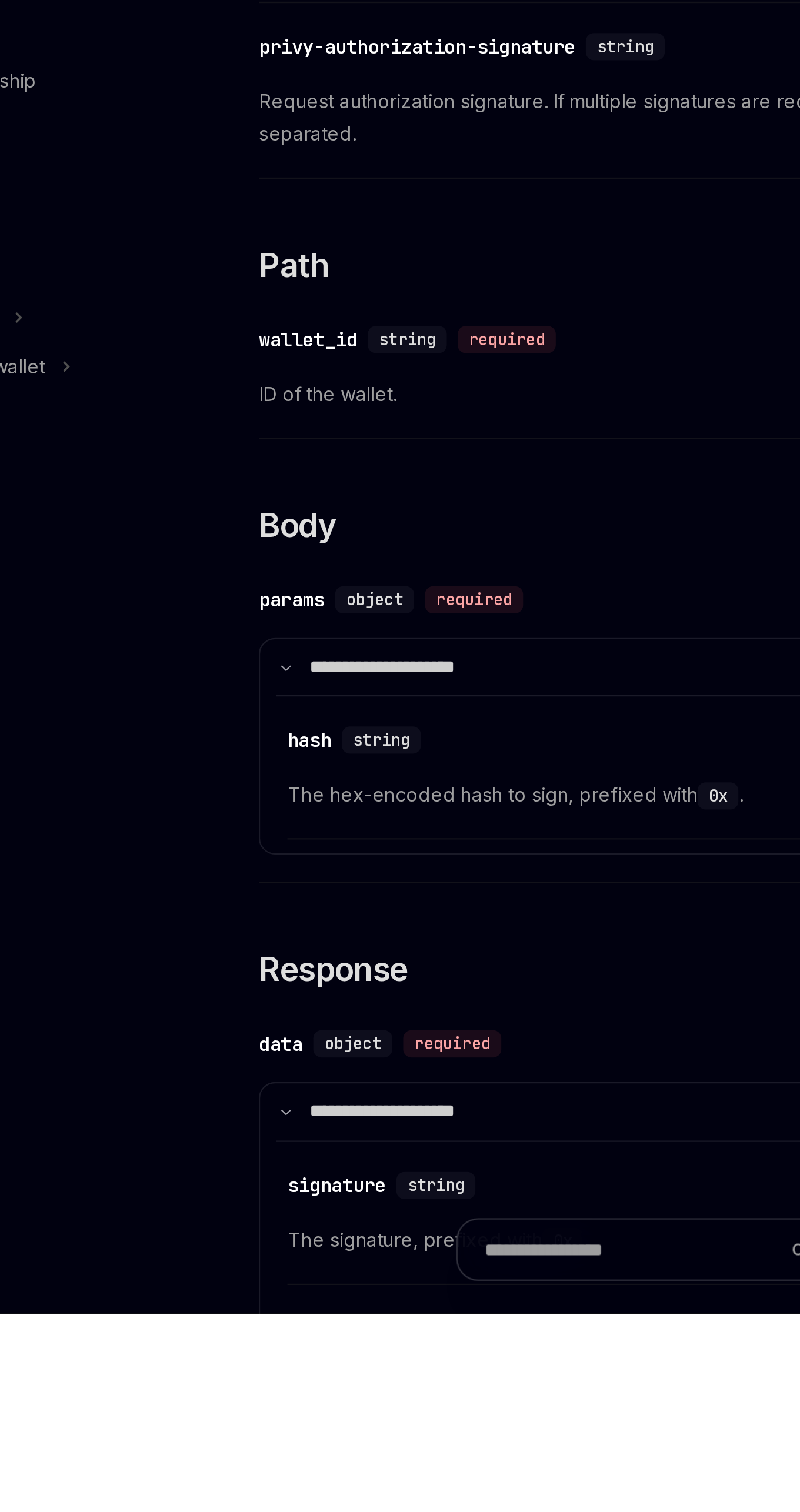
scroll to position [35, 0]
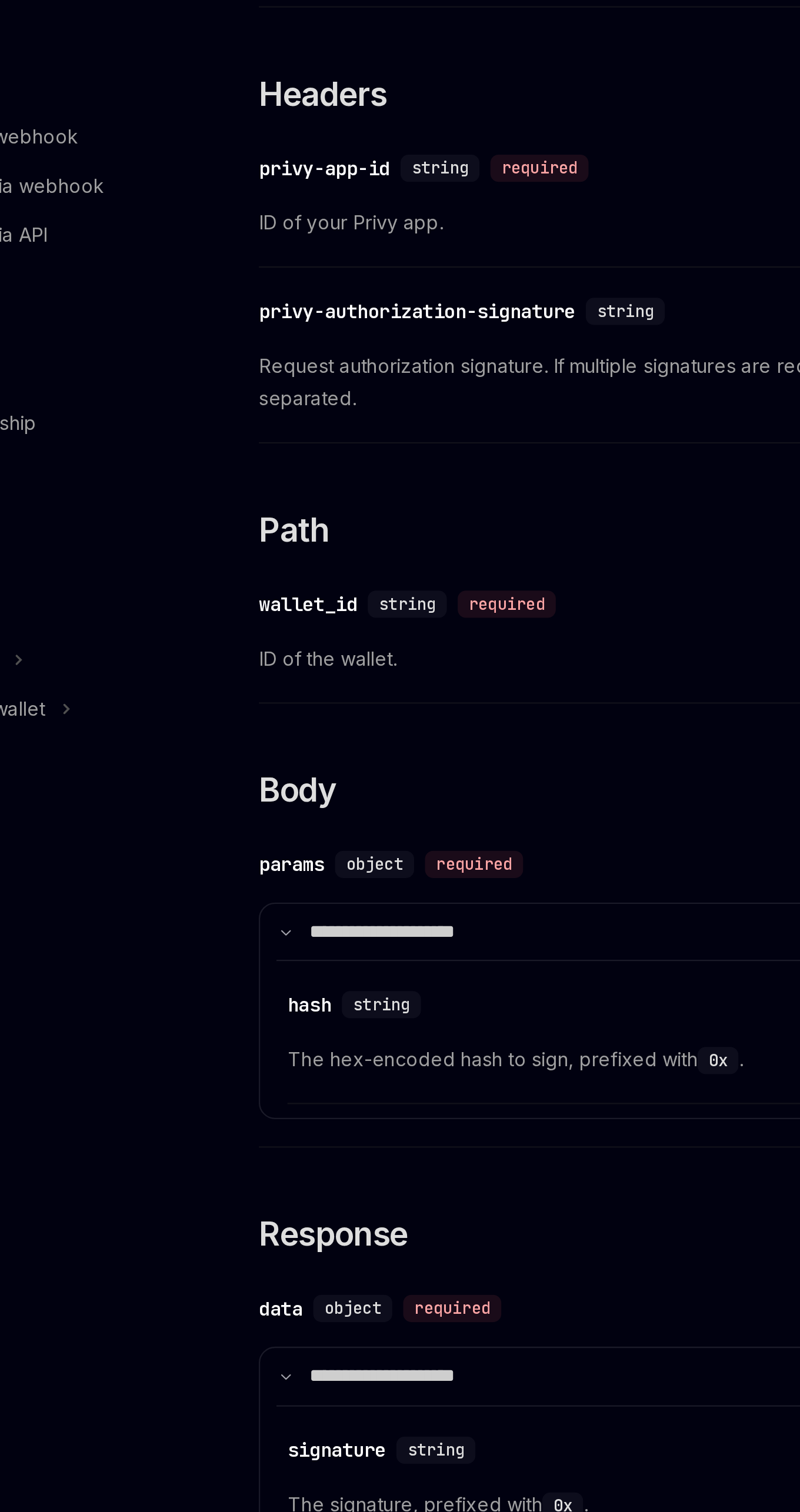
click at [287, 1089] on span "ID of the wallet." at bounding box center [393, 1081] width 358 height 14
click at [301, 1101] on div "​ wallet_id string required ID of the wallet." at bounding box center [393, 1073] width 358 height 56
click at [312, 1064] on div "required" at bounding box center [320, 1058] width 42 height 12
click at [339, 1064] on div "required" at bounding box center [320, 1058] width 42 height 12
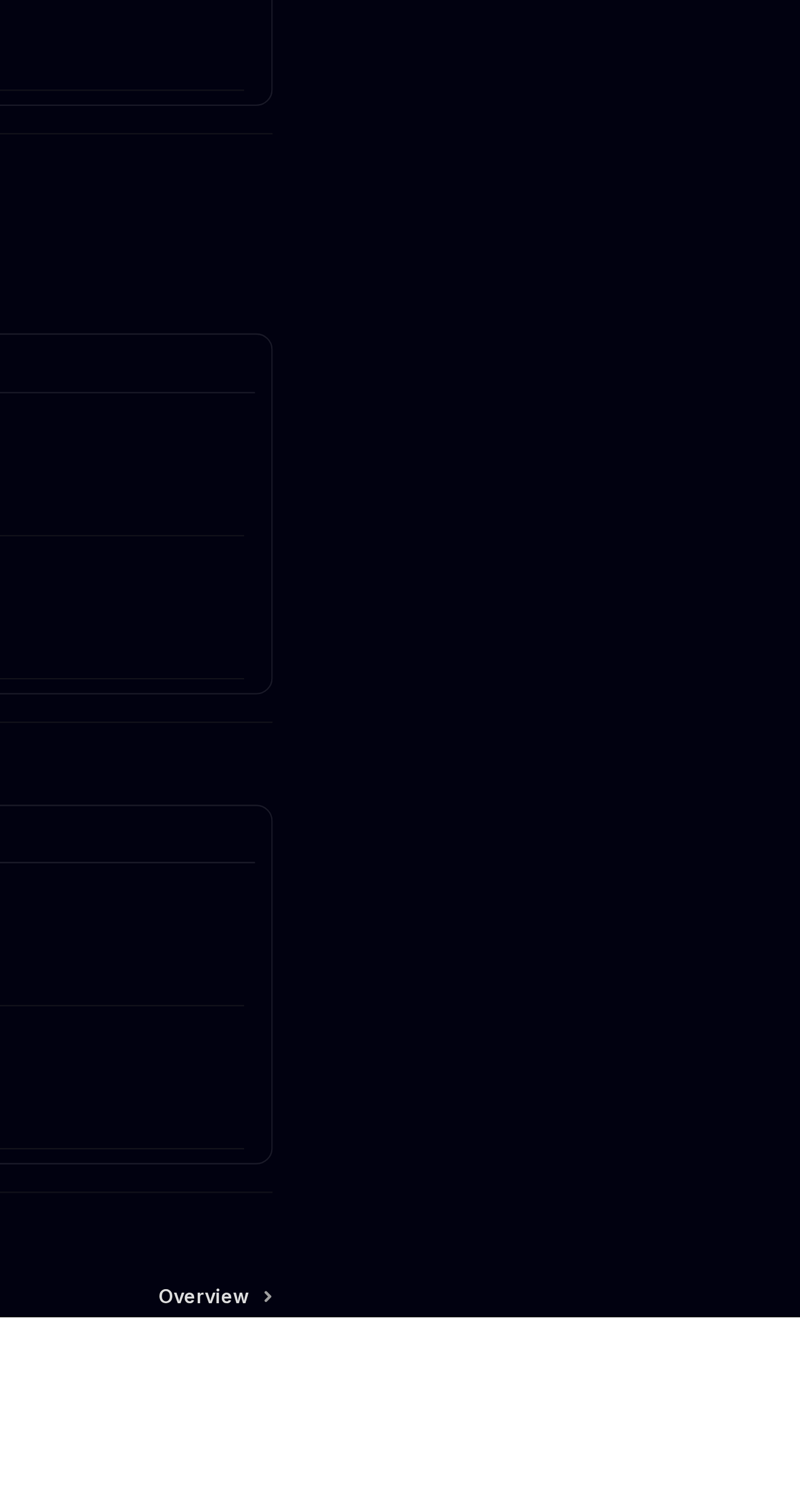
scroll to position [327, 0]
click at [570, 1505] on icon at bounding box center [569, 1503] width 2 height 4
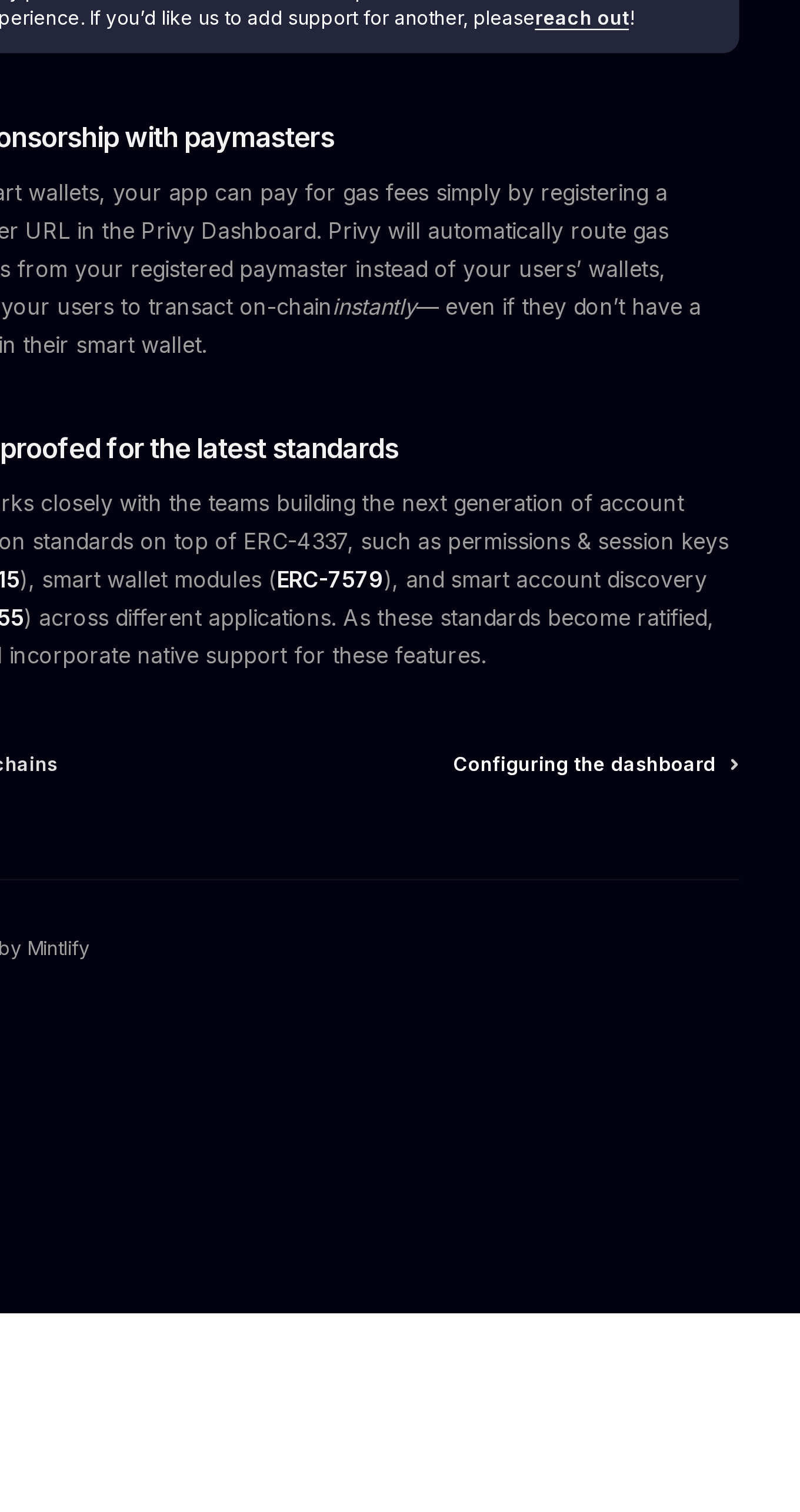
click at [514, 1273] on span "Configuring the dashboard" at bounding box center [504, 1275] width 113 height 12
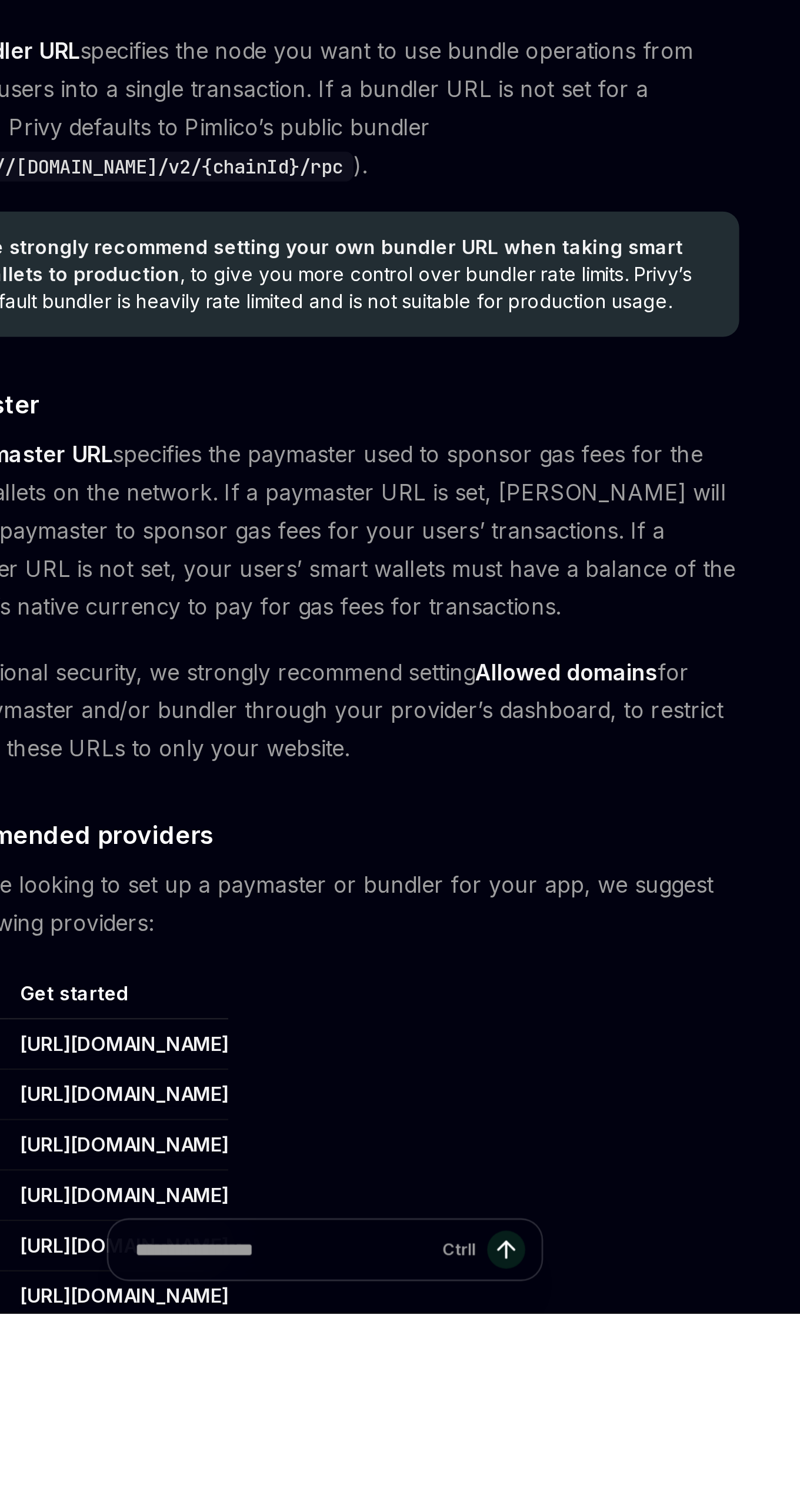
scroll to position [113, 0]
click at [527, 1234] on strong "Allowed domains" at bounding box center [496, 1235] width 79 height 12
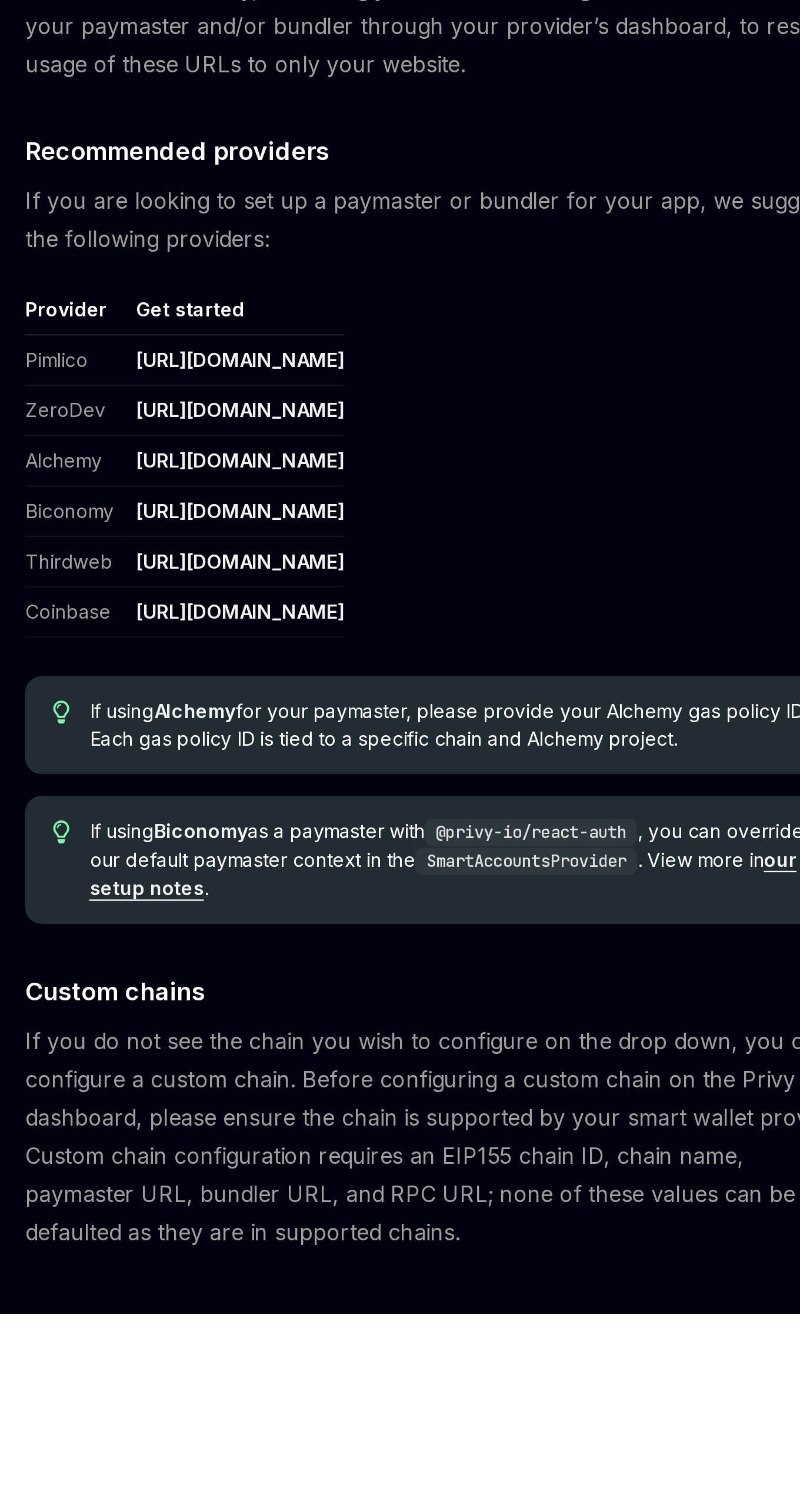
scroll to position [409, 0]
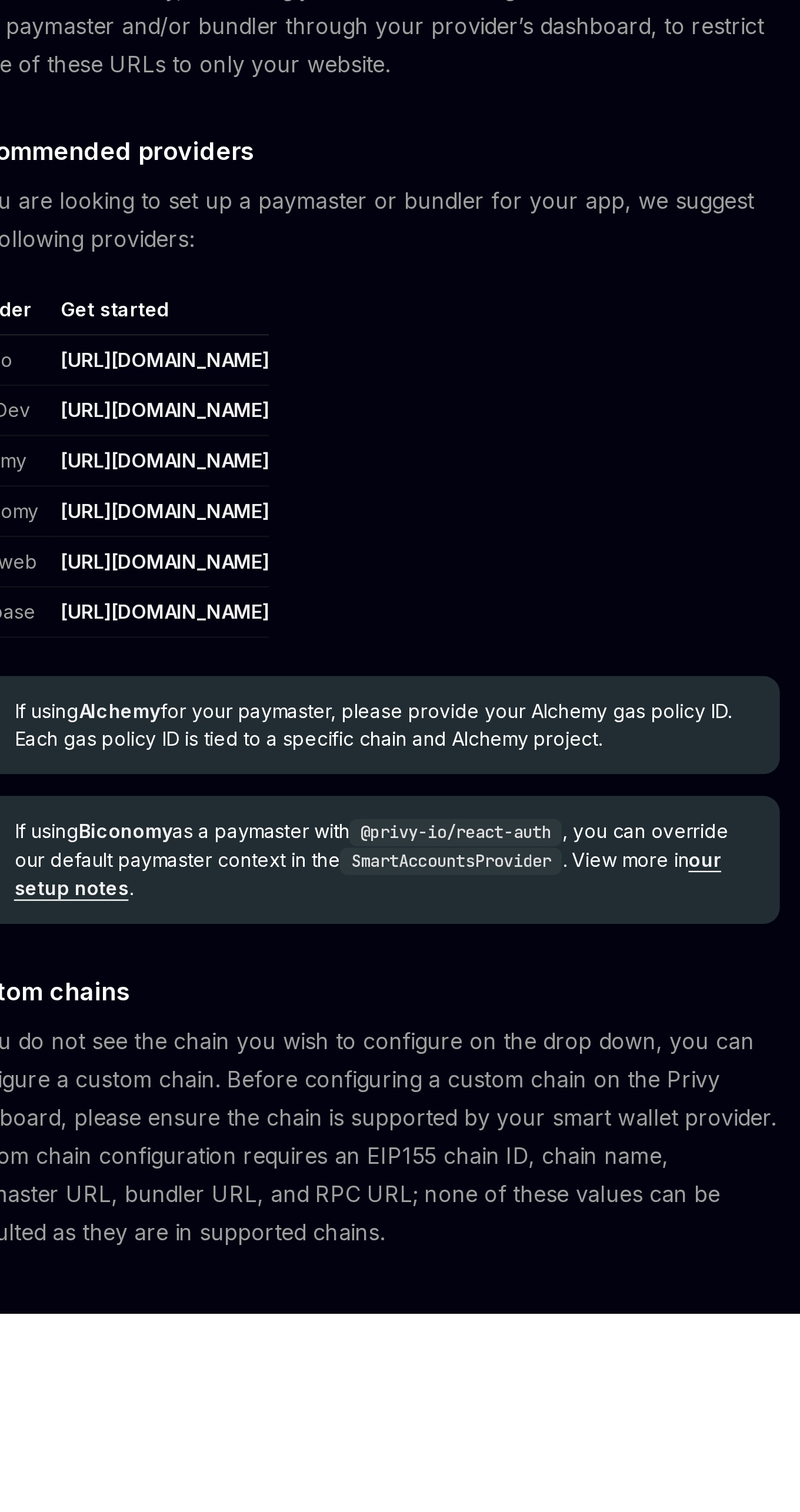
click at [547, 1315] on link "our setup notes" at bounding box center [393, 1322] width 305 height 23
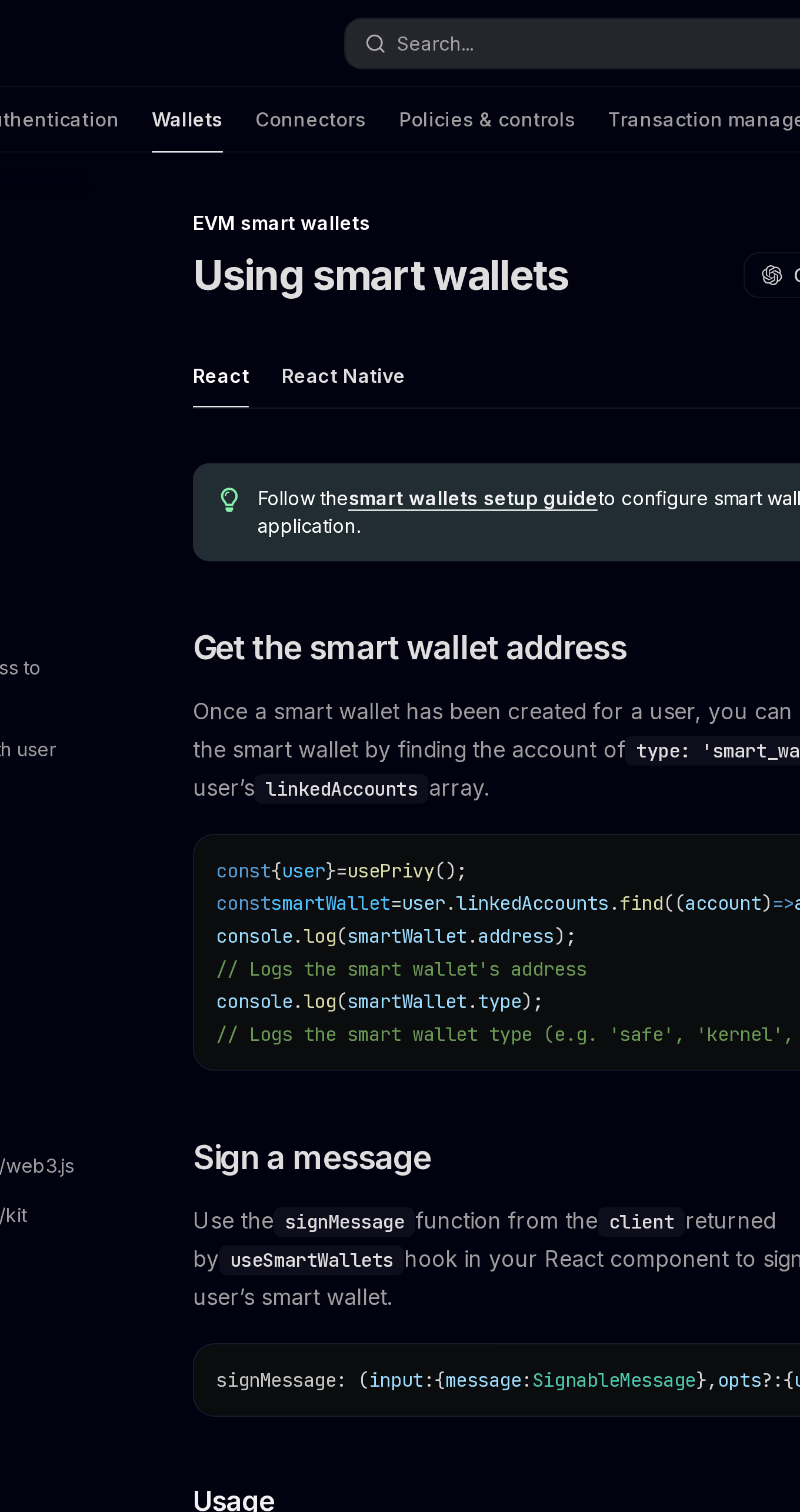
click at [339, 218] on link "smart wallets setup guide" at bounding box center [335, 215] width 108 height 11
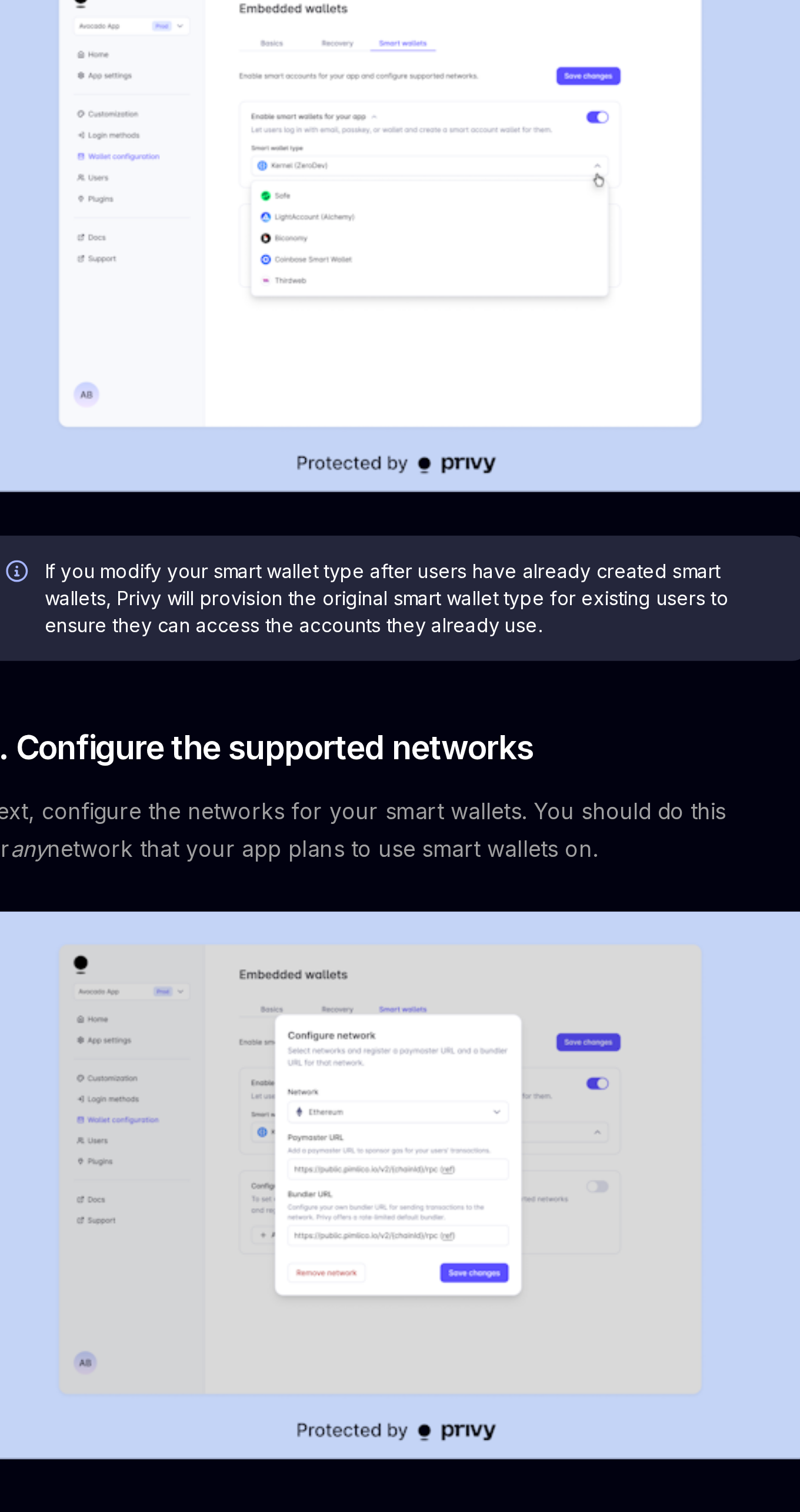
type textarea "*"
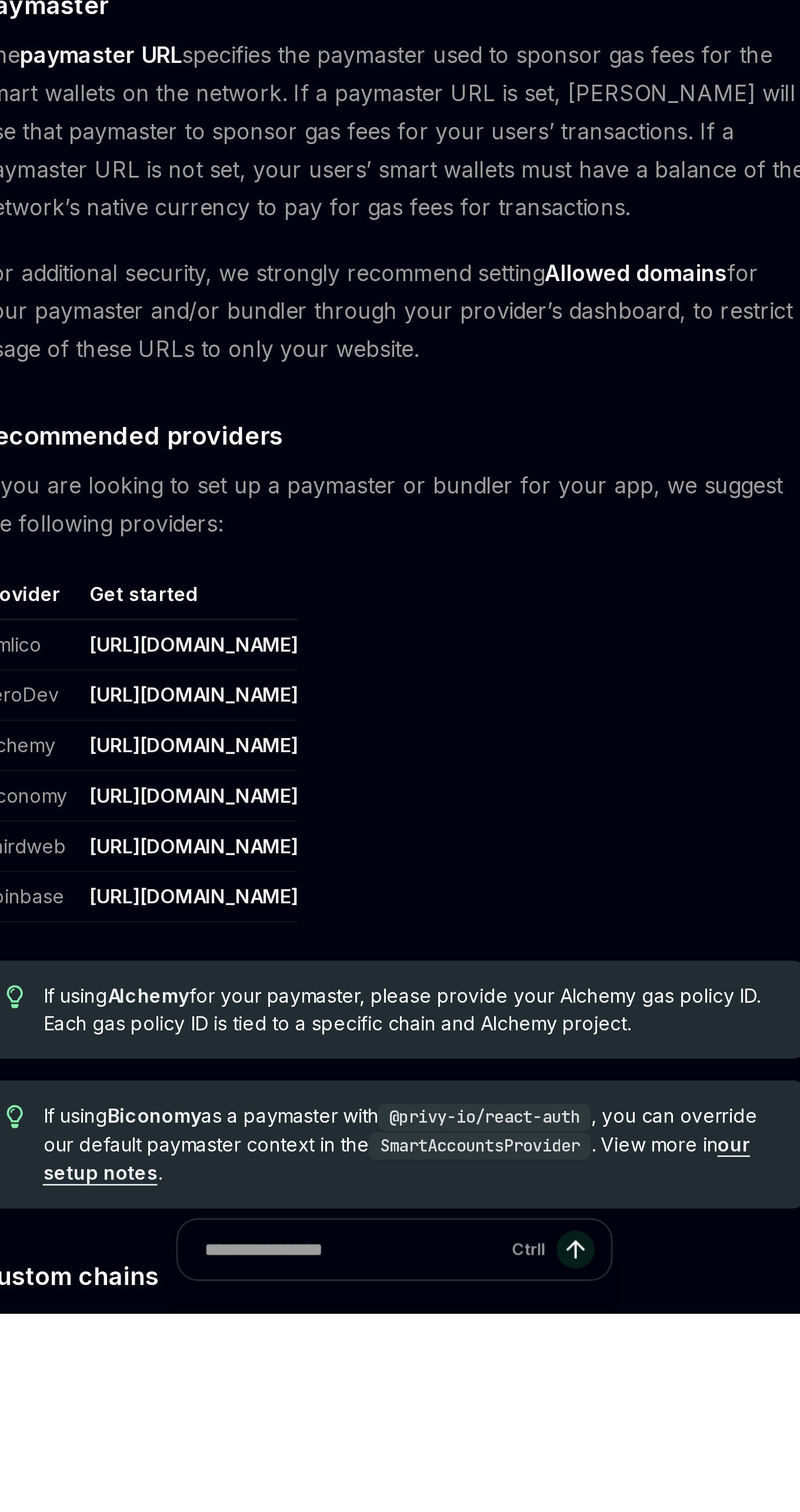
scroll to position [338, 0]
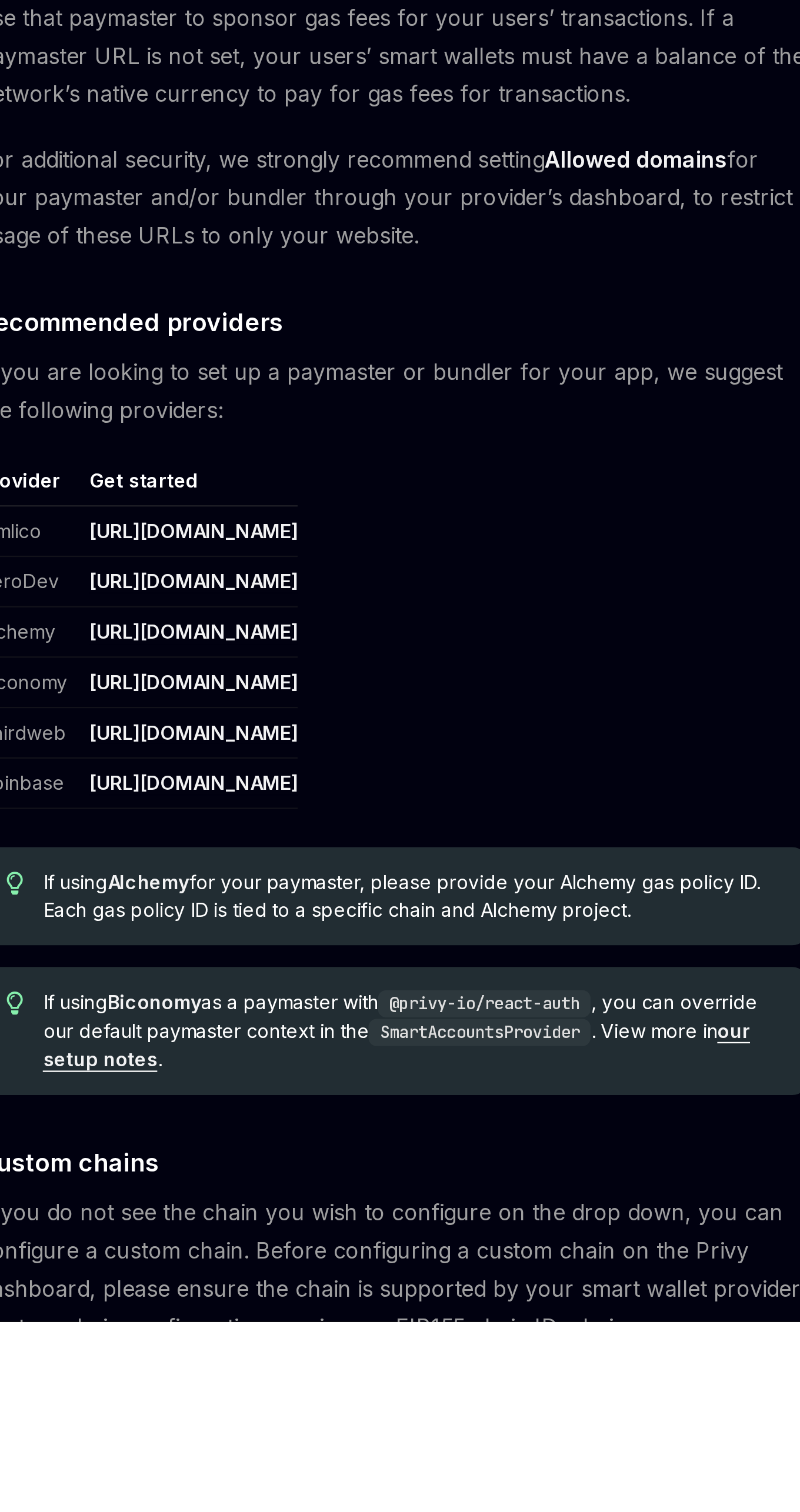
click at [351, 1236] on link "https://dashboard.biconomy.io/" at bounding box center [305, 1236] width 90 height 11
